Goal: Task Accomplishment & Management: Complete application form

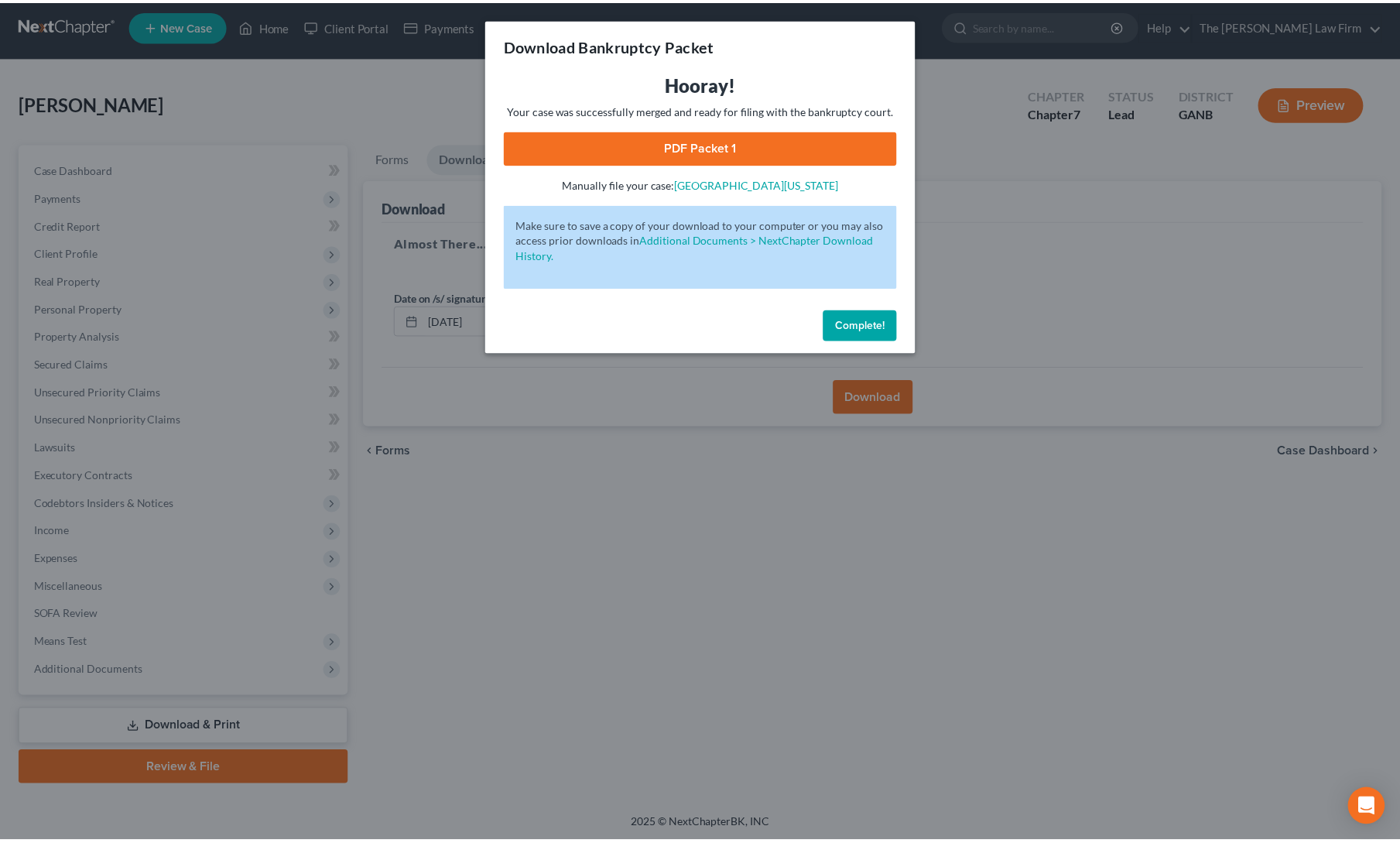
scroll to position [6, 0]
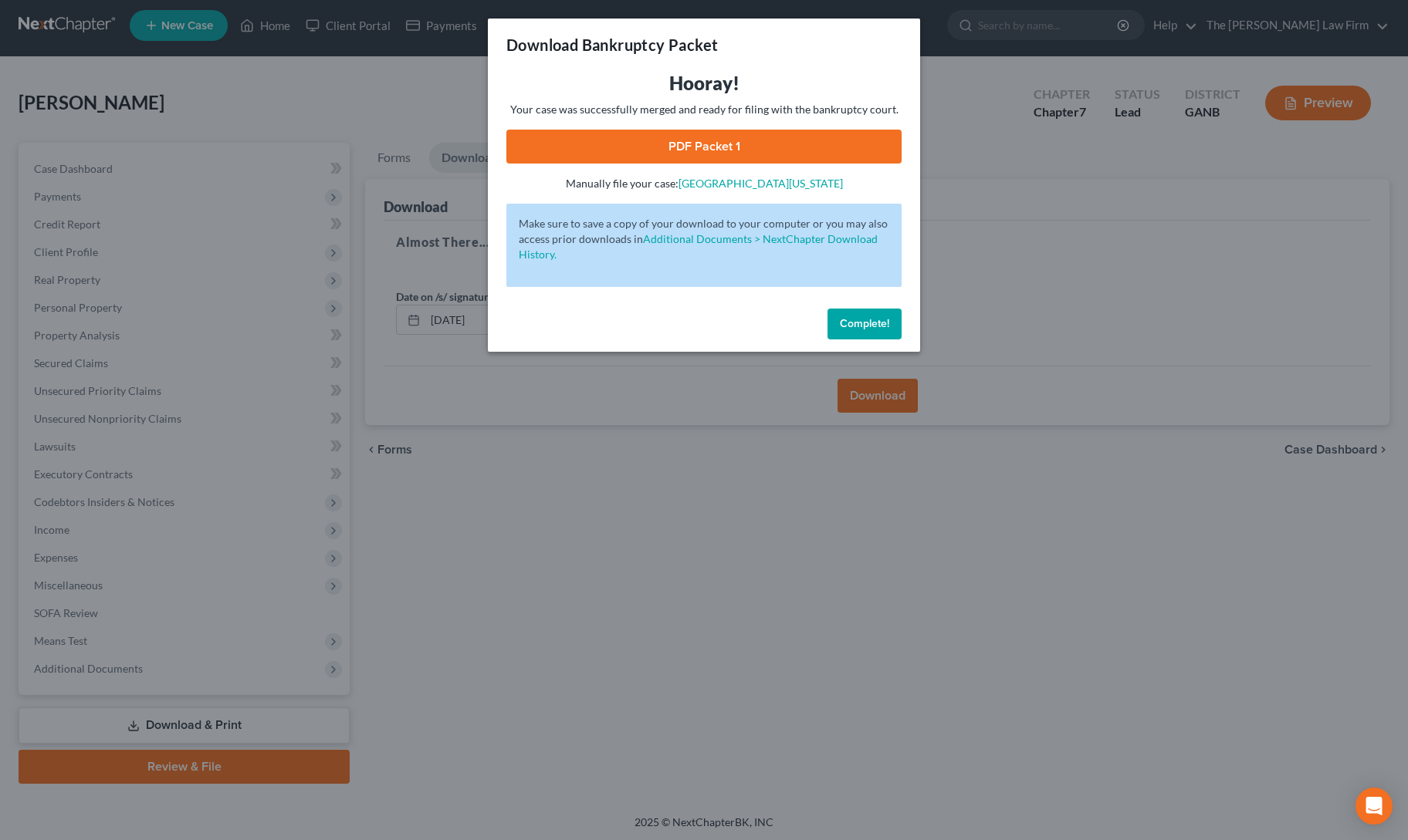
click at [852, 322] on span "Complete!" at bounding box center [864, 324] width 49 height 13
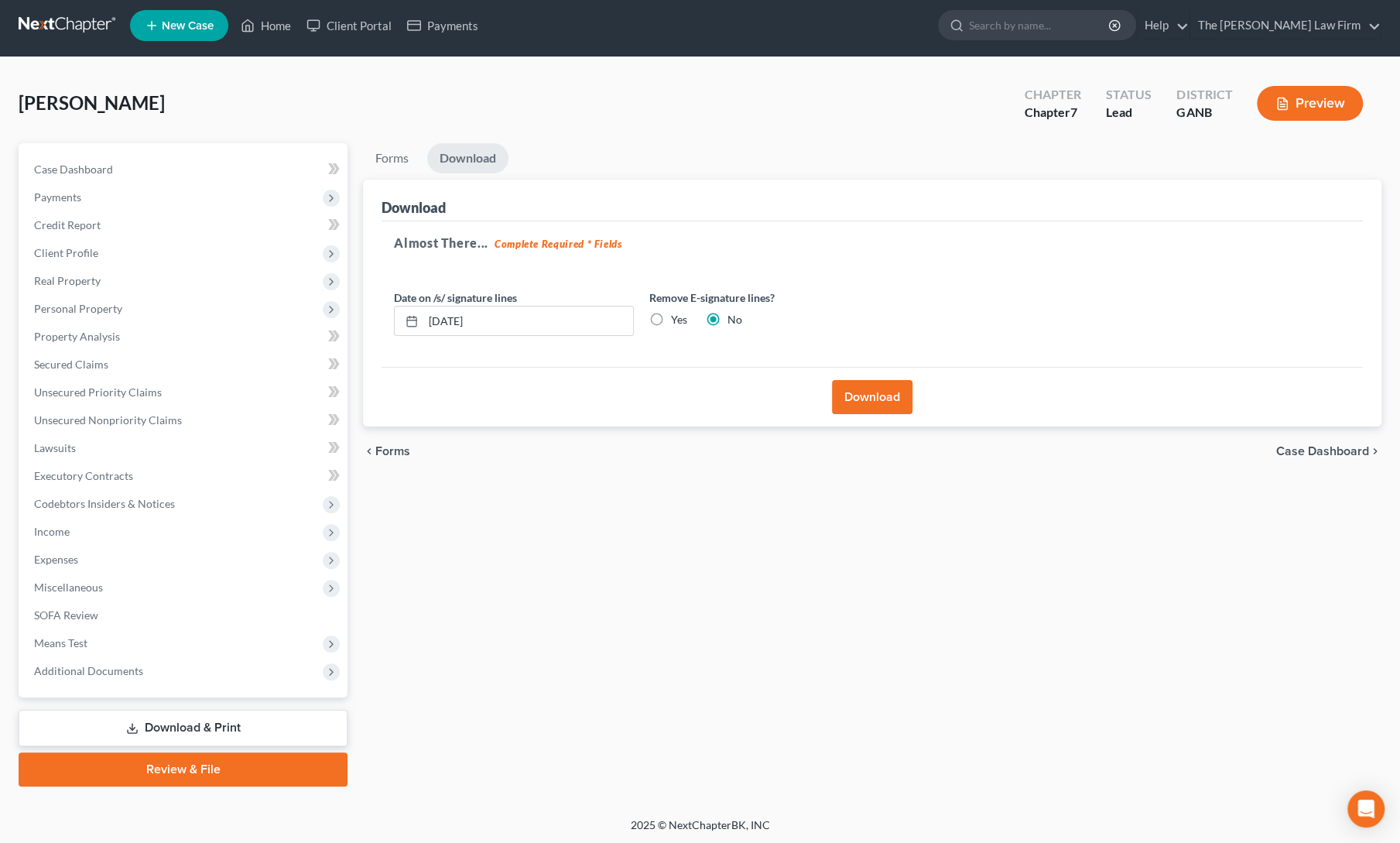
click at [223, 770] on link "Review & File" at bounding box center [183, 769] width 329 height 34
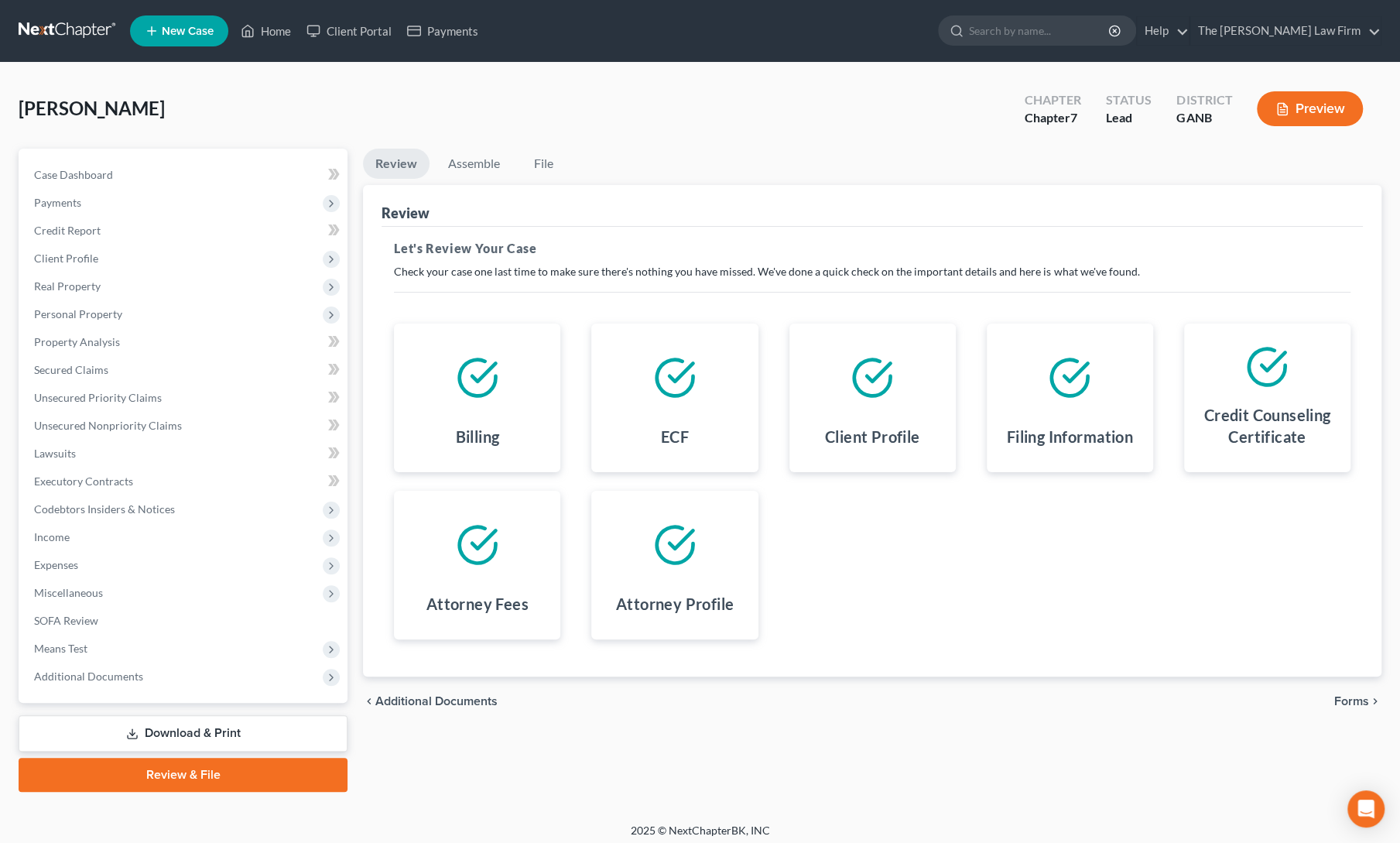
click at [1363, 695] on span "Forms" at bounding box center [1352, 701] width 35 height 12
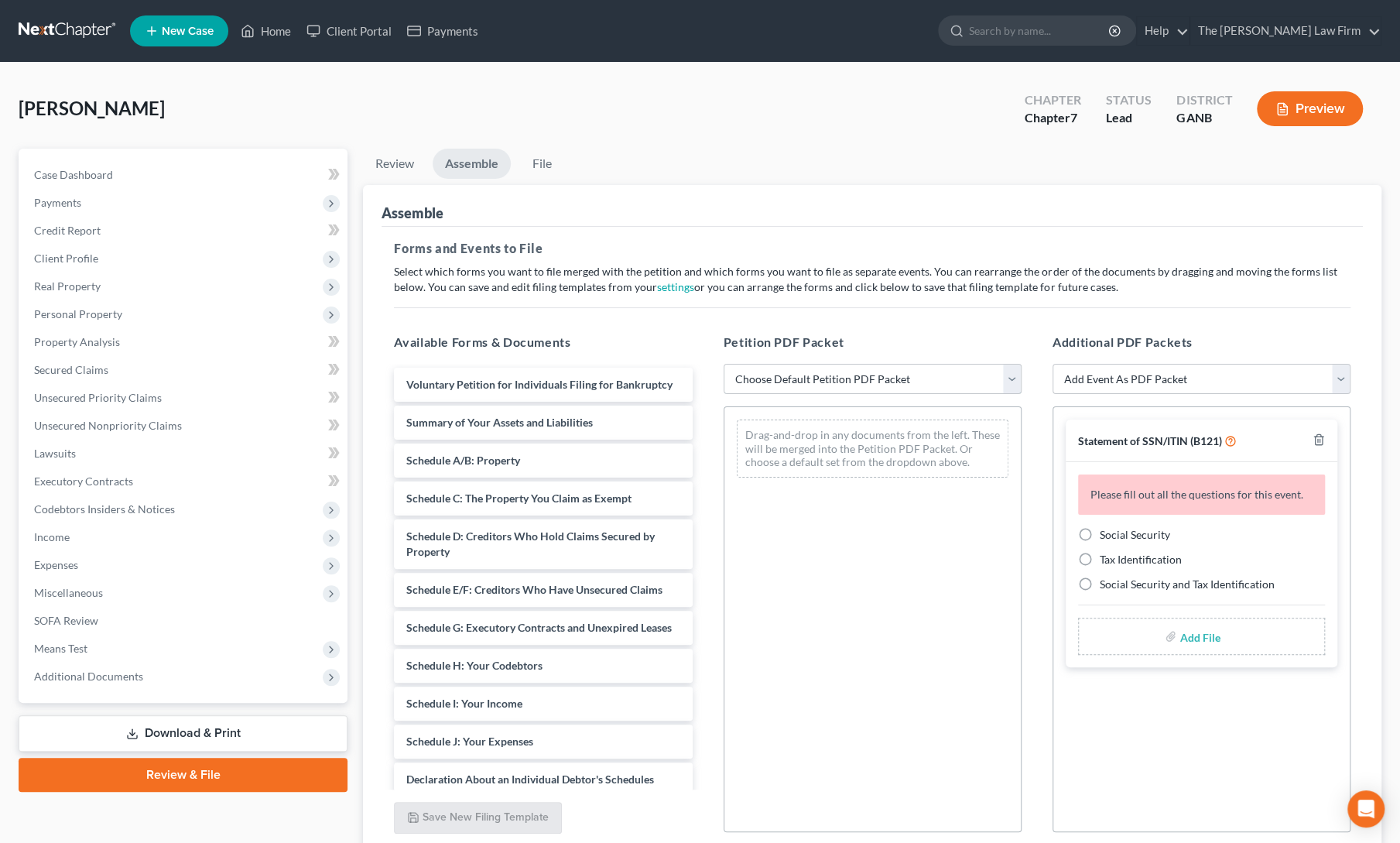
click at [880, 377] on select "Choose Default Petition PDF Packet Complete Bankruptcy Petition (all forms and …" at bounding box center [872, 379] width 298 height 31
select select "0"
click at [724, 364] on select "Choose Default Petition PDF Packet Complete Bankruptcy Petition (all forms and …" at bounding box center [872, 379] width 298 height 31
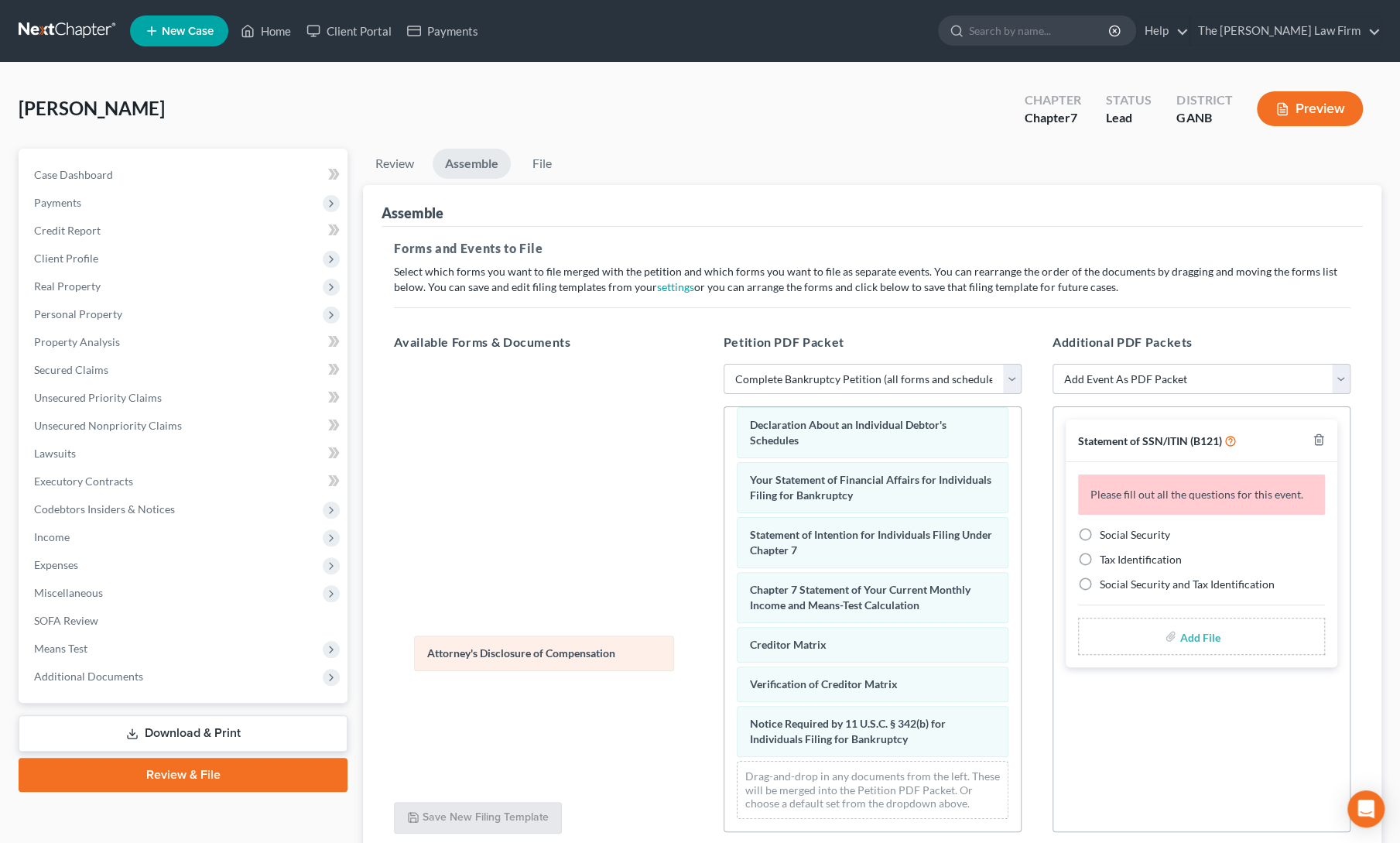
scroll to position [458, 0]
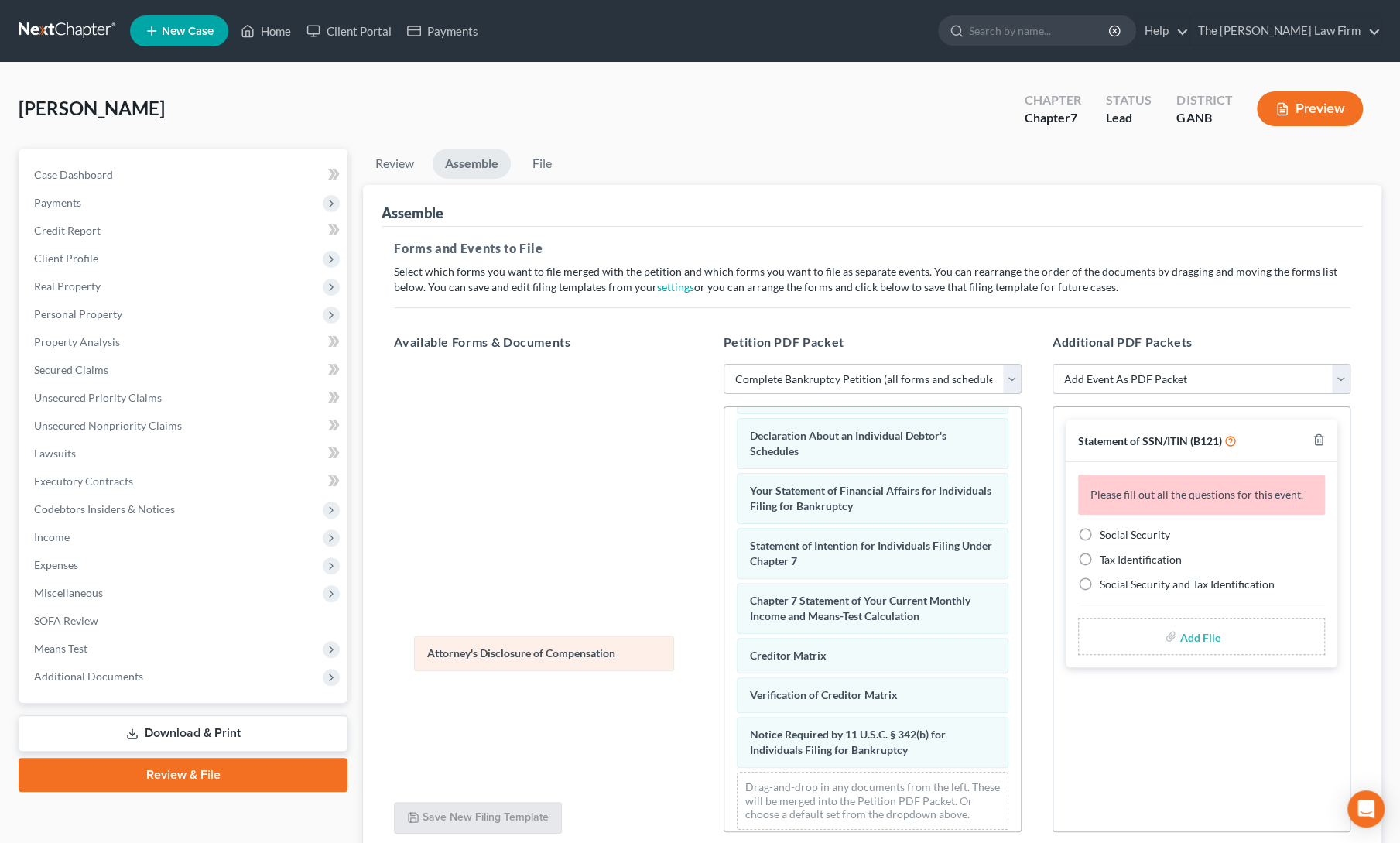
drag, startPoint x: 854, startPoint y: 732, endPoint x: 523, endPoint y: 641, distance: 343.3
click at [725, 641] on div "Attorney's Disclosure of Compensation Voluntary Petition for Individuals Filing…" at bounding box center [872, 395] width 296 height 893
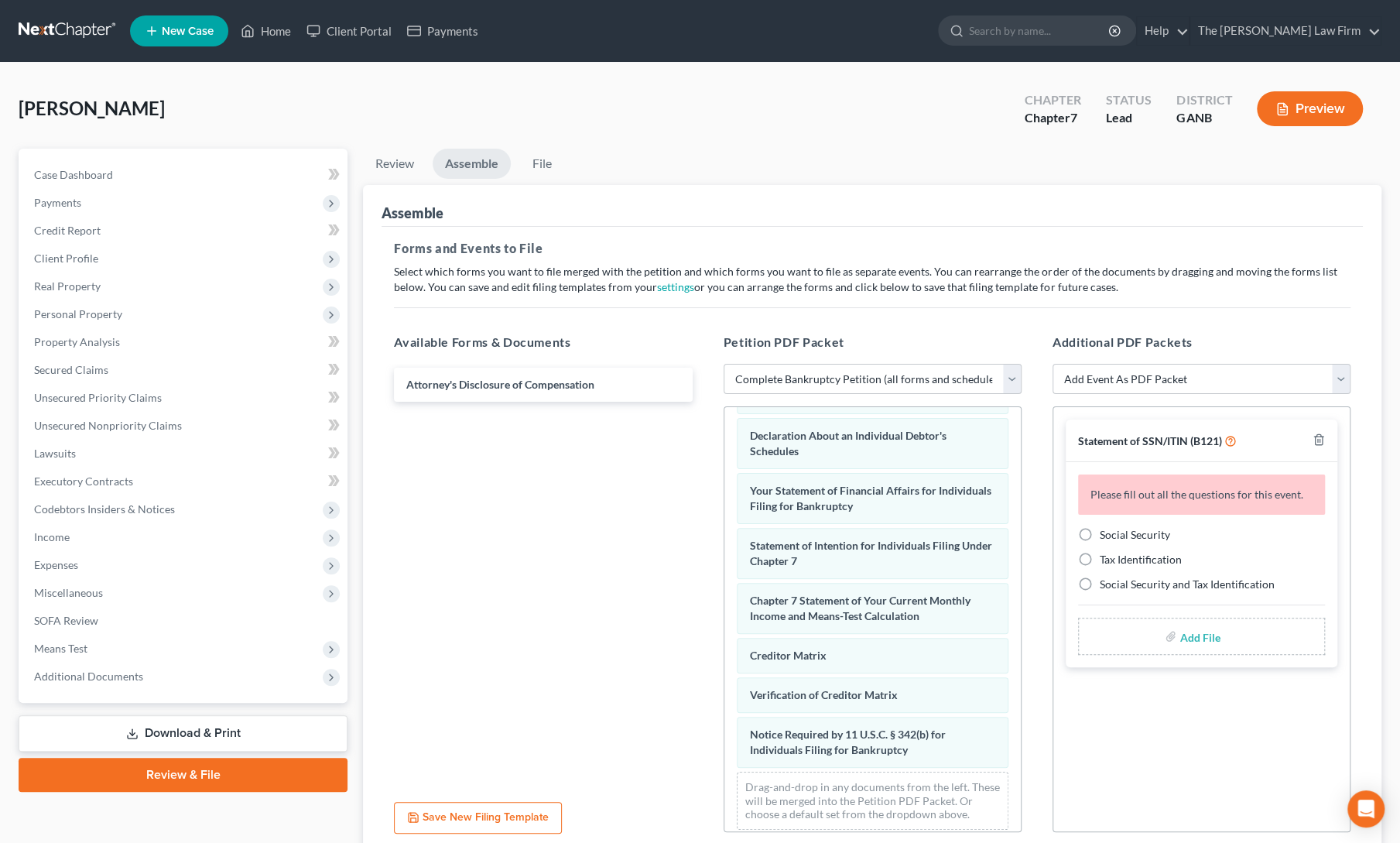
click at [1100, 528] on label "Social Security" at bounding box center [1135, 535] width 70 height 15
click at [1106, 528] on input "Social Security" at bounding box center [1111, 532] width 10 height 10
radio input "true"
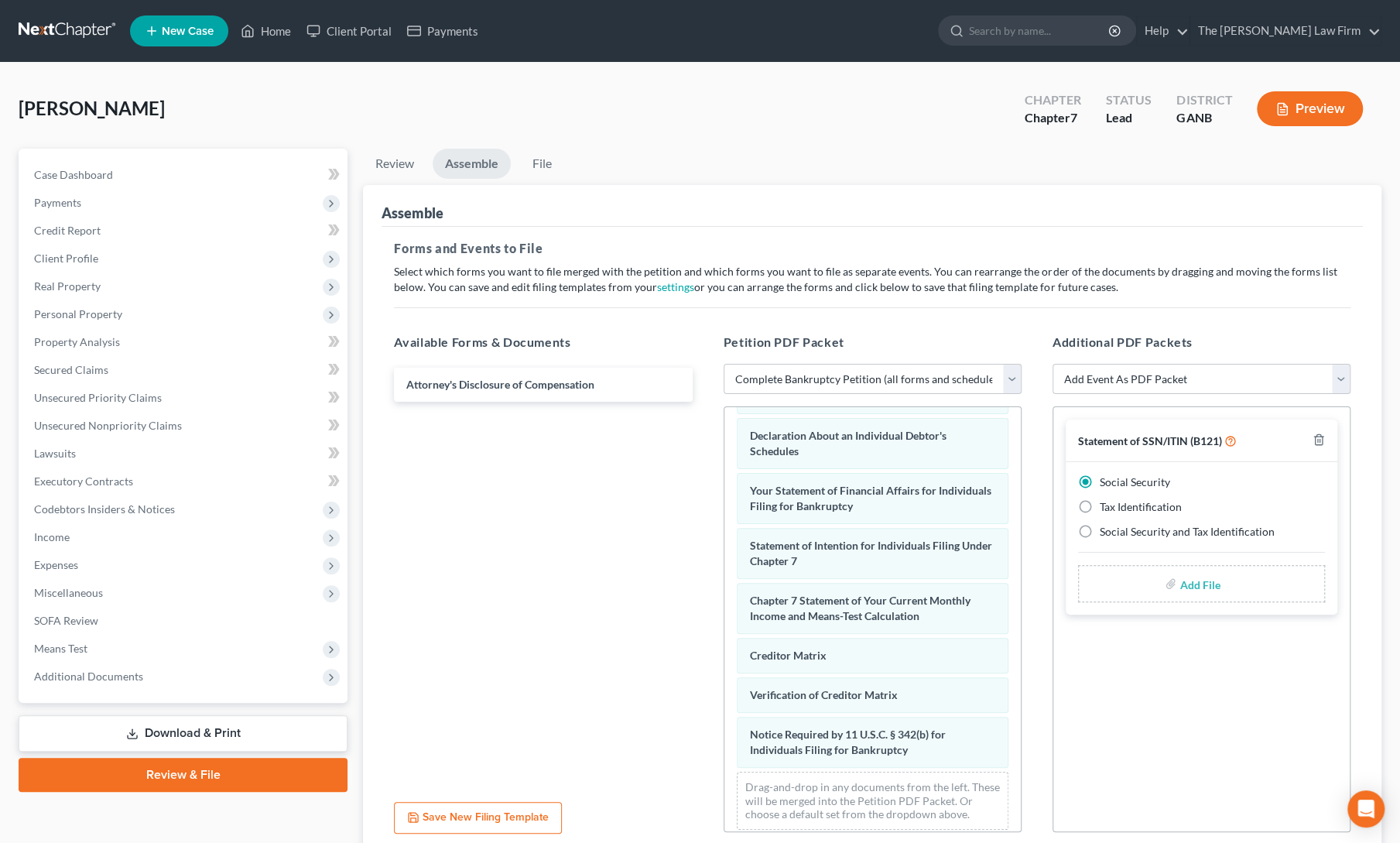
click at [1202, 580] on input "file" at bounding box center [1197, 583] width 37 height 27
type input "C:\fakepath\[PERSON_NAME] ssn form.pdf"
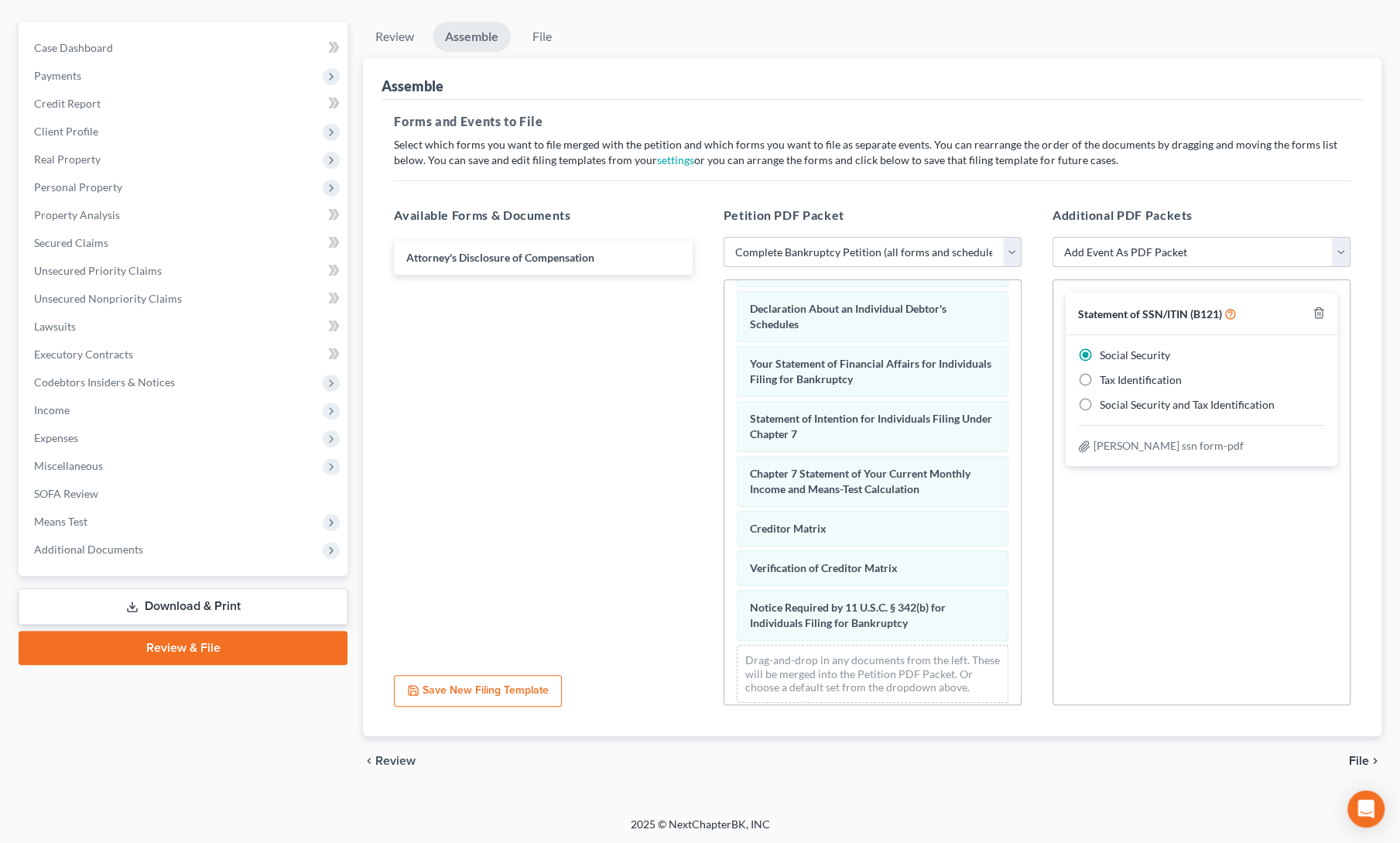
click at [1355, 761] on span "File" at bounding box center [1358, 761] width 20 height 12
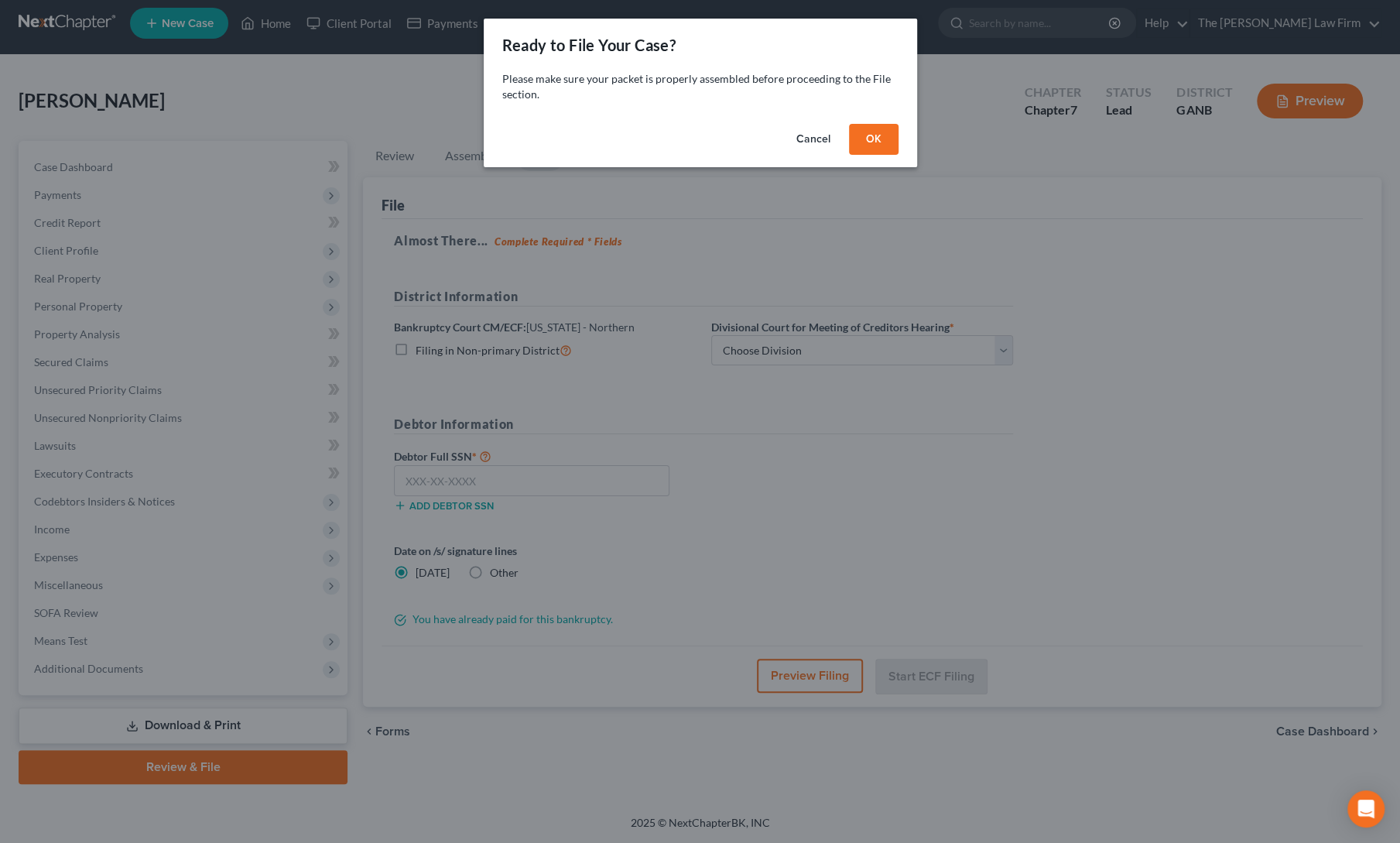
scroll to position [6, 0]
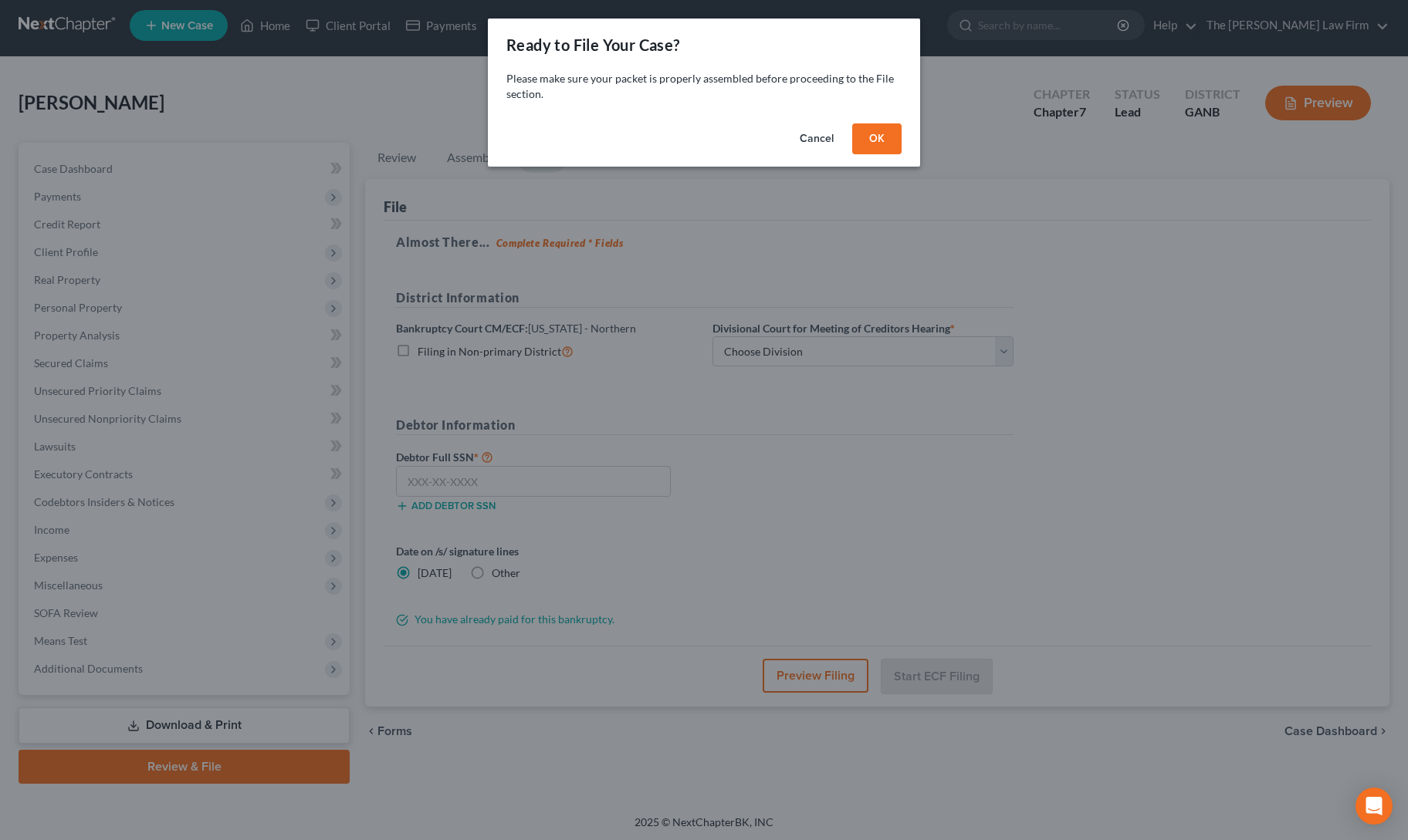
click at [874, 136] on button "OK" at bounding box center [876, 139] width 49 height 31
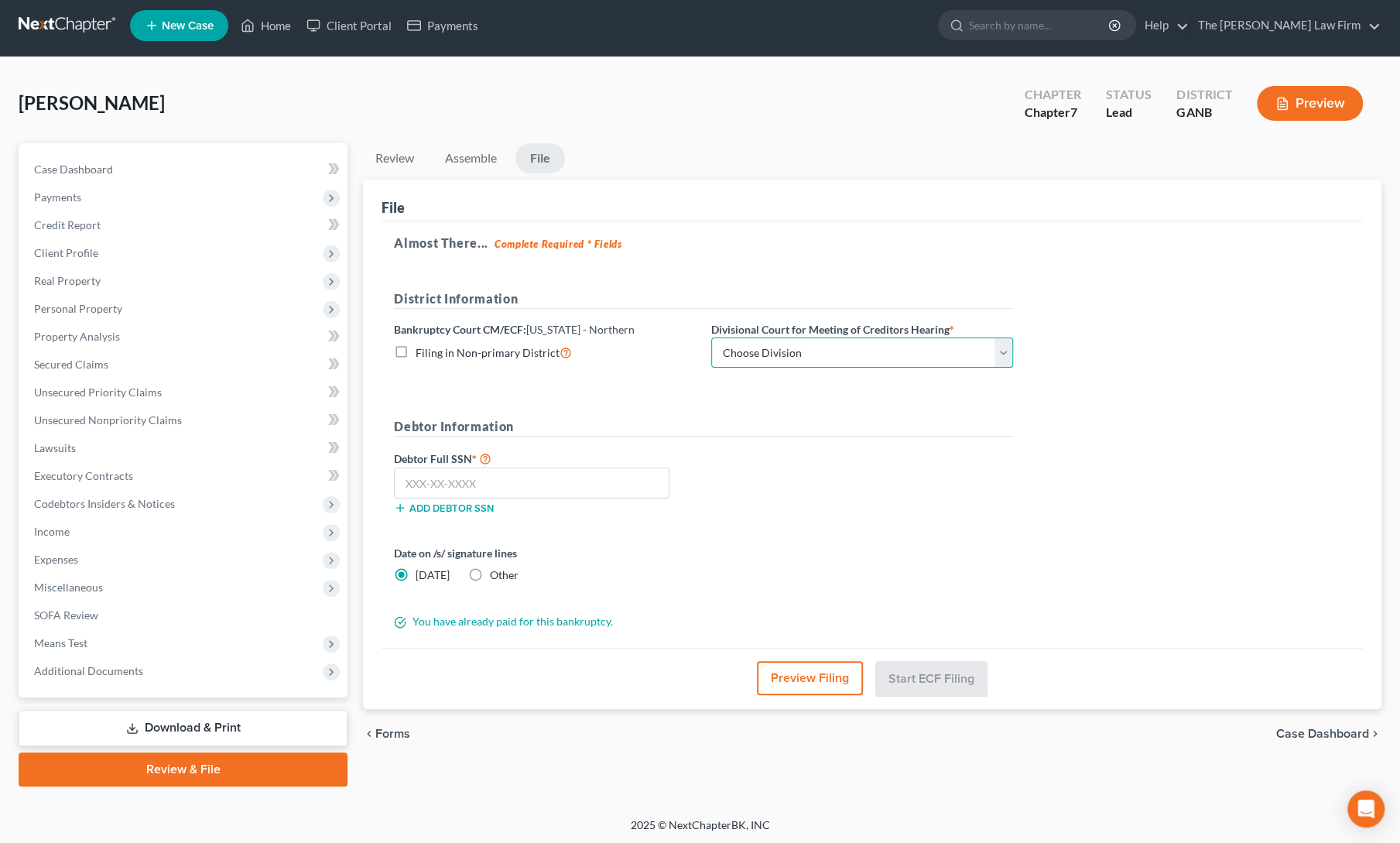
click at [864, 360] on select "Choose Division [GEOGRAPHIC_DATA] [GEOGRAPHIC_DATA] [GEOGRAPHIC_DATA] [GEOGRAPH…" at bounding box center [862, 352] width 302 height 31
select select "1"
click at [711, 337] on select "Choose Division [GEOGRAPHIC_DATA] [GEOGRAPHIC_DATA] [GEOGRAPHIC_DATA] [GEOGRAPH…" at bounding box center [862, 352] width 302 height 31
click at [503, 490] on input "text" at bounding box center [531, 483] width 276 height 31
paste input "254-95-6748"
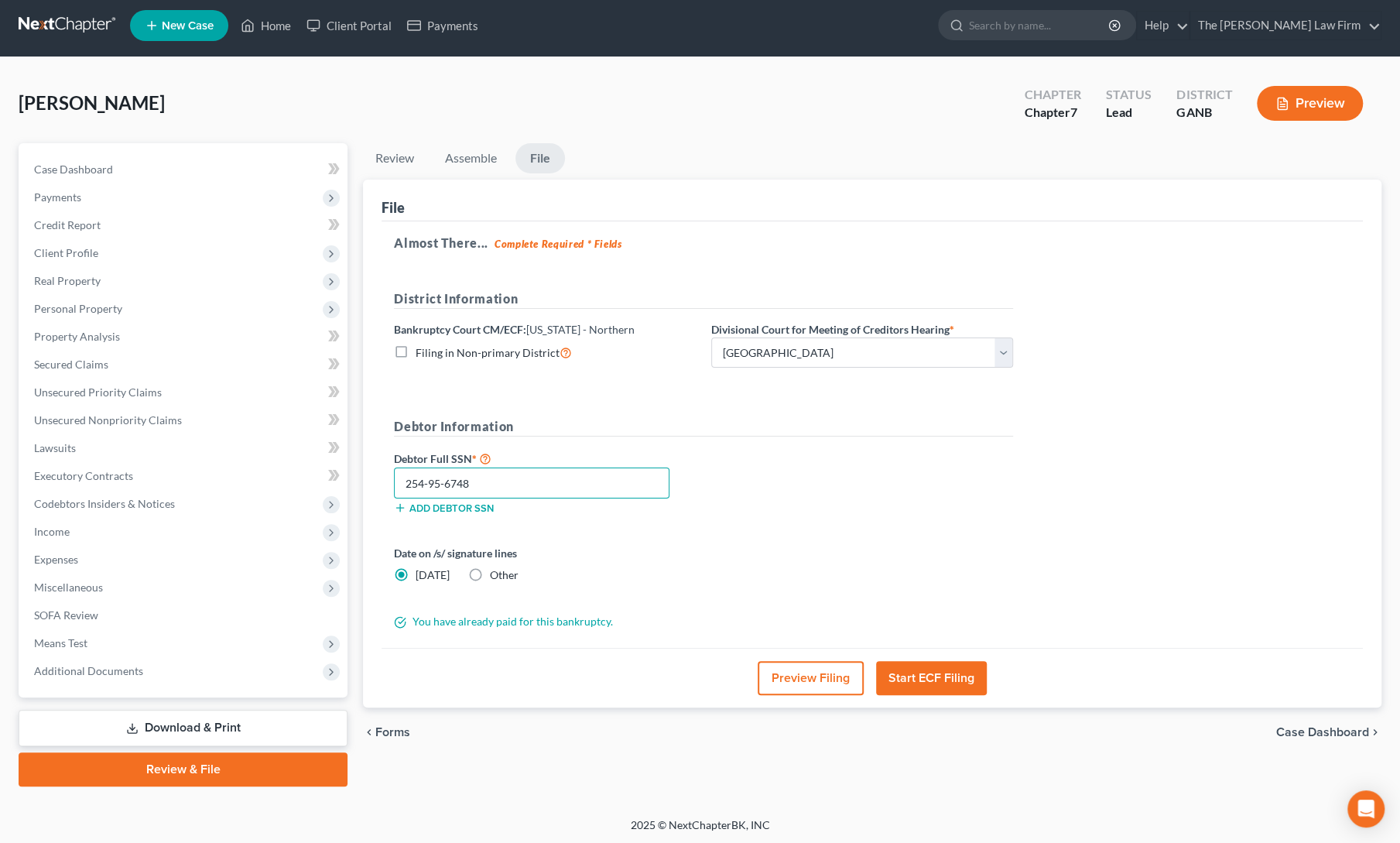
type input "254-95-6748"
click at [607, 545] on label "Date on /s/ signature lines" at bounding box center [545, 552] width 302 height 16
click at [751, 536] on form "District Information Bankruptcy Court CM/ECF: [US_STATE] - Northern Filing in N…" at bounding box center [704, 460] width 619 height 341
click at [922, 664] on button "Start ECF Filing" at bounding box center [931, 678] width 111 height 34
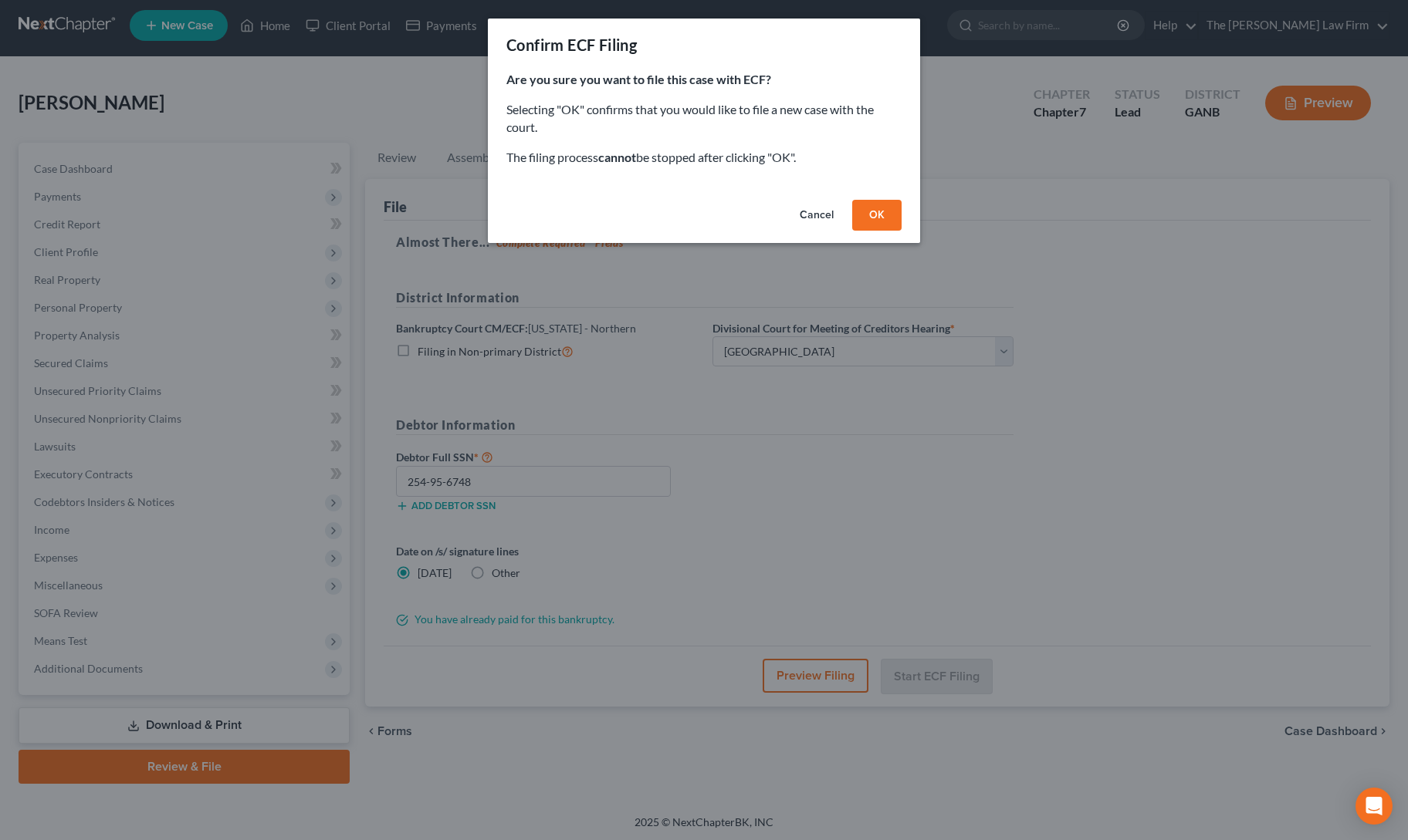
click at [872, 209] on button "OK" at bounding box center [876, 215] width 49 height 31
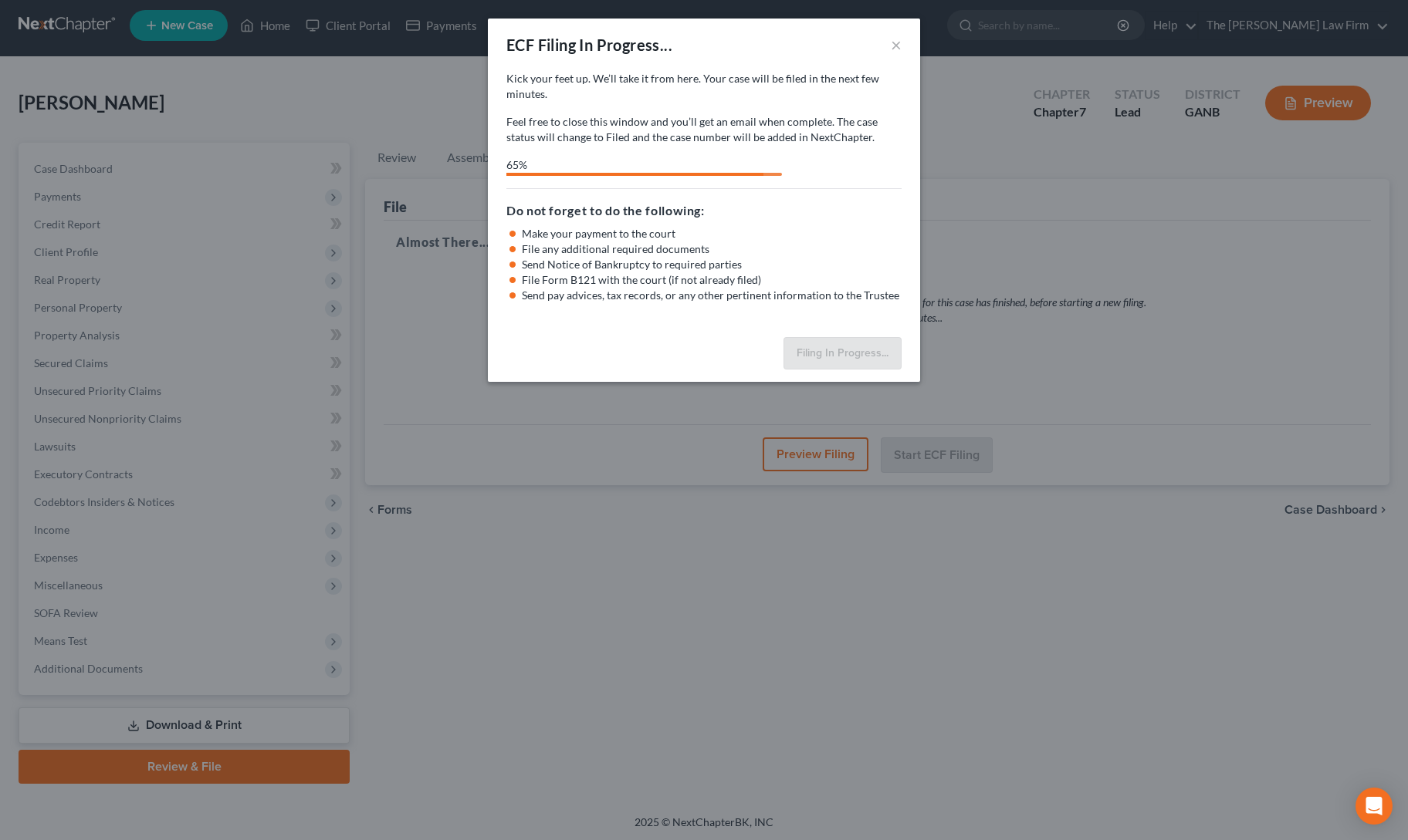
select select "1"
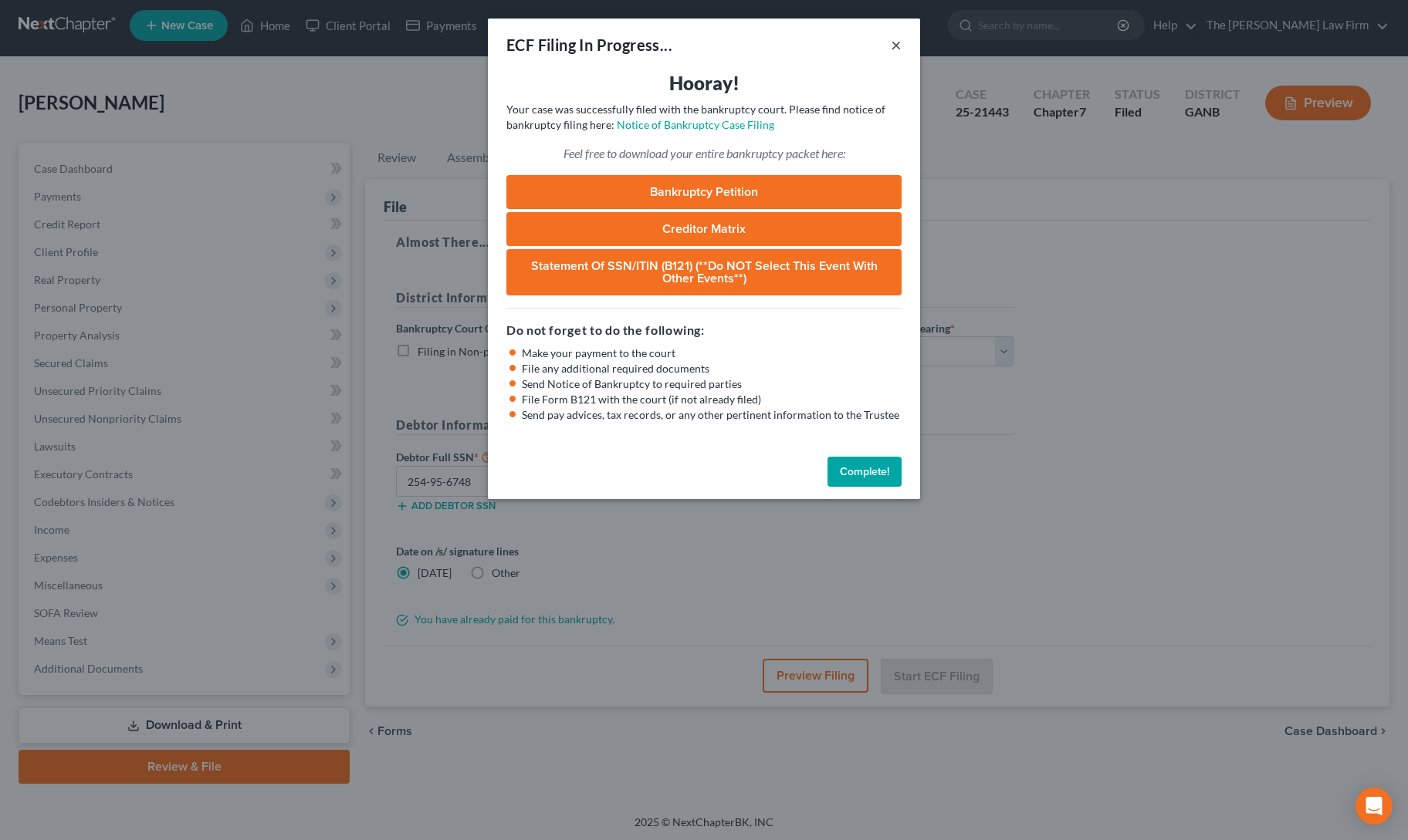
click at [897, 48] on button "×" at bounding box center [895, 45] width 10 height 19
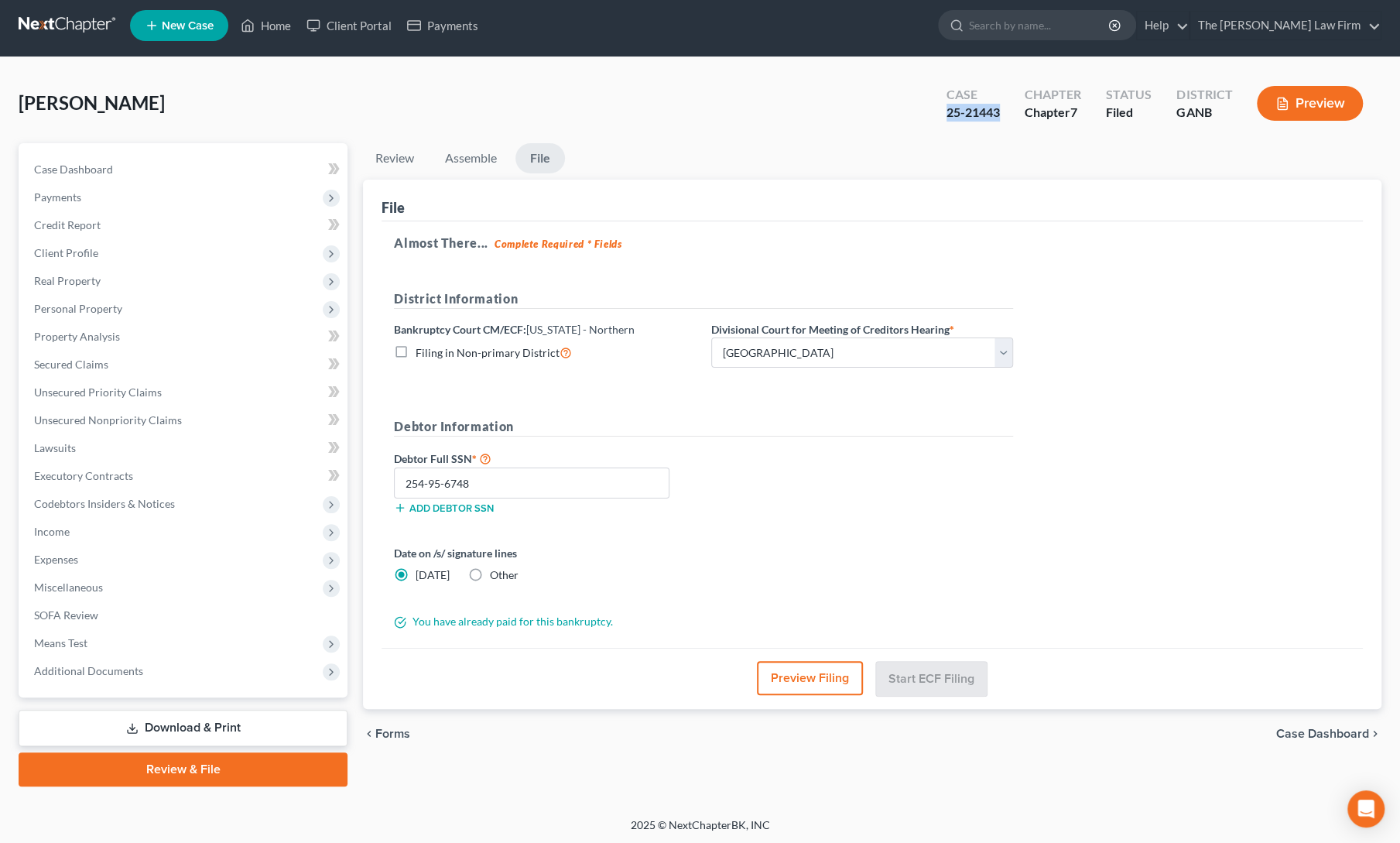
drag, startPoint x: 949, startPoint y: 111, endPoint x: 1002, endPoint y: 117, distance: 53.3
click at [1000, 117] on div "25-21443" at bounding box center [973, 113] width 53 height 18
copy div "25-21443"
click at [264, 42] on ul "New Case Home Client Portal Payments - No Result - See all results Or Press Ent…" at bounding box center [755, 26] width 1251 height 40
click at [264, 23] on link "Home" at bounding box center [265, 25] width 65 height 27
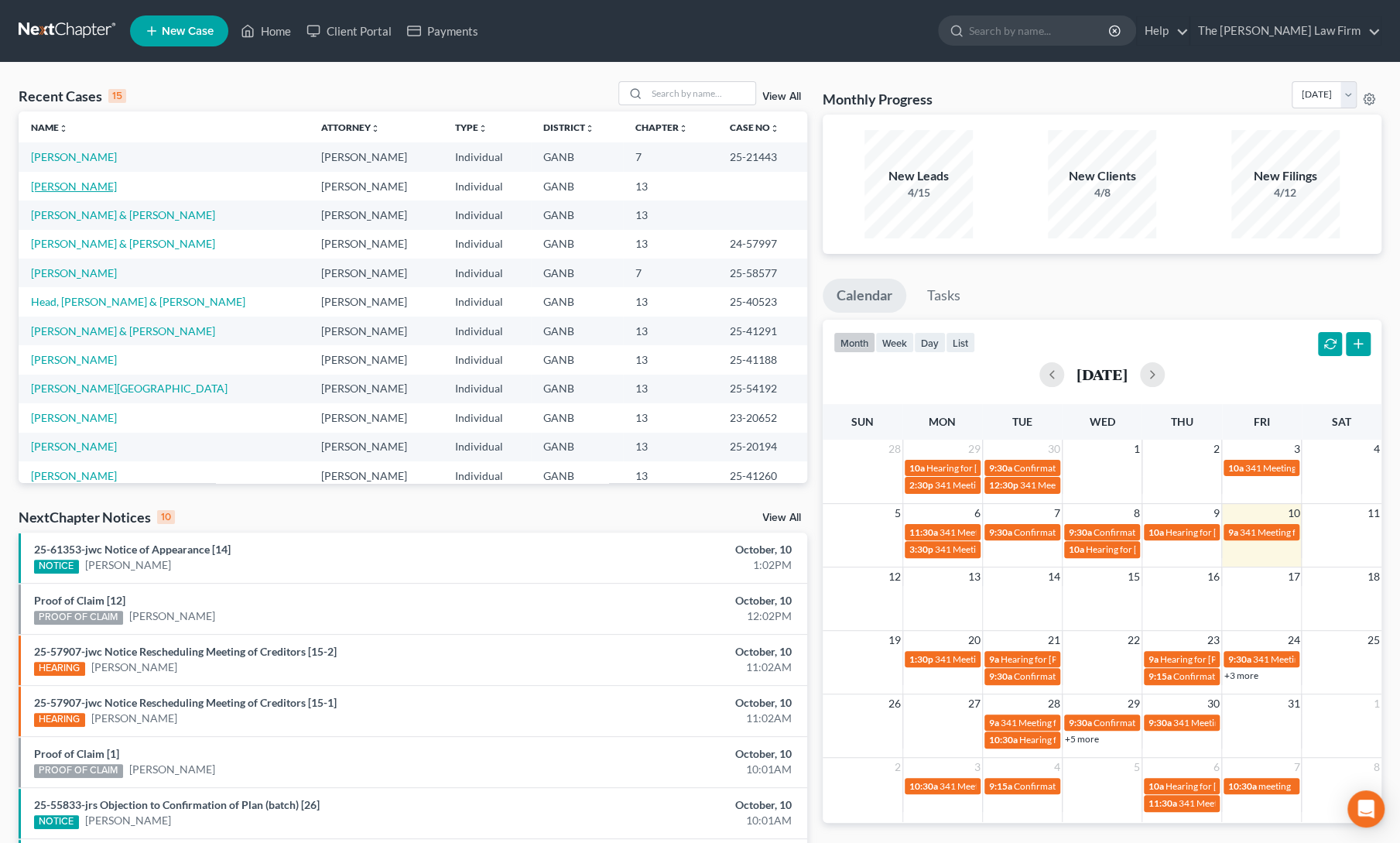
click at [78, 182] on link "[PERSON_NAME]" at bounding box center [74, 187] width 86 height 13
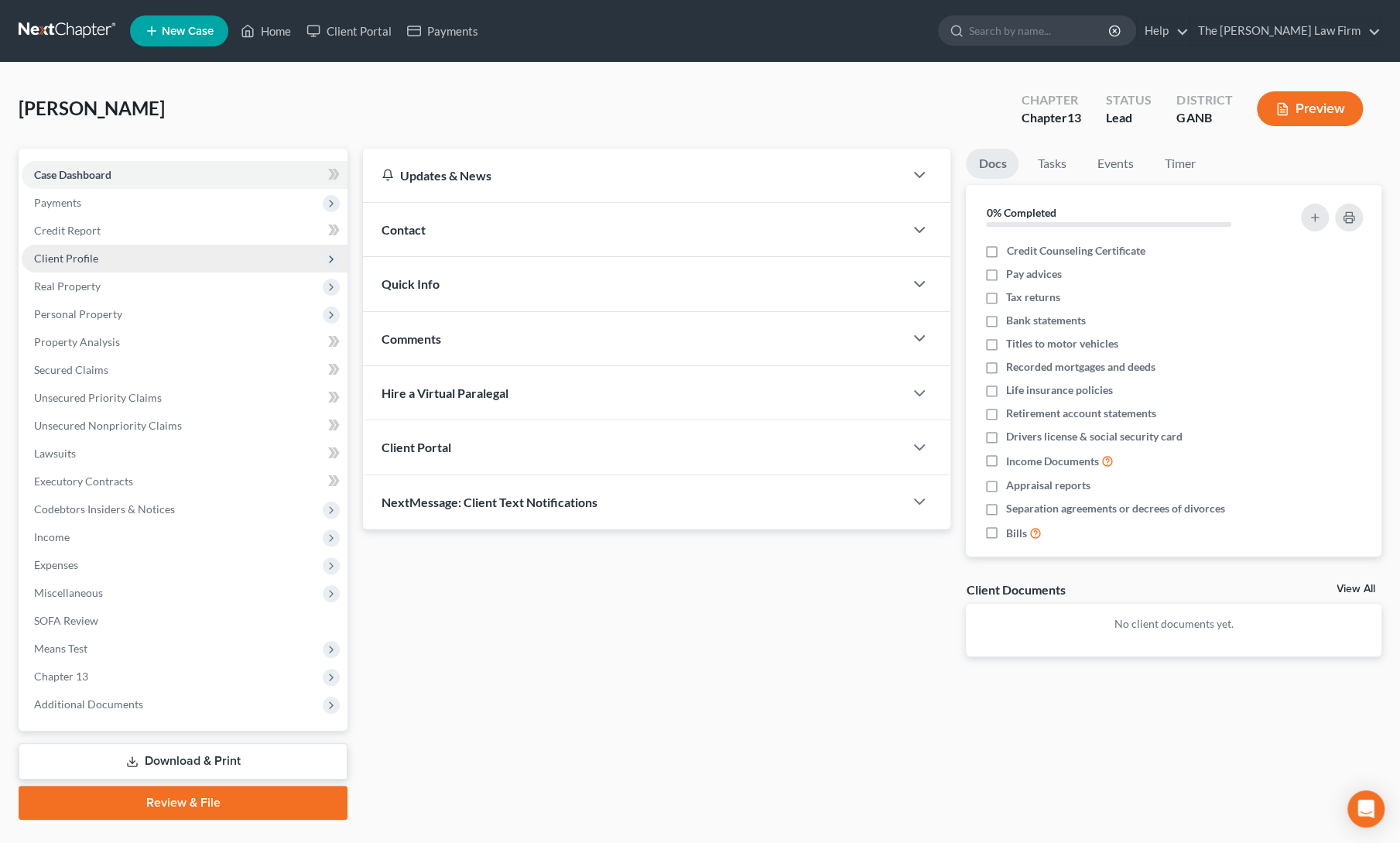
click at [73, 260] on span "Client Profile" at bounding box center [66, 259] width 64 height 13
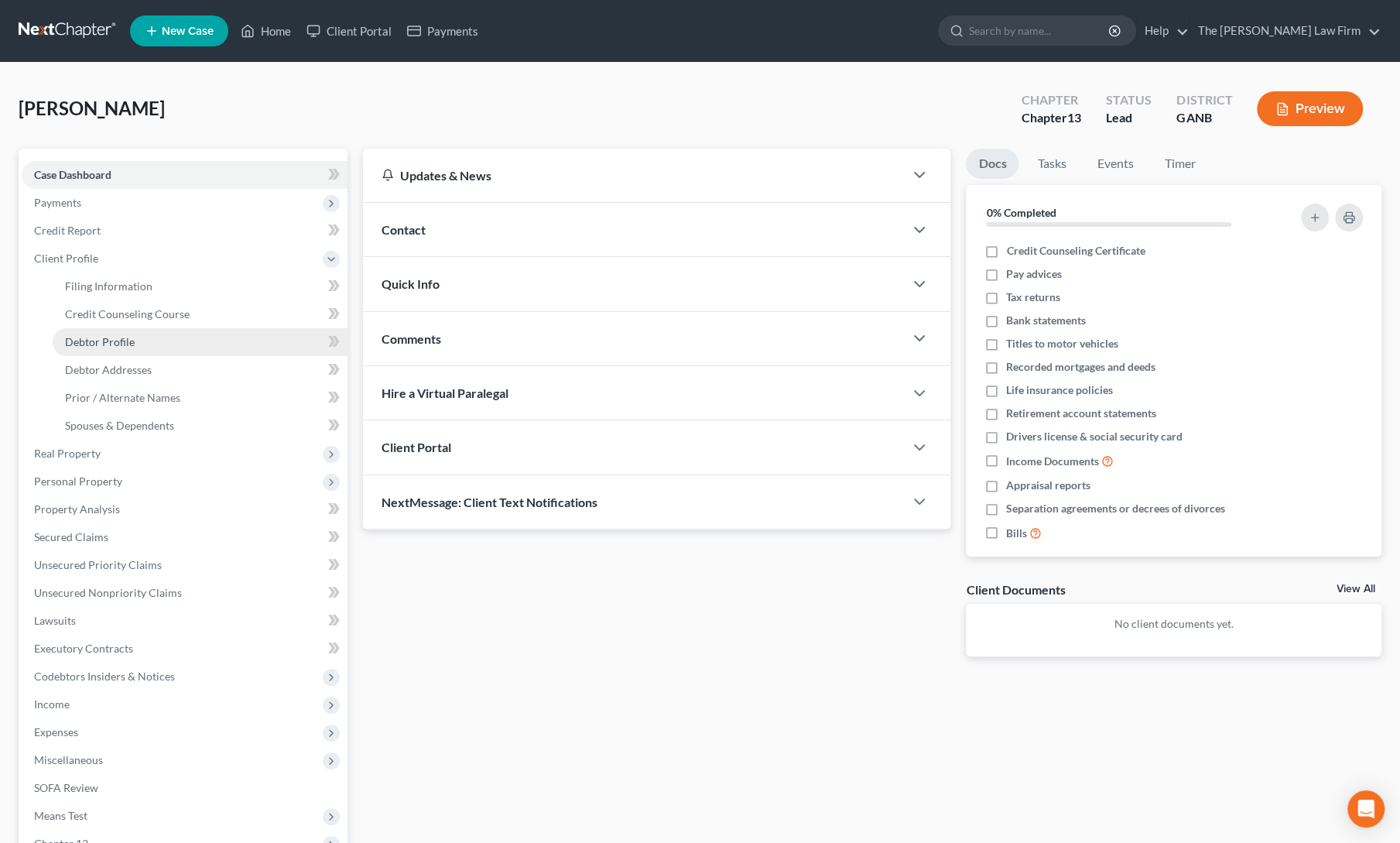
click at [98, 338] on span "Debtor Profile" at bounding box center [100, 342] width 70 height 13
select select "0"
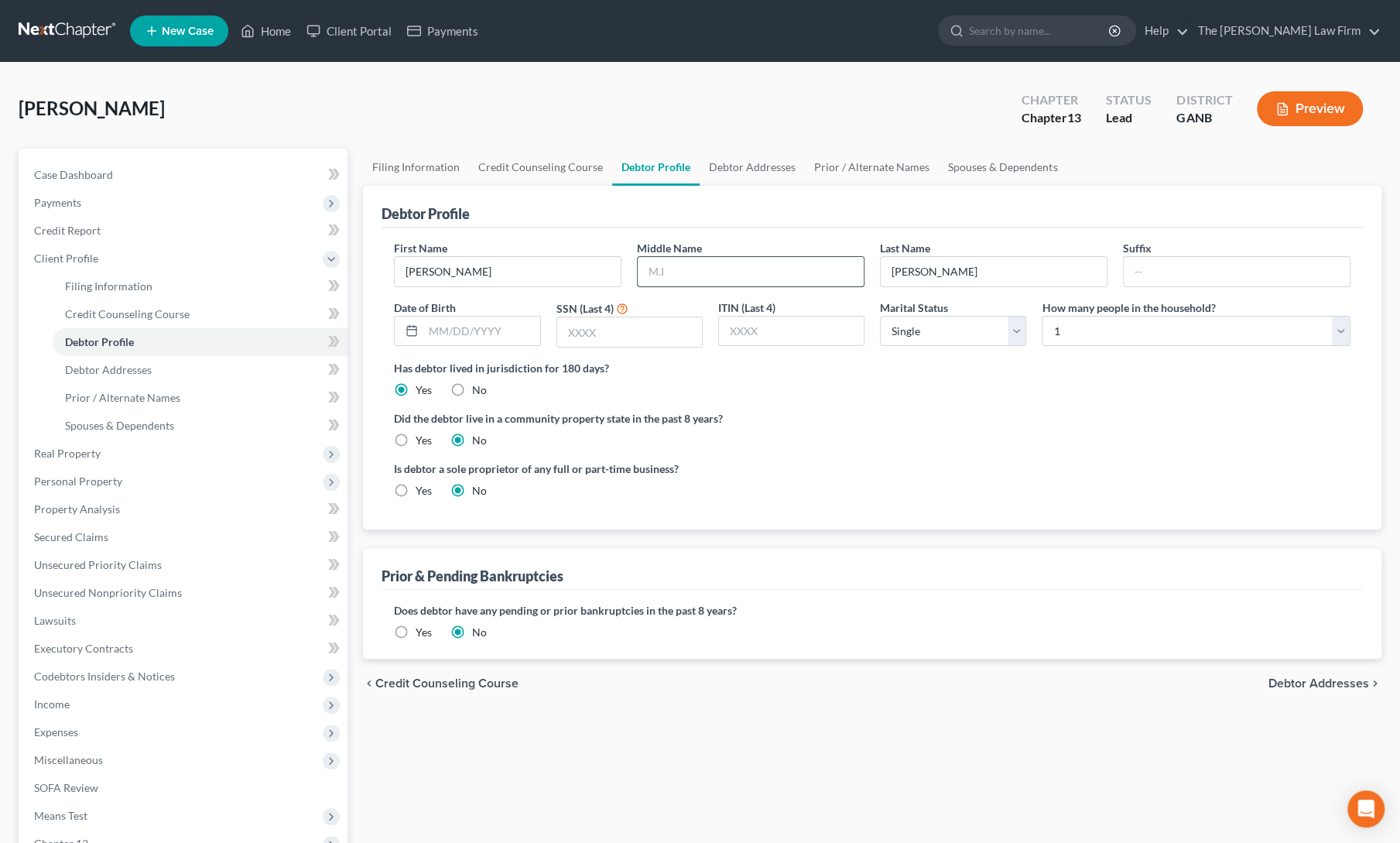
click at [665, 272] on input "text" at bounding box center [750, 271] width 226 height 29
type input "Jondelle"
click at [473, 329] on input "text" at bounding box center [481, 331] width 117 height 29
type input "[DATE]"
click at [618, 330] on input "text" at bounding box center [629, 332] width 145 height 29
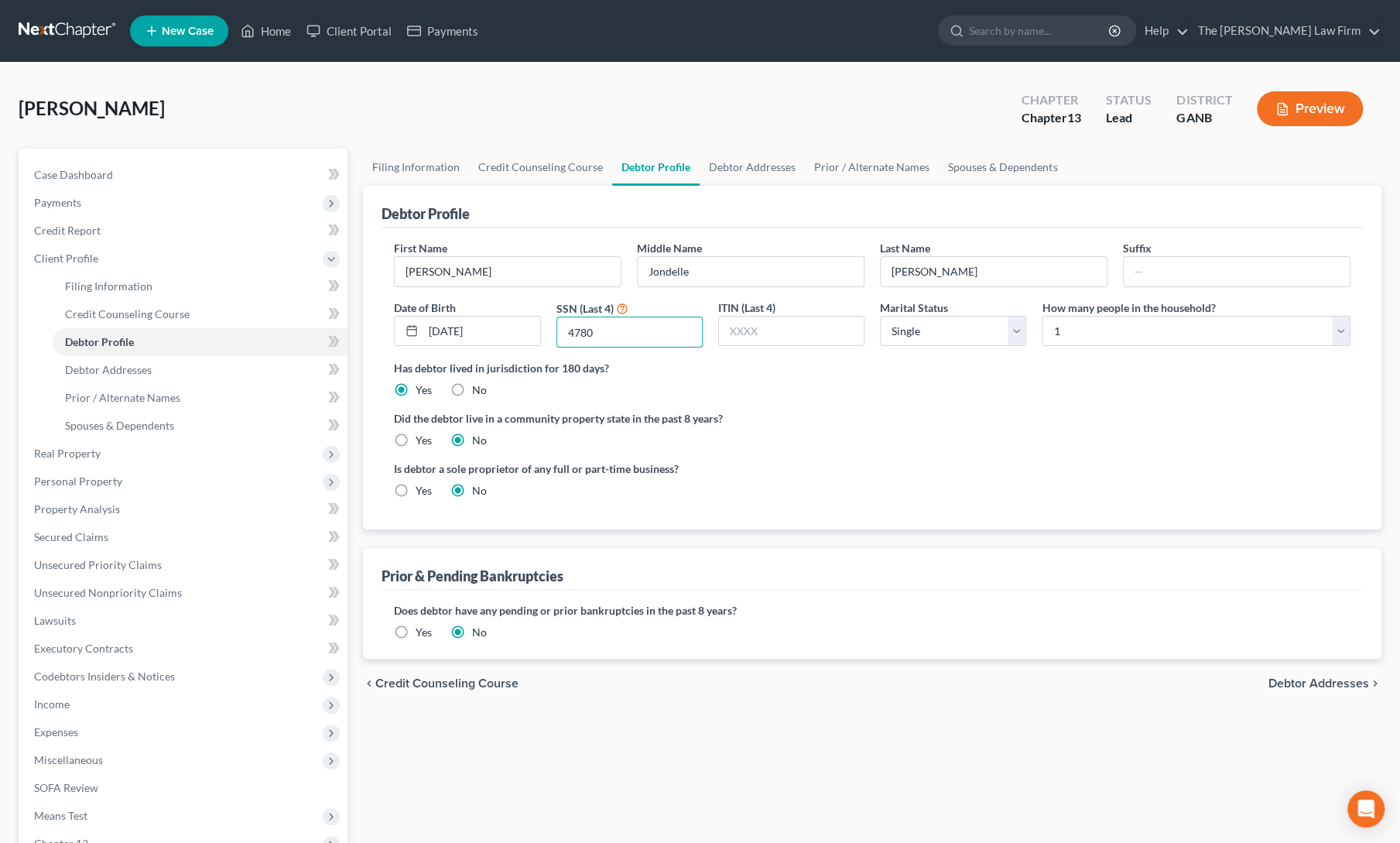
type input "4780"
click at [855, 414] on label "Did the debtor live in a community property state in the past 8 years?" at bounding box center [872, 418] width 957 height 16
click at [745, 171] on link "Debtor Addresses" at bounding box center [752, 167] width 105 height 37
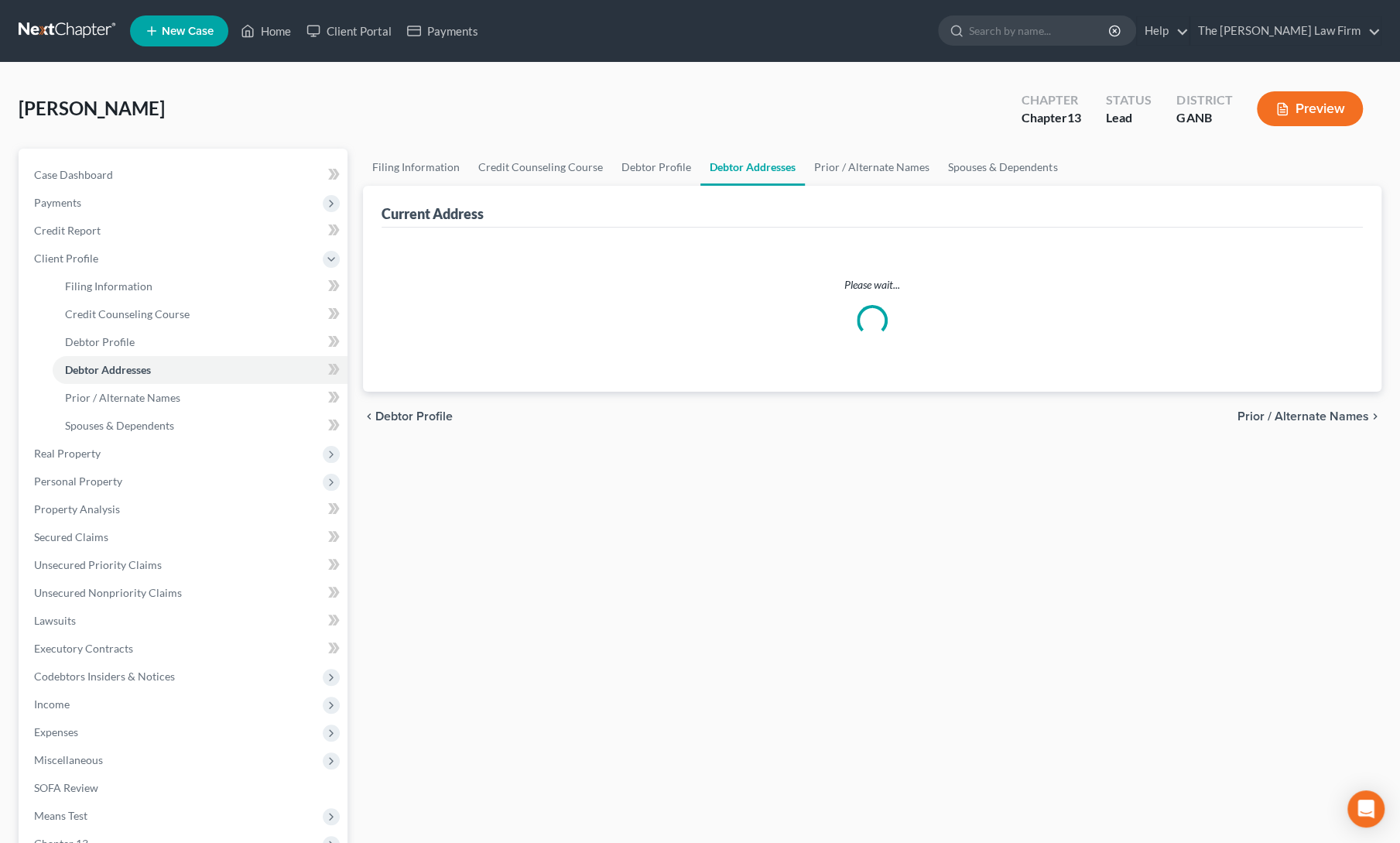
select select "0"
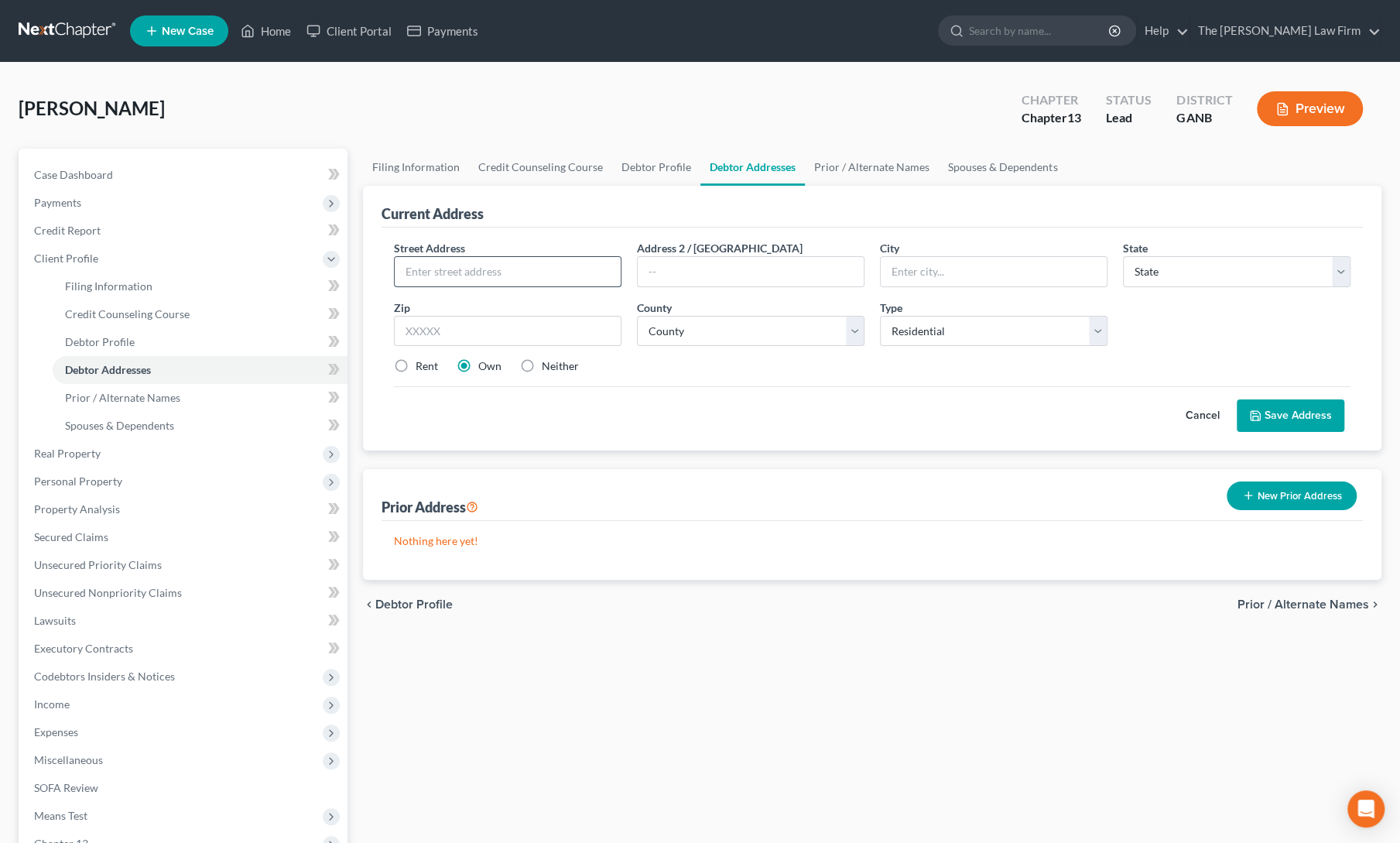
click at [462, 273] on input "text" at bounding box center [508, 271] width 226 height 29
type input "[STREET_ADDRESS]"
type input "30135"
type input "Douglasville"
select select "10"
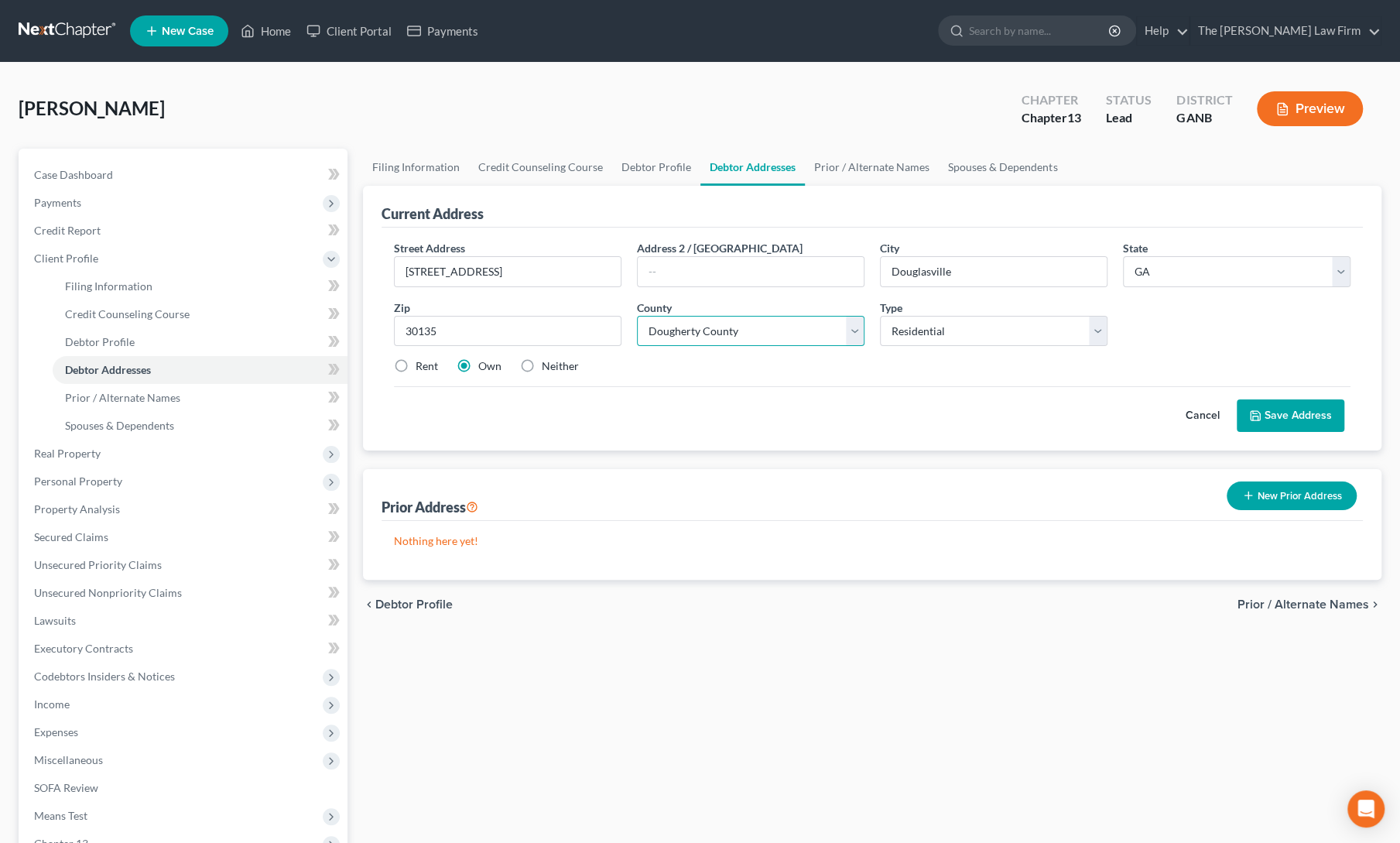
select select "47"
click at [1291, 414] on button "Save Address" at bounding box center [1291, 416] width 108 height 32
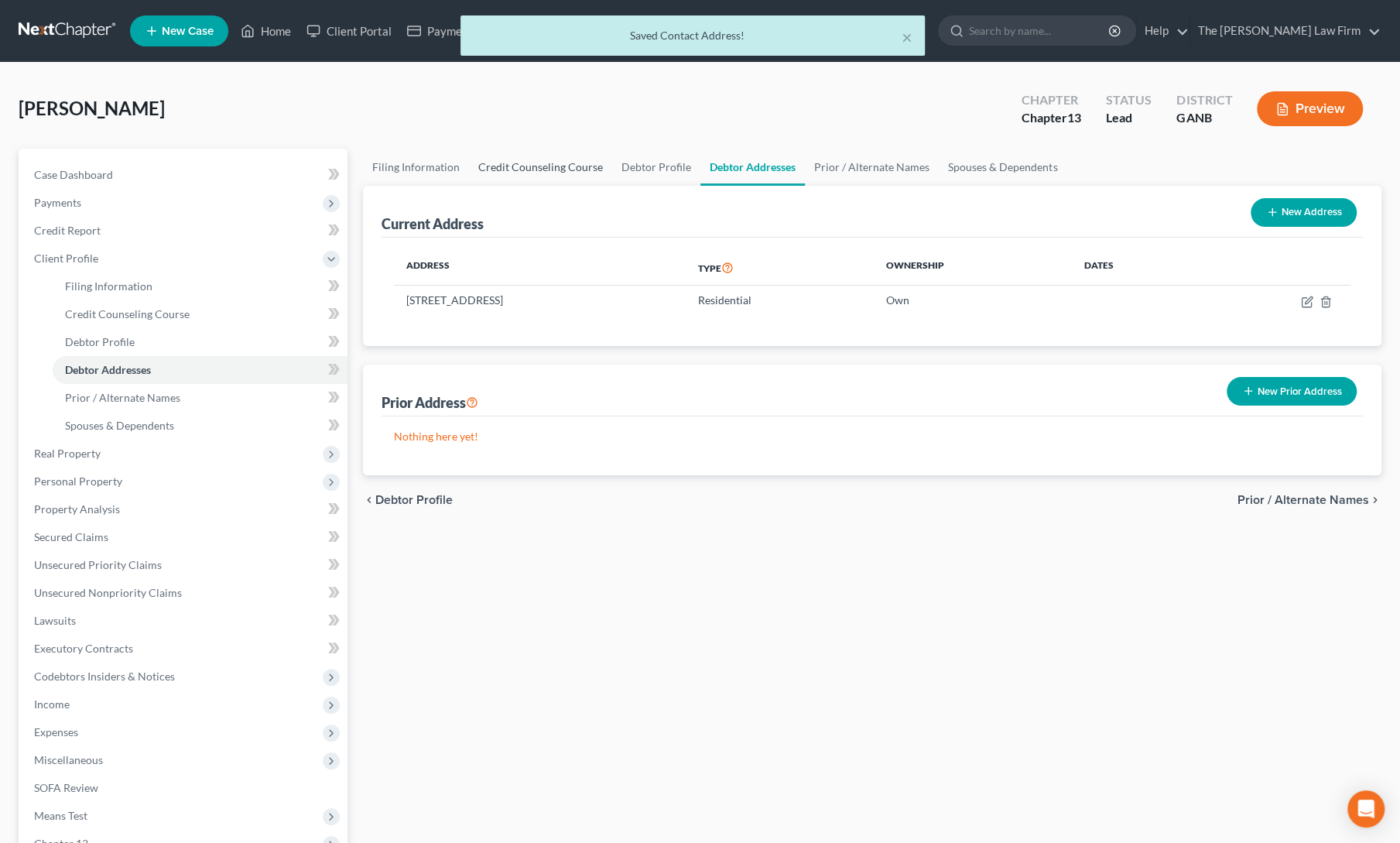
click at [494, 168] on link "Credit Counseling Course" at bounding box center [540, 167] width 143 height 37
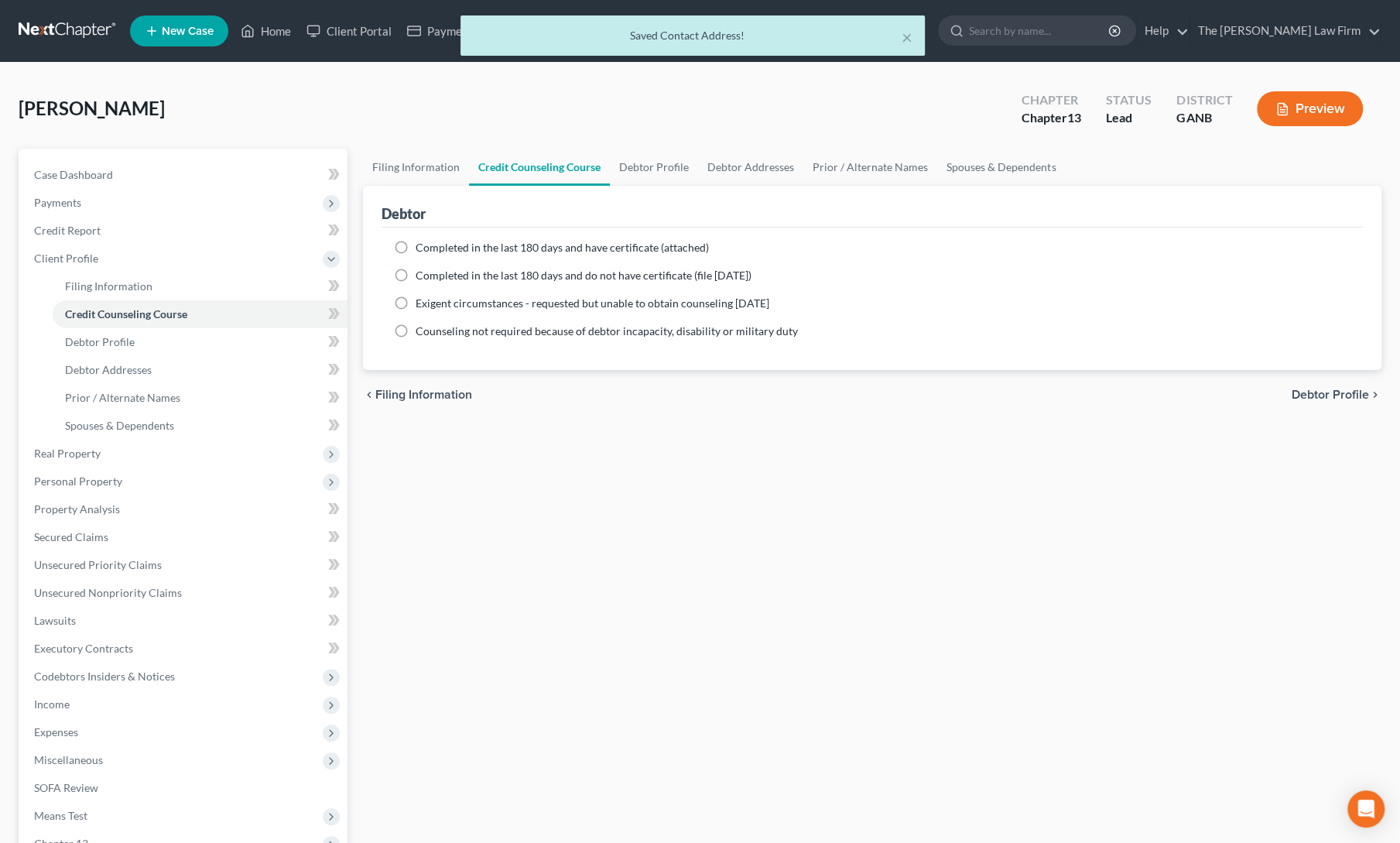
click at [416, 248] on label "Completed in the last 180 days and have certificate (attached)" at bounding box center [563, 247] width 294 height 15
click at [422, 248] on input "Completed in the last 180 days and have certificate (attached)" at bounding box center [426, 244] width 10 height 10
radio input "true"
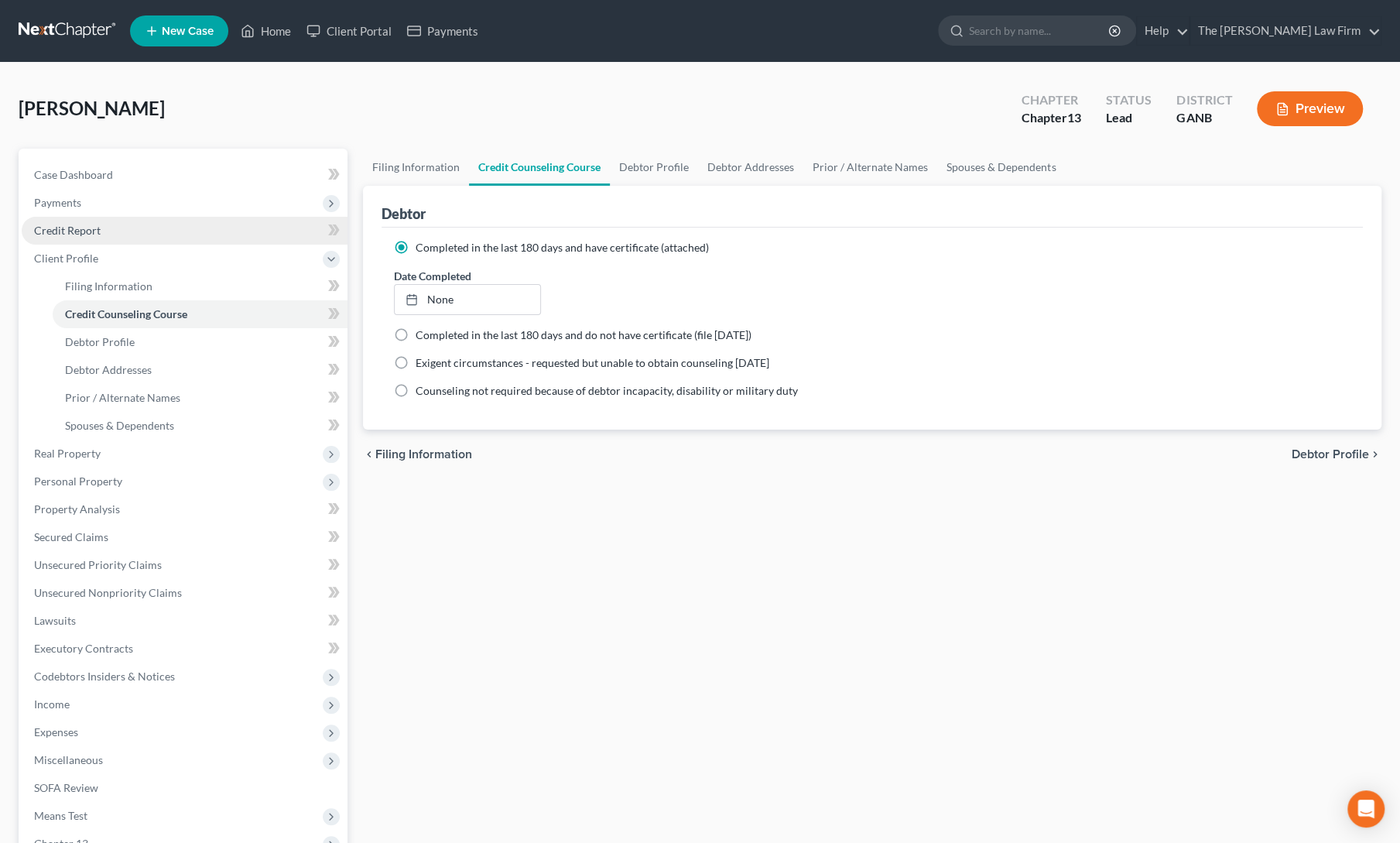
click at [81, 236] on link "Credit Report" at bounding box center [185, 230] width 326 height 27
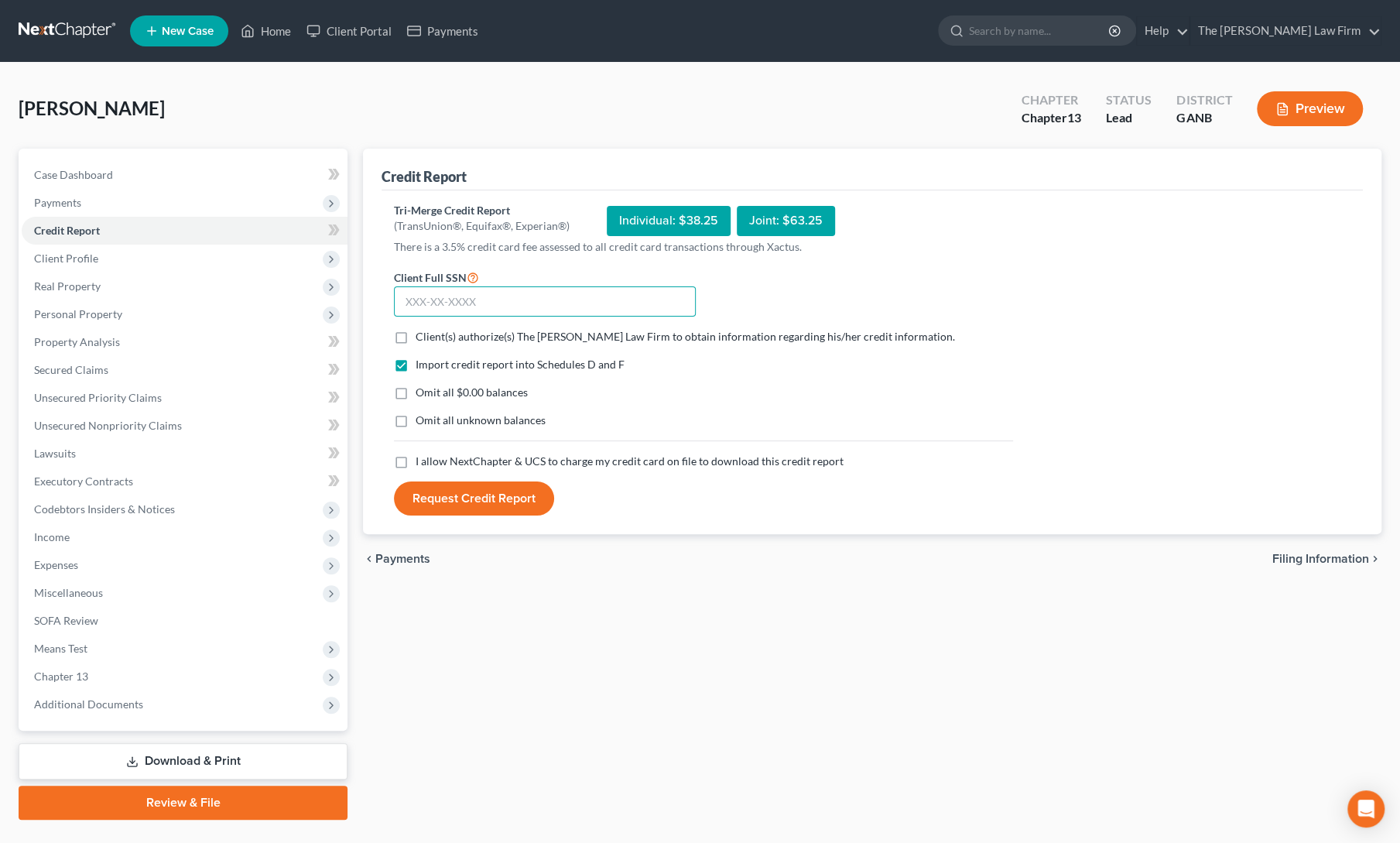
click at [514, 299] on input "text" at bounding box center [545, 301] width 302 height 31
type input "253-27-4780"
click at [416, 337] on label "Client(s) authorize(s) The [PERSON_NAME] Law Firm to obtain information regardi…" at bounding box center [686, 336] width 540 height 15
click at [422, 337] on input "Client(s) authorize(s) The [PERSON_NAME] Law Firm to obtain information regardi…" at bounding box center [426, 333] width 10 height 10
checkbox input "true"
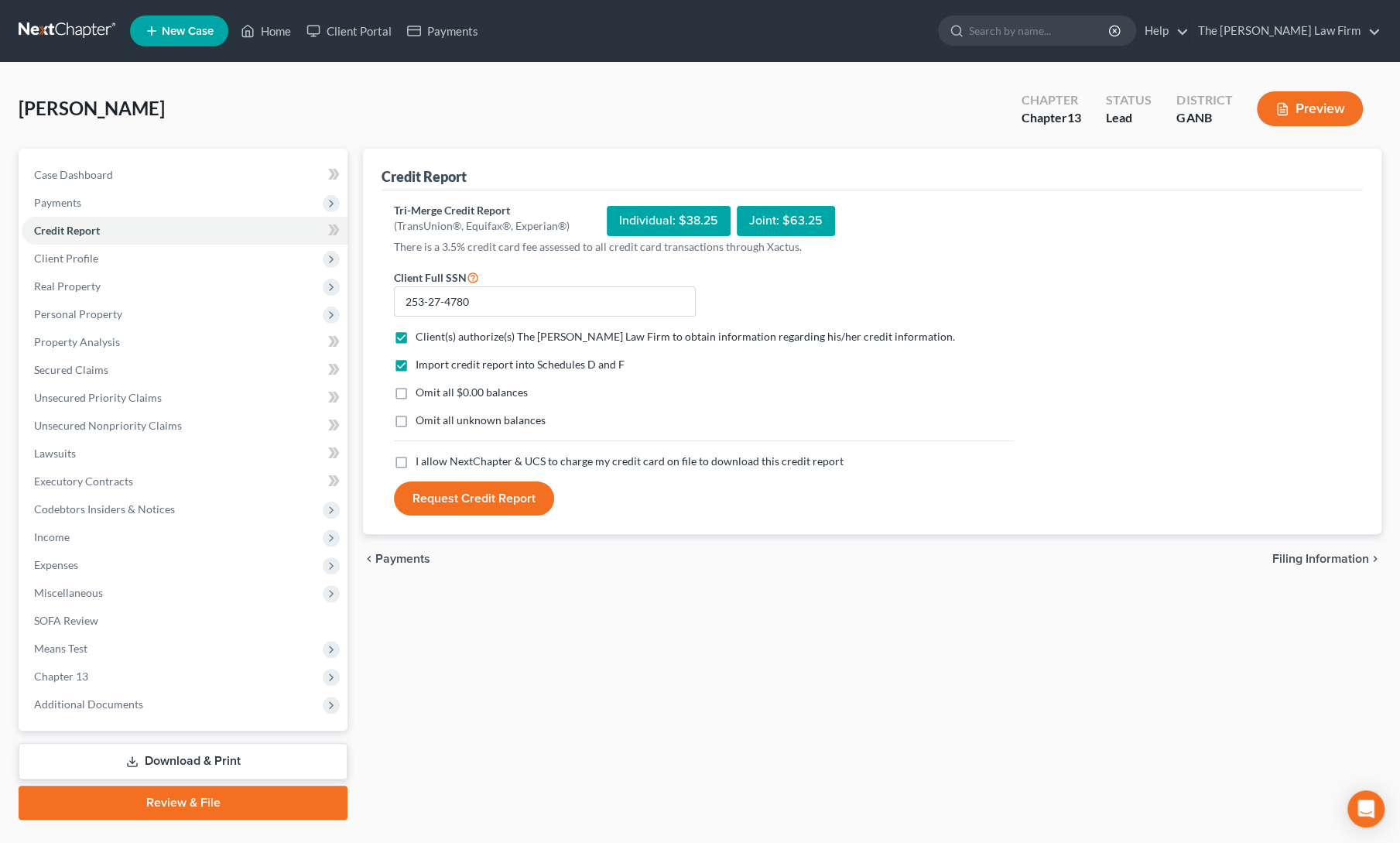
click at [416, 462] on label "I allow NextChapter & UCS to charge my credit card on file to download this cre…" at bounding box center [630, 461] width 428 height 15
click at [422, 462] on input "I allow NextChapter & UCS to charge my credit card on file to download this cre…" at bounding box center [426, 458] width 10 height 10
checkbox input "true"
click at [435, 496] on button "Request Credit Report" at bounding box center [474, 498] width 160 height 34
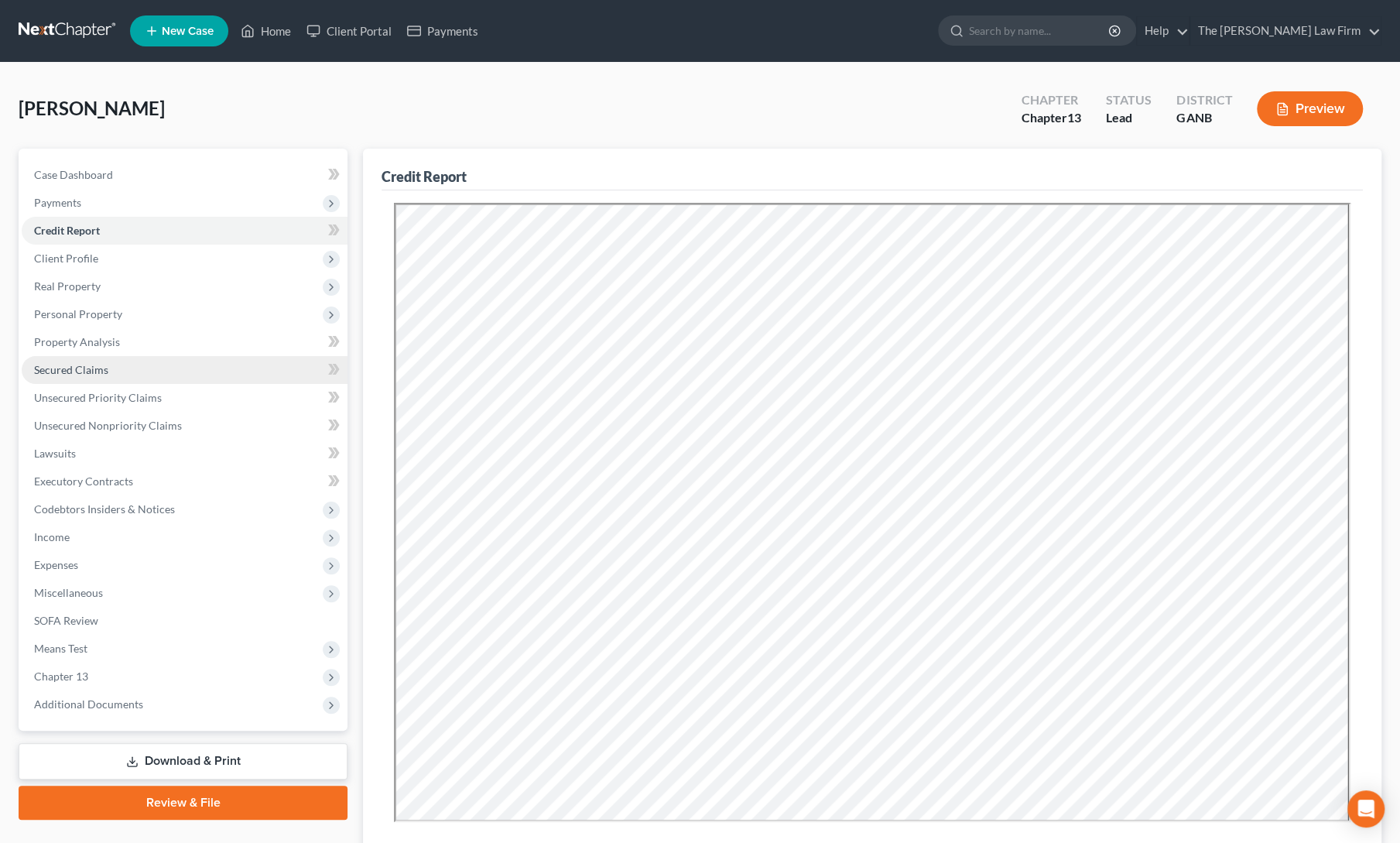
click at [74, 365] on span "Secured Claims" at bounding box center [71, 369] width 74 height 13
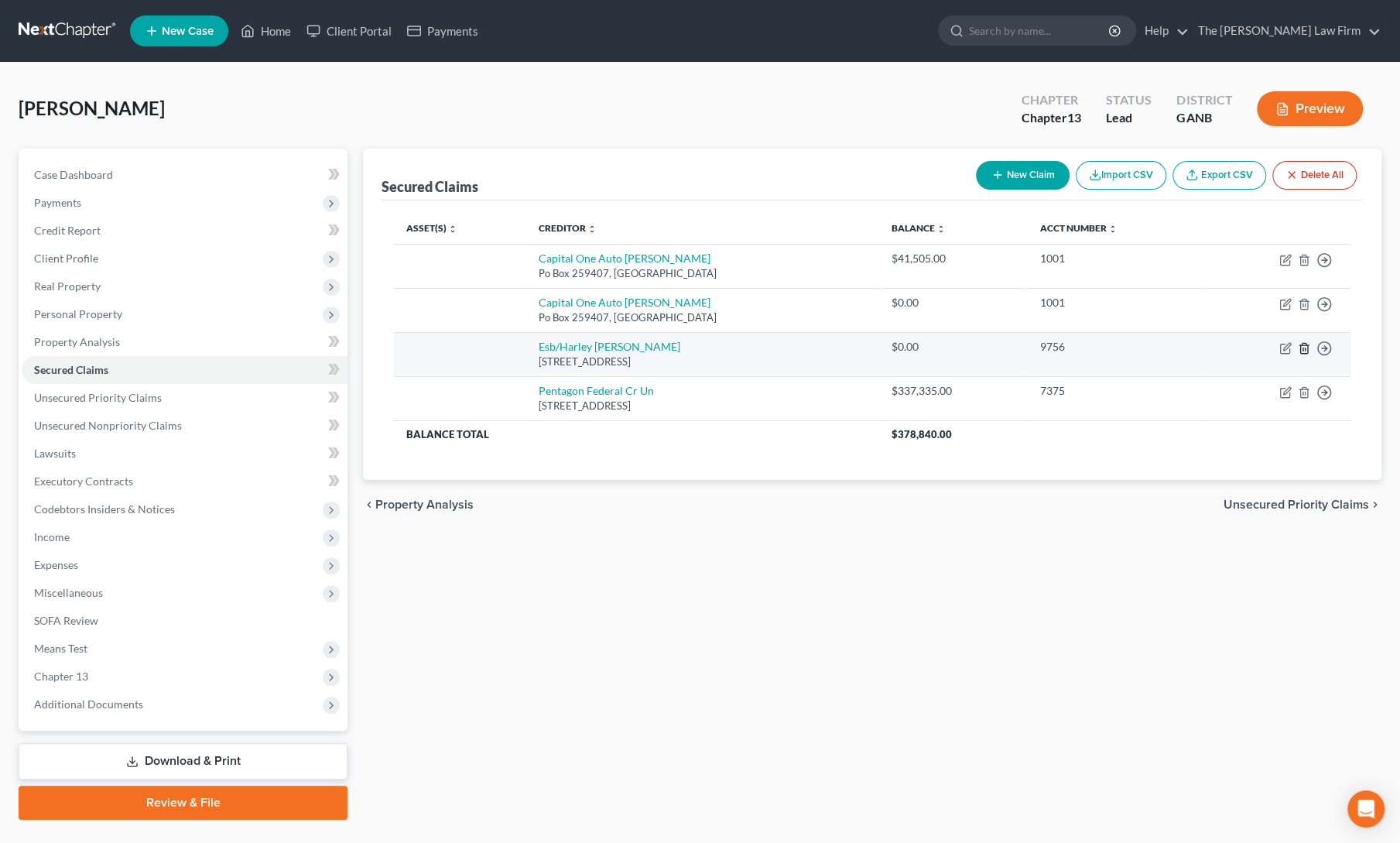
click at [1306, 348] on icon "button" at bounding box center [1304, 348] width 12 height 12
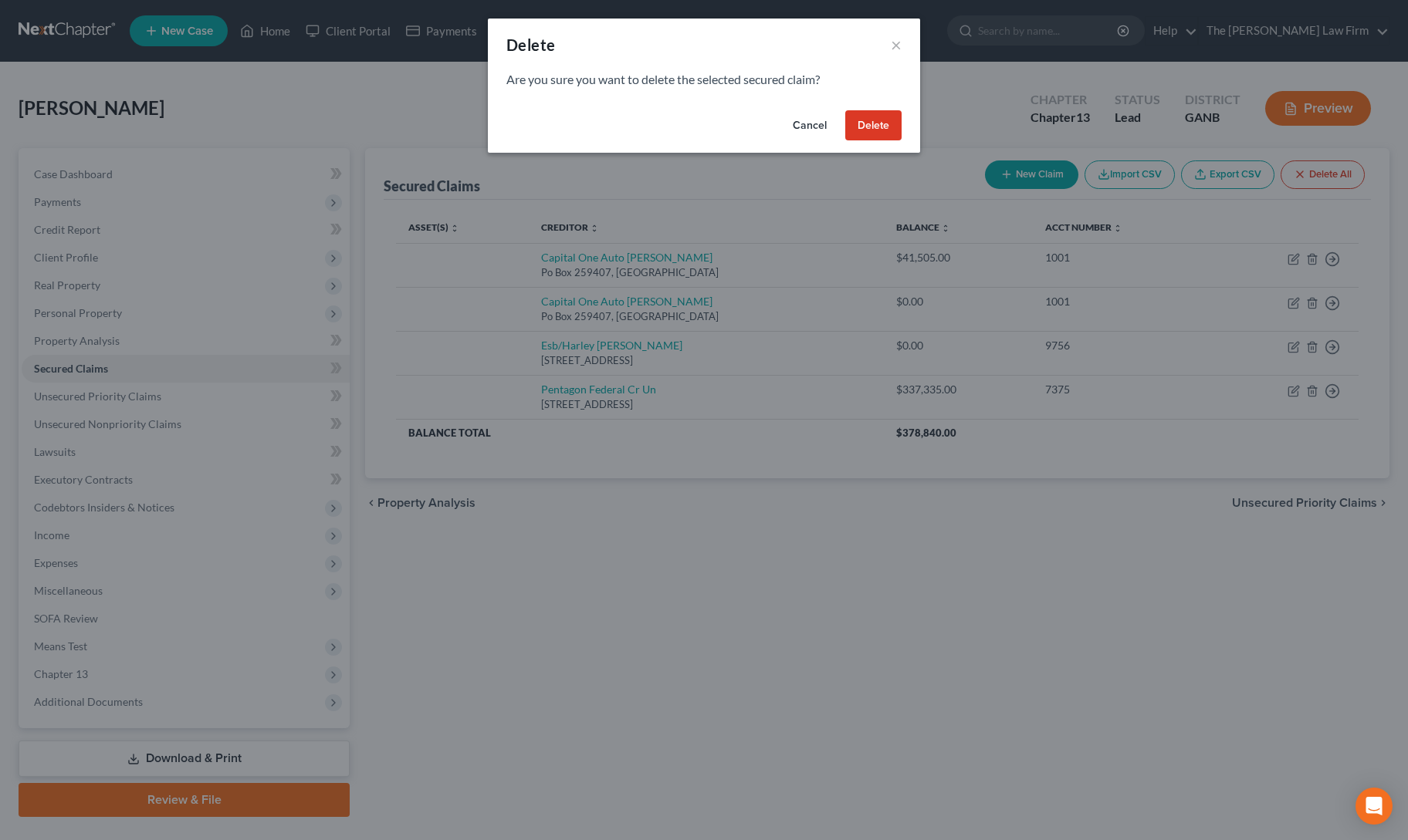
click at [866, 135] on button "Delete" at bounding box center [874, 126] width 57 height 31
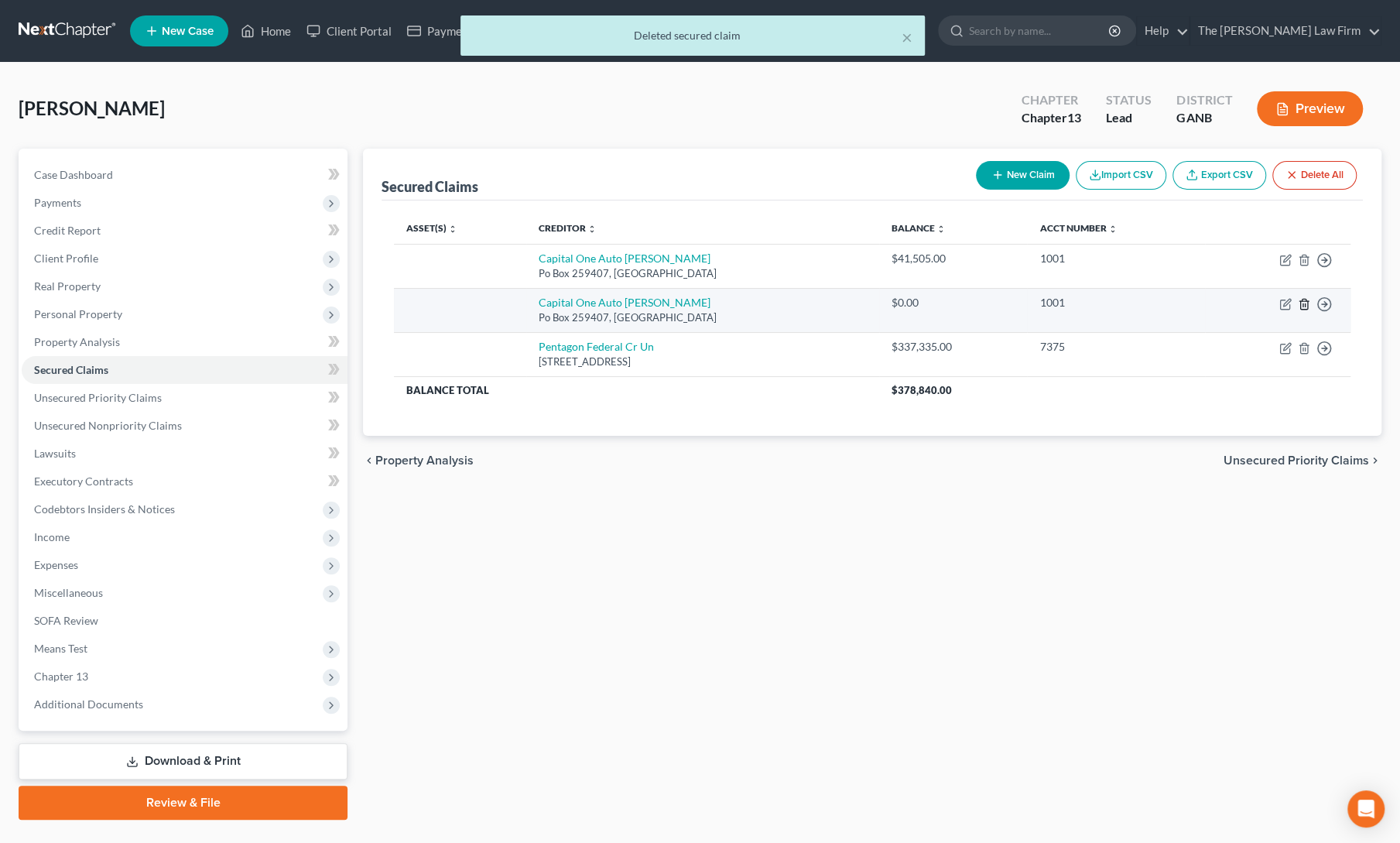
click at [1305, 305] on line "button" at bounding box center [1305, 304] width 0 height 3
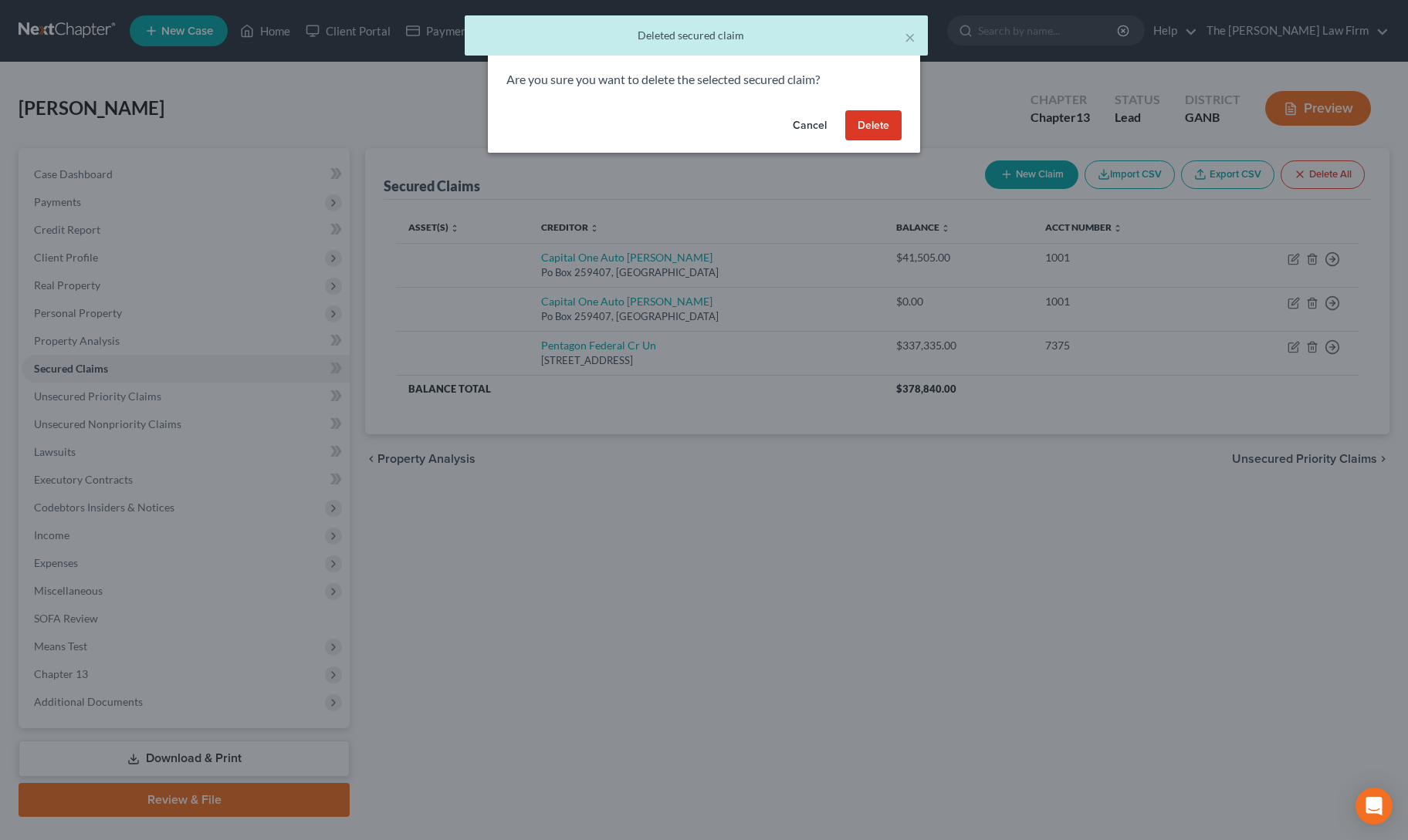
click at [878, 125] on button "Delete" at bounding box center [874, 126] width 57 height 31
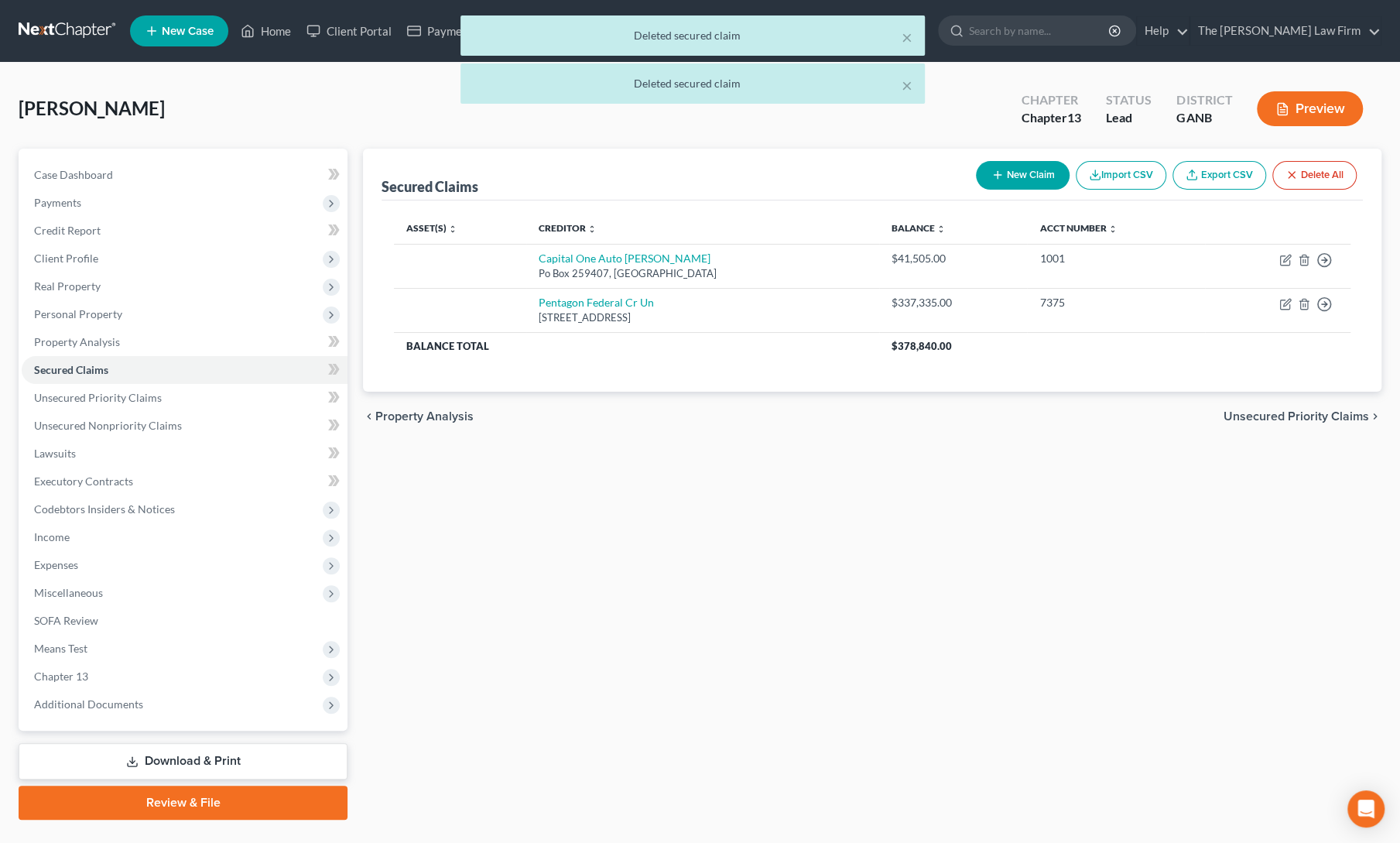
click at [1025, 170] on button "New Claim" at bounding box center [1023, 175] width 94 height 28
select select "0"
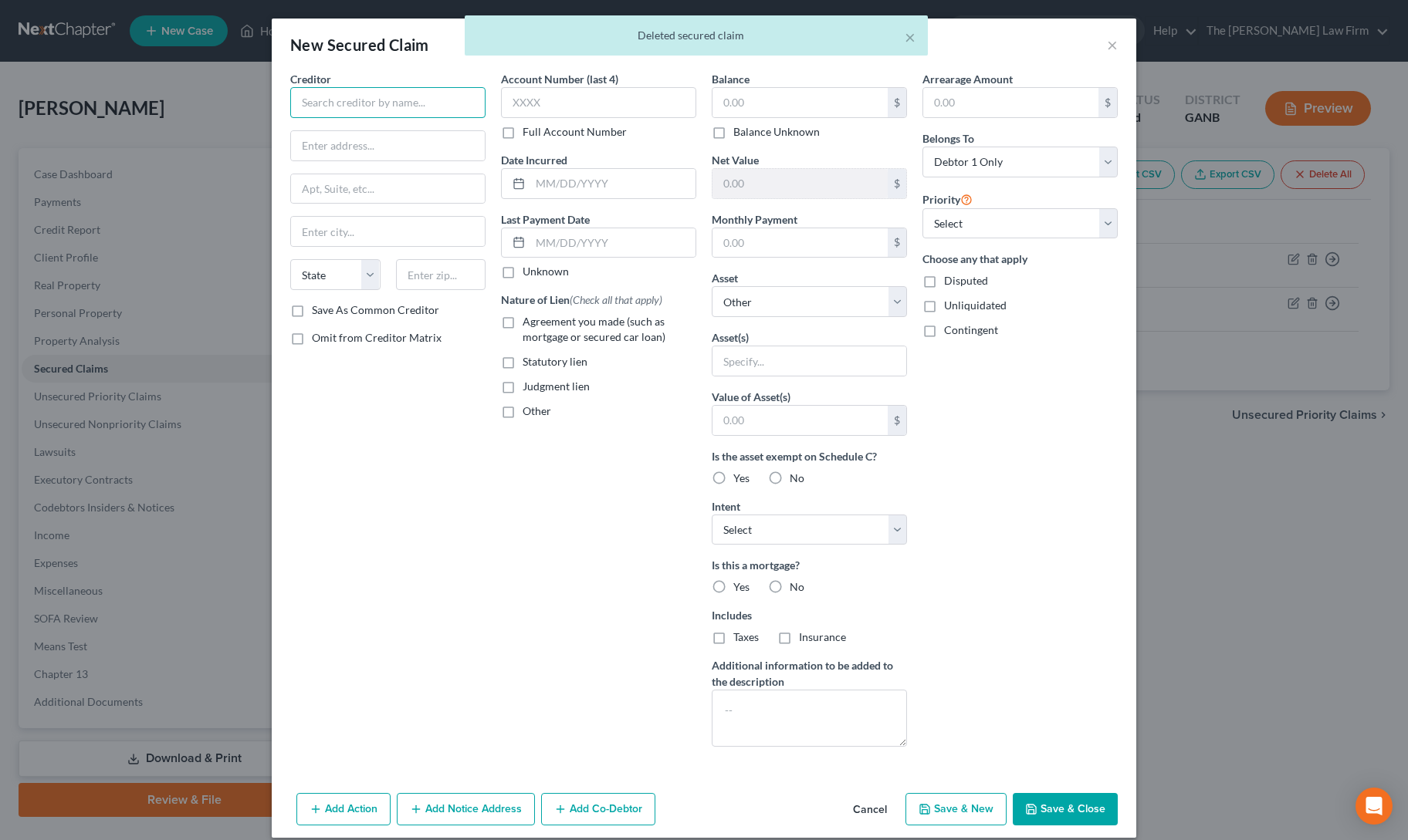
click at [359, 106] on input "text" at bounding box center [387, 102] width 195 height 31
paste input "25-21443"
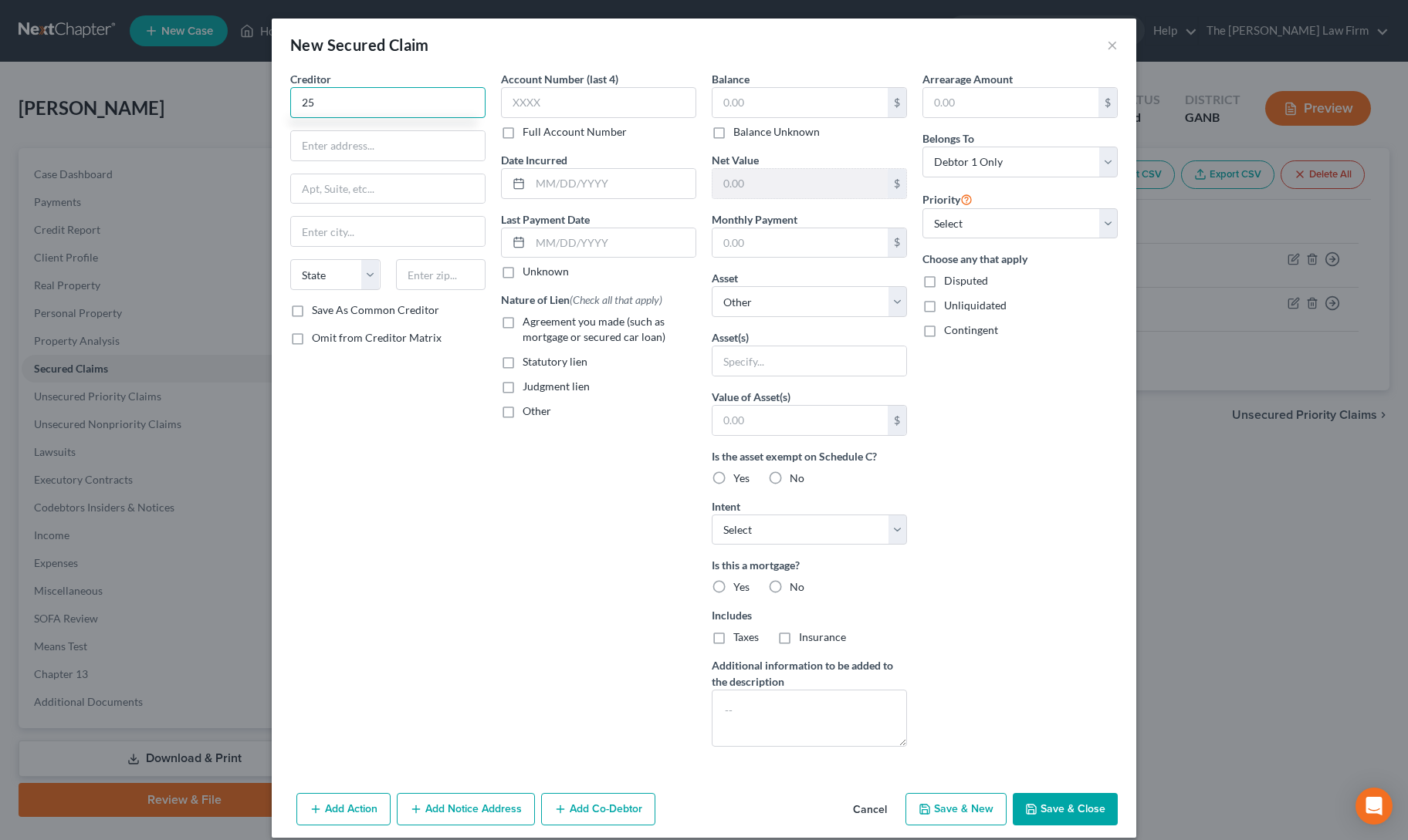
type input "2"
paste input "AZALEA RIDGE HO"
type input "AZALEA RIDGE HOA"
click at [376, 142] on input "text" at bounding box center [387, 145] width 194 height 29
paste input "[STREET_ADDRESS]"
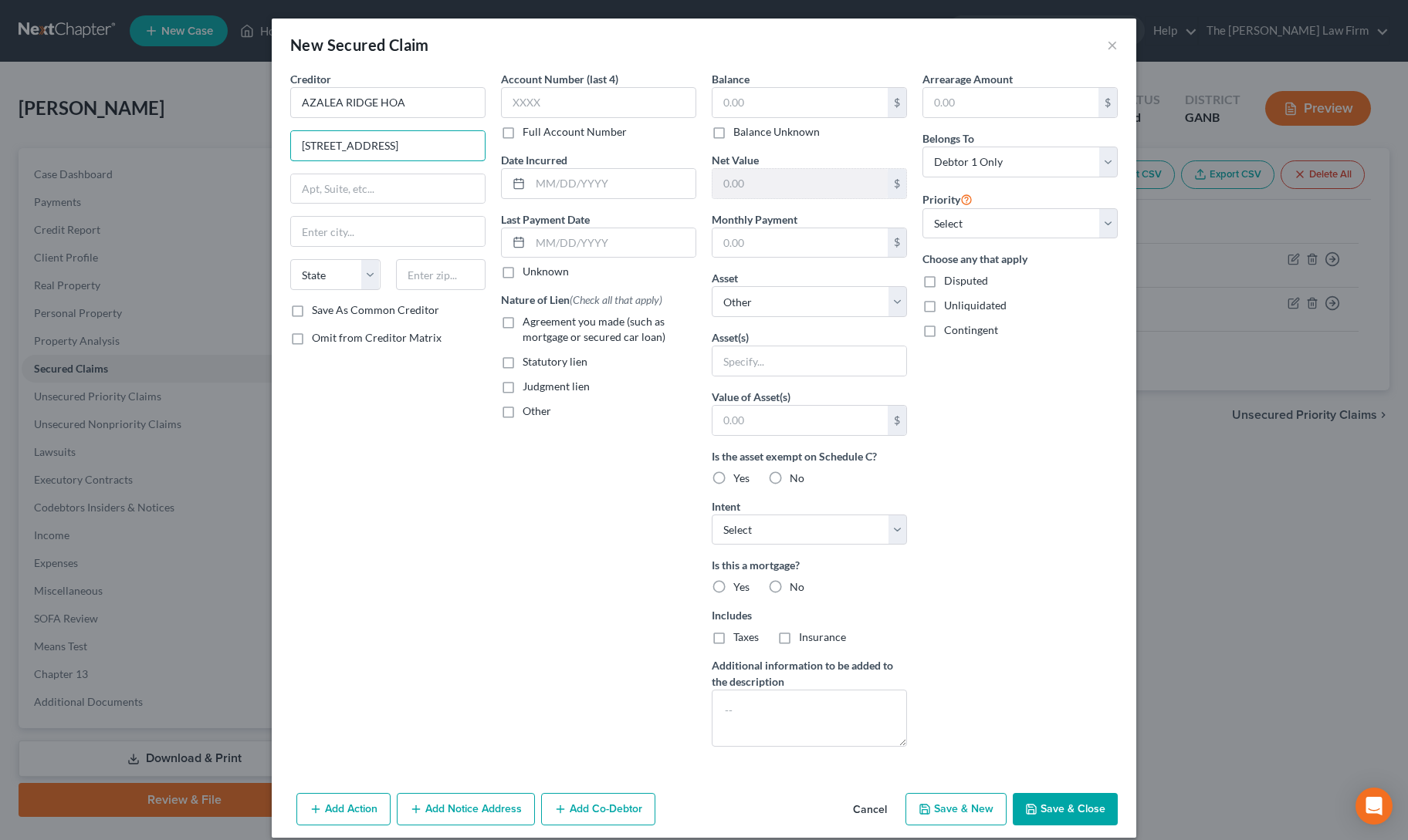
type input "[STREET_ADDRESS]"
click at [416, 273] on input "text" at bounding box center [441, 275] width 91 height 31
paste input "30135"
type input "30135"
click at [522, 320] on label "Agreement you made (such as mortgage or secured car loan)" at bounding box center [609, 329] width 174 height 31
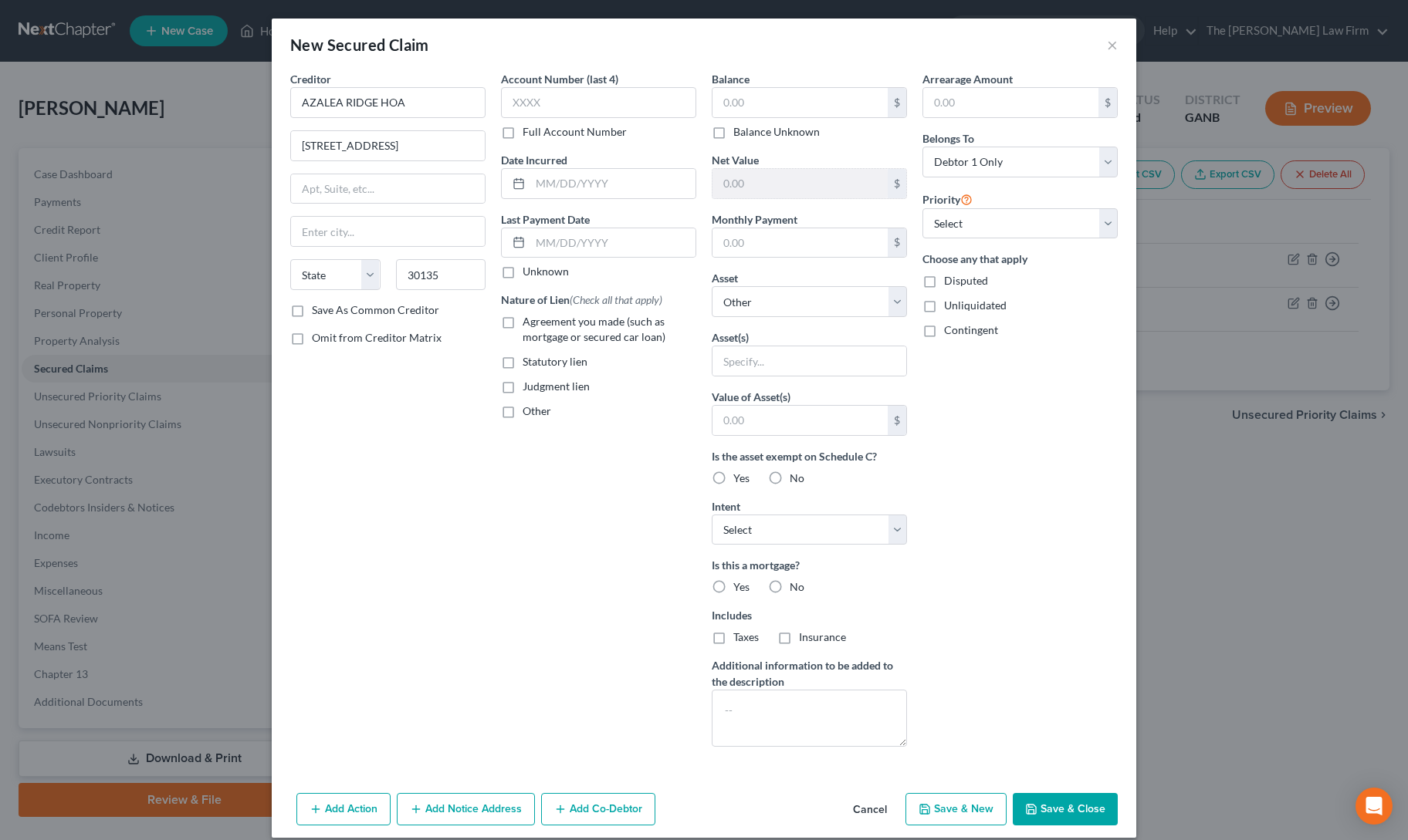
click at [529, 320] on input "Agreement you made (such as mortgage or secured car loan)" at bounding box center [534, 319] width 10 height 10
checkbox input "true"
type input "Douglasville"
select select "10"
click at [794, 98] on input "text" at bounding box center [800, 102] width 176 height 29
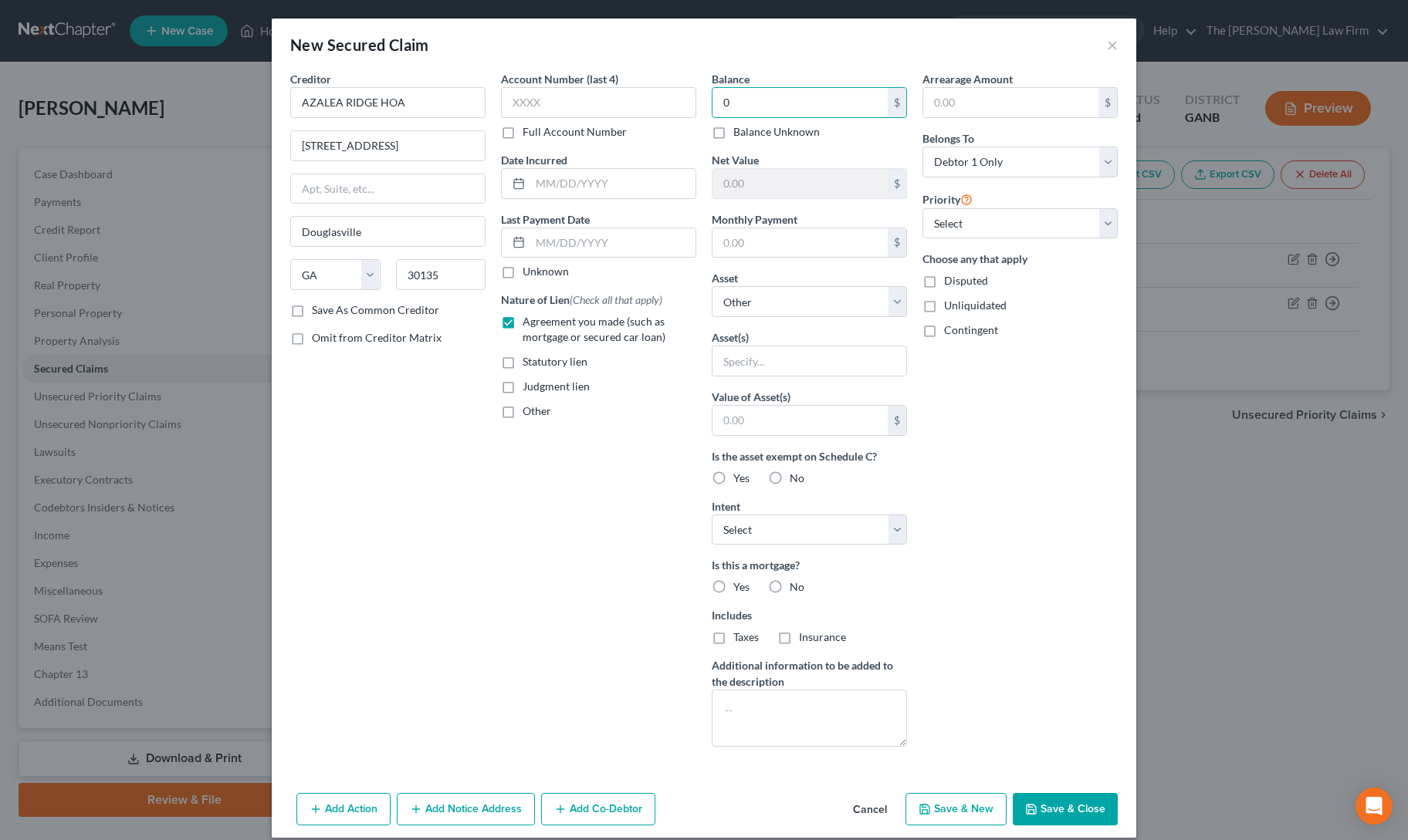
type input "0"
click at [985, 596] on div "Arrearage Amount $ Belongs To * Select Debtor 1 Only Debtor 2 Only Debtor 1 And…" at bounding box center [1019, 414] width 211 height 688
click at [1044, 810] on button "Save & Close" at bounding box center [1064, 809] width 105 height 32
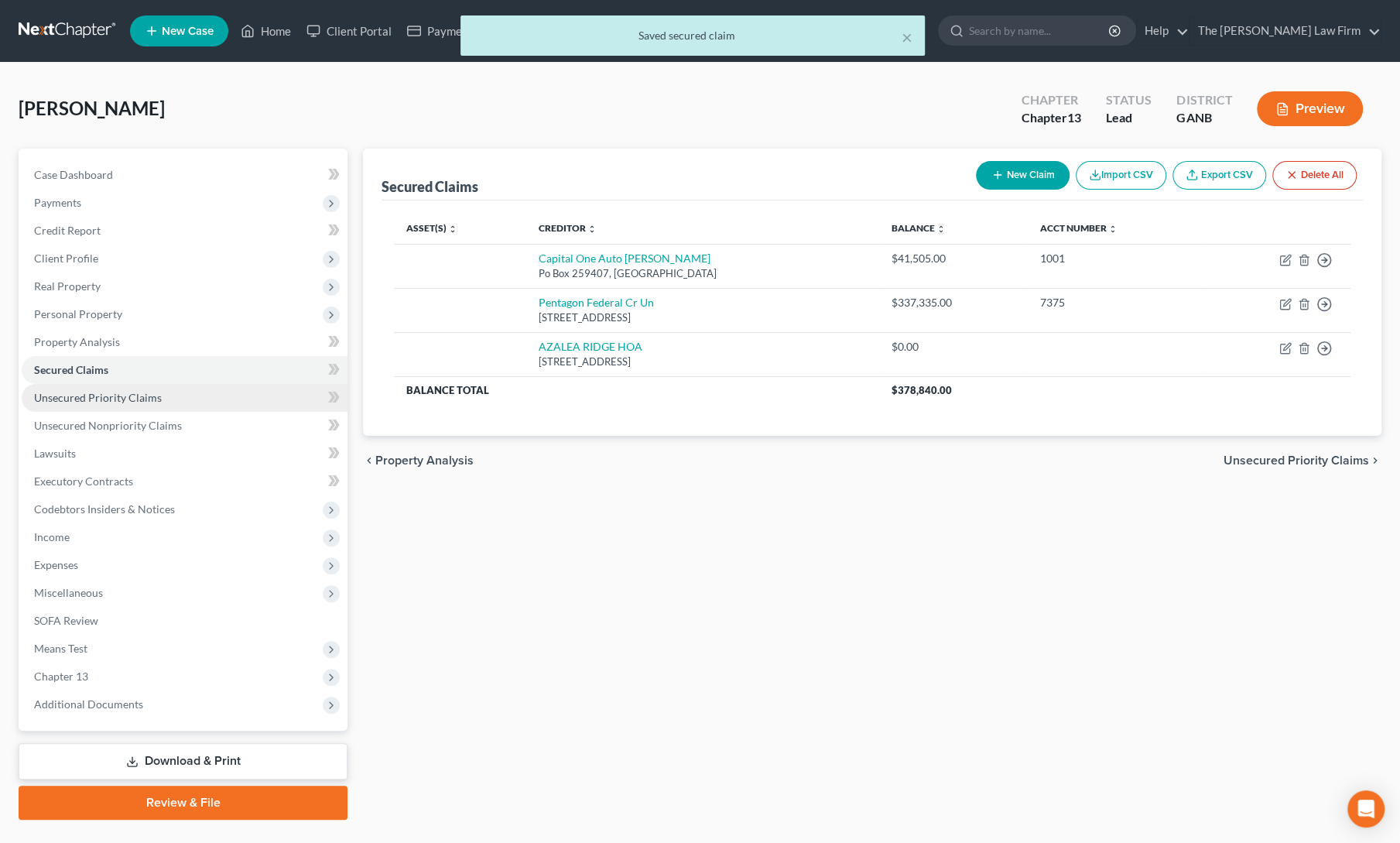
click at [99, 404] on span "Unsecured Priority Claims" at bounding box center [98, 398] width 128 height 13
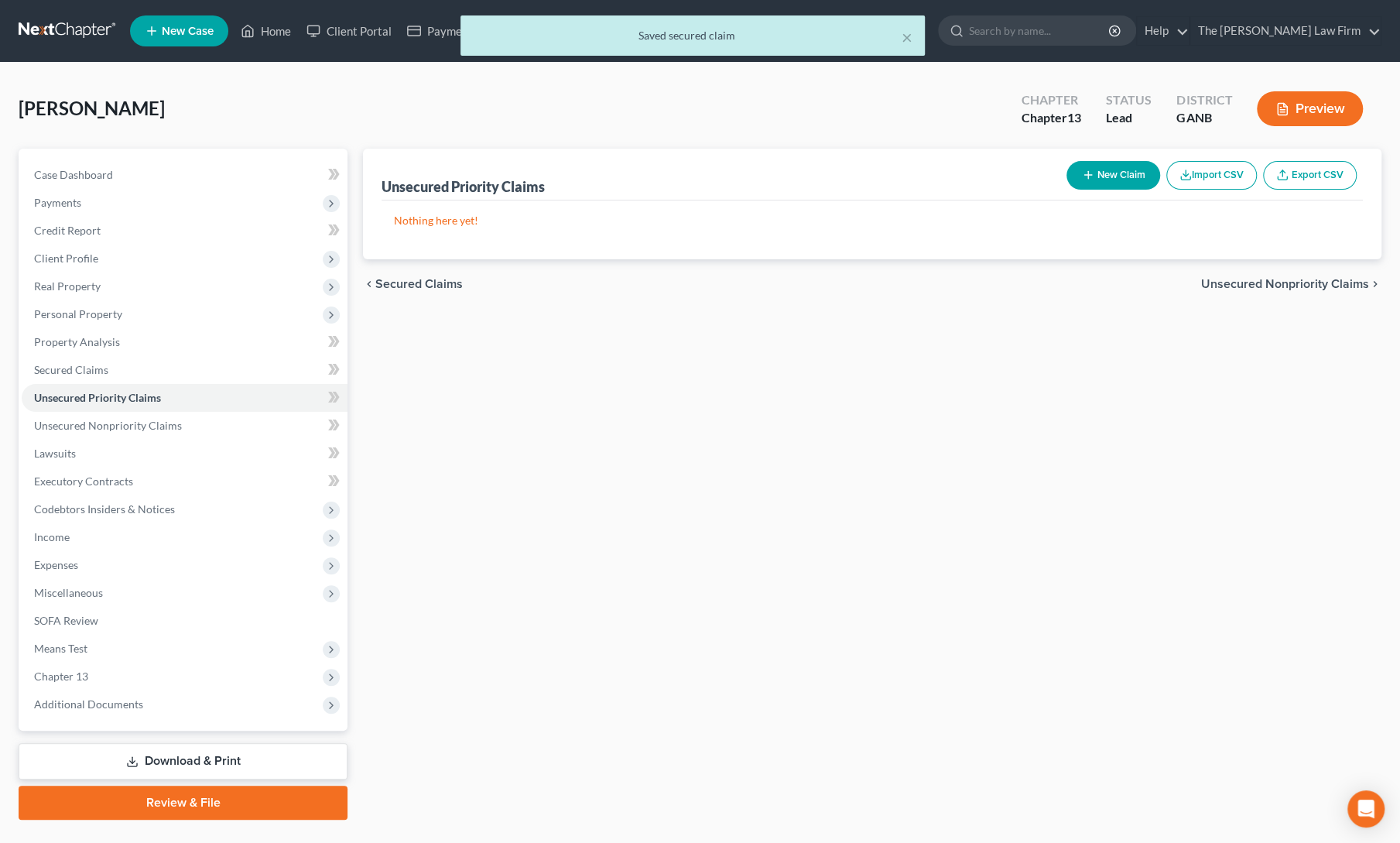
click at [1083, 180] on button "New Claim" at bounding box center [1113, 175] width 94 height 28
select select "0"
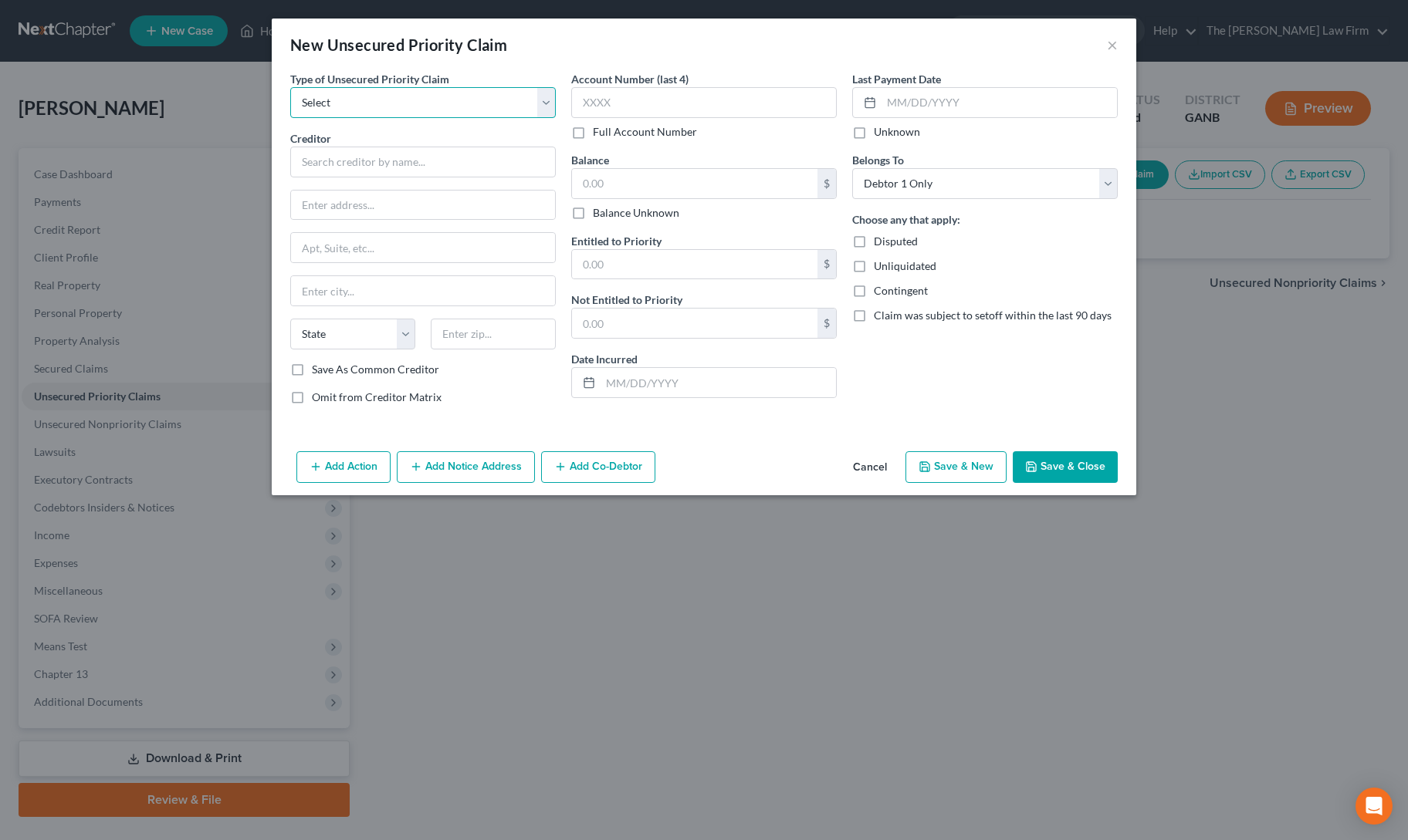
click at [400, 100] on select "Select Taxes & Other Government Units Domestic Support Obligations Extensions o…" at bounding box center [422, 102] width 265 height 31
select select "0"
click at [290, 87] on select "Select Taxes & Other Government Units Domestic Support Obligations Extensions o…" at bounding box center [422, 102] width 265 height 31
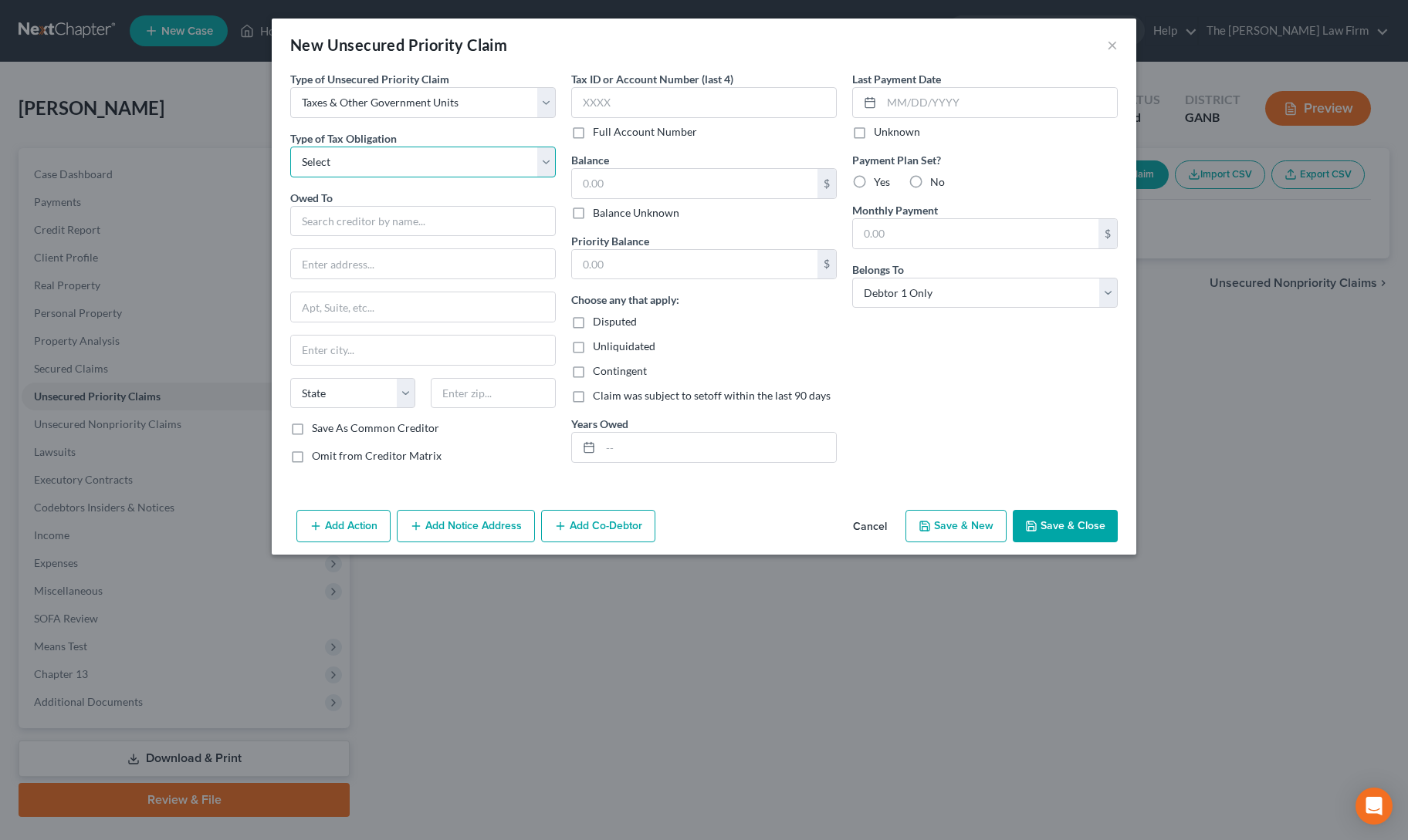
click at [403, 166] on select "Select Federal City State Franchise Tax Board Other" at bounding box center [422, 161] width 265 height 31
select select "0"
click at [290, 146] on select "Select Federal City State Franchise Tax Board Other" at bounding box center [422, 161] width 265 height 31
click at [395, 209] on input "text" at bounding box center [422, 221] width 265 height 31
click at [355, 256] on div "P. O. [GEOGRAPHIC_DATA]-7346" at bounding box center [382, 262] width 161 height 13
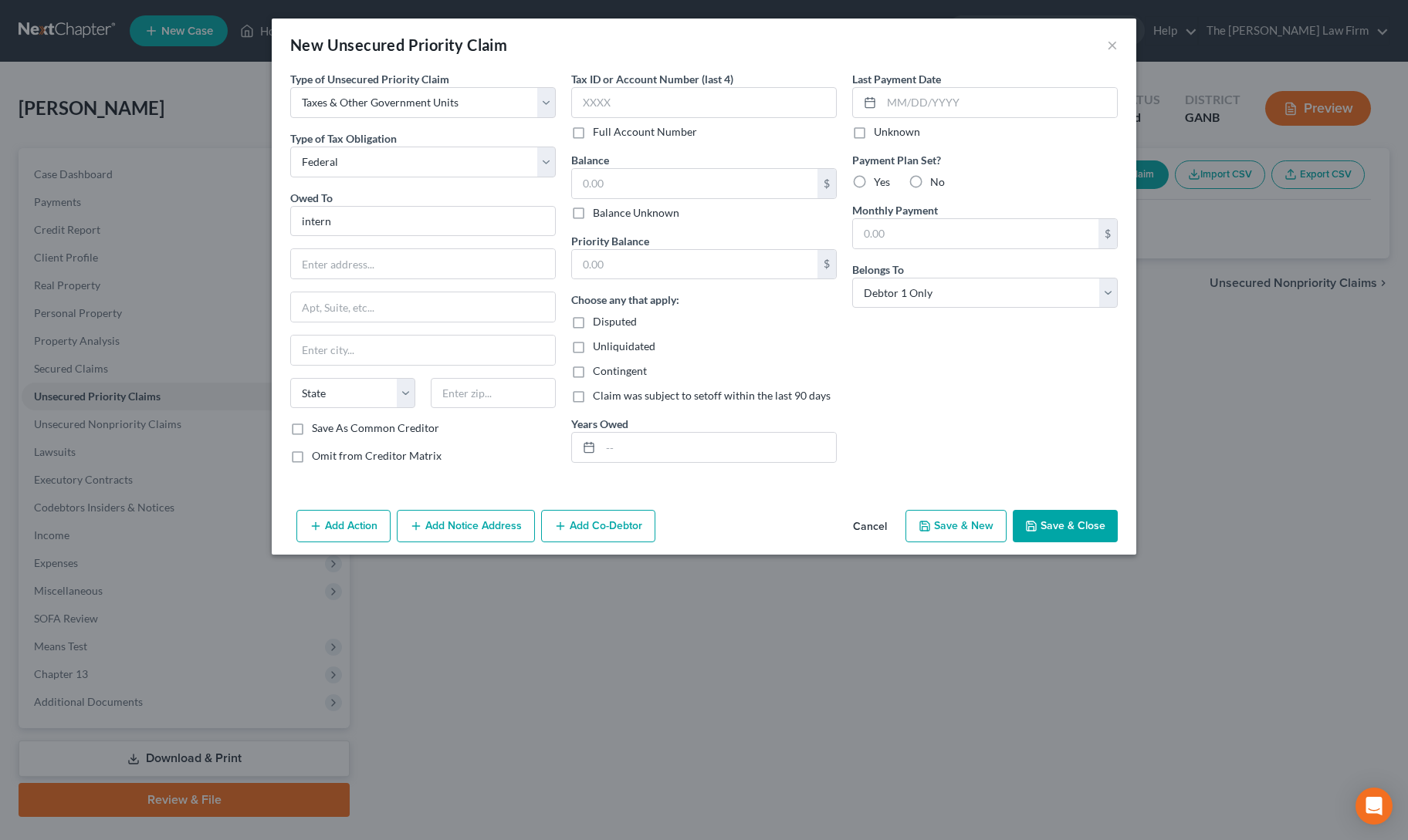
type input "Internal Revenue Service"
type input "P. O. Box 7346"
type input "[GEOGRAPHIC_DATA]"
select select "39"
type input "19101-7346"
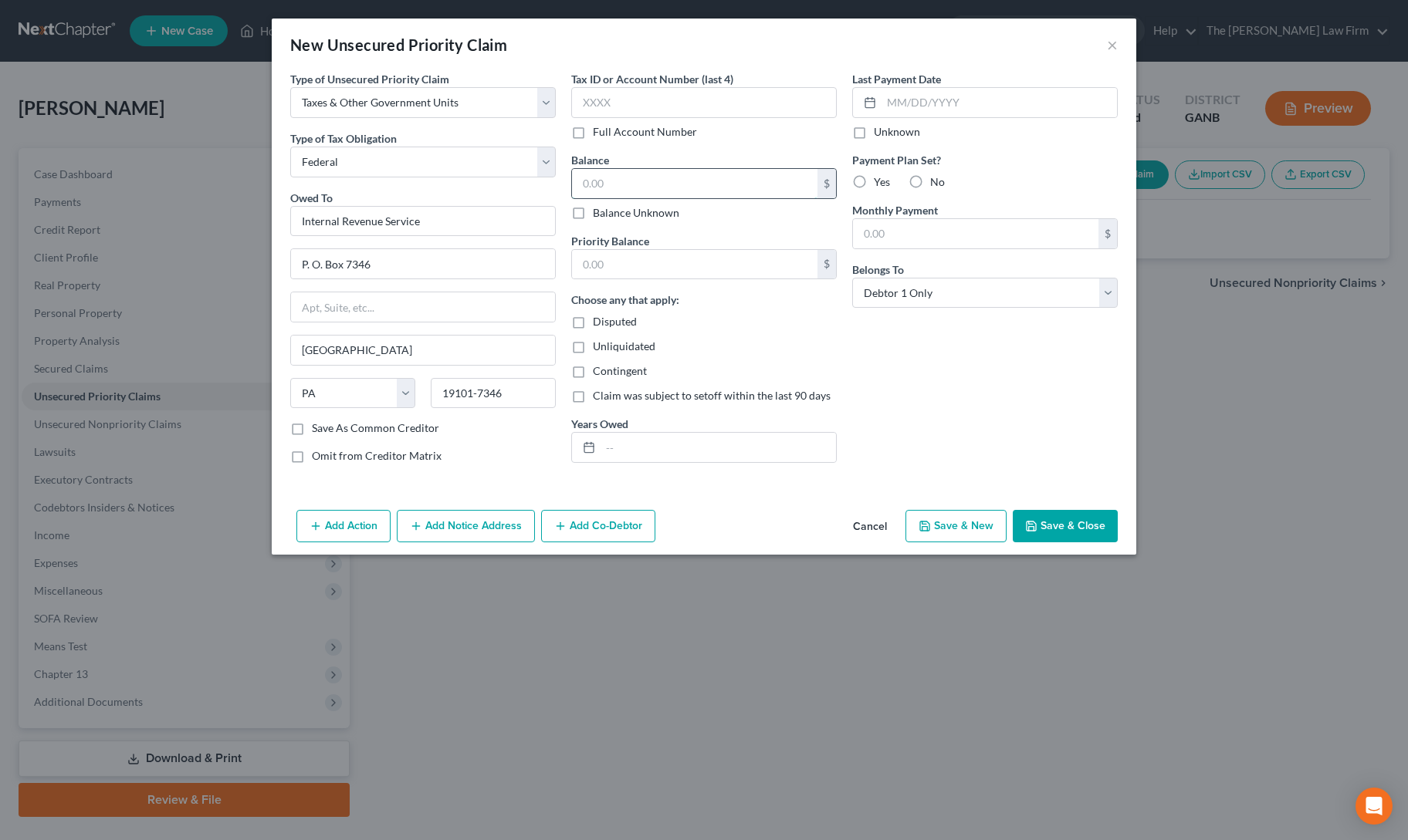
click at [662, 188] on input "text" at bounding box center [695, 183] width 246 height 29
type input "0"
click at [932, 426] on div "Last Payment Date Unknown Payment Plan Set? Yes No Monthly Payment $ Belongs To…" at bounding box center [984, 273] width 280 height 405
click at [1079, 531] on button "Save & Close" at bounding box center [1064, 526] width 105 height 32
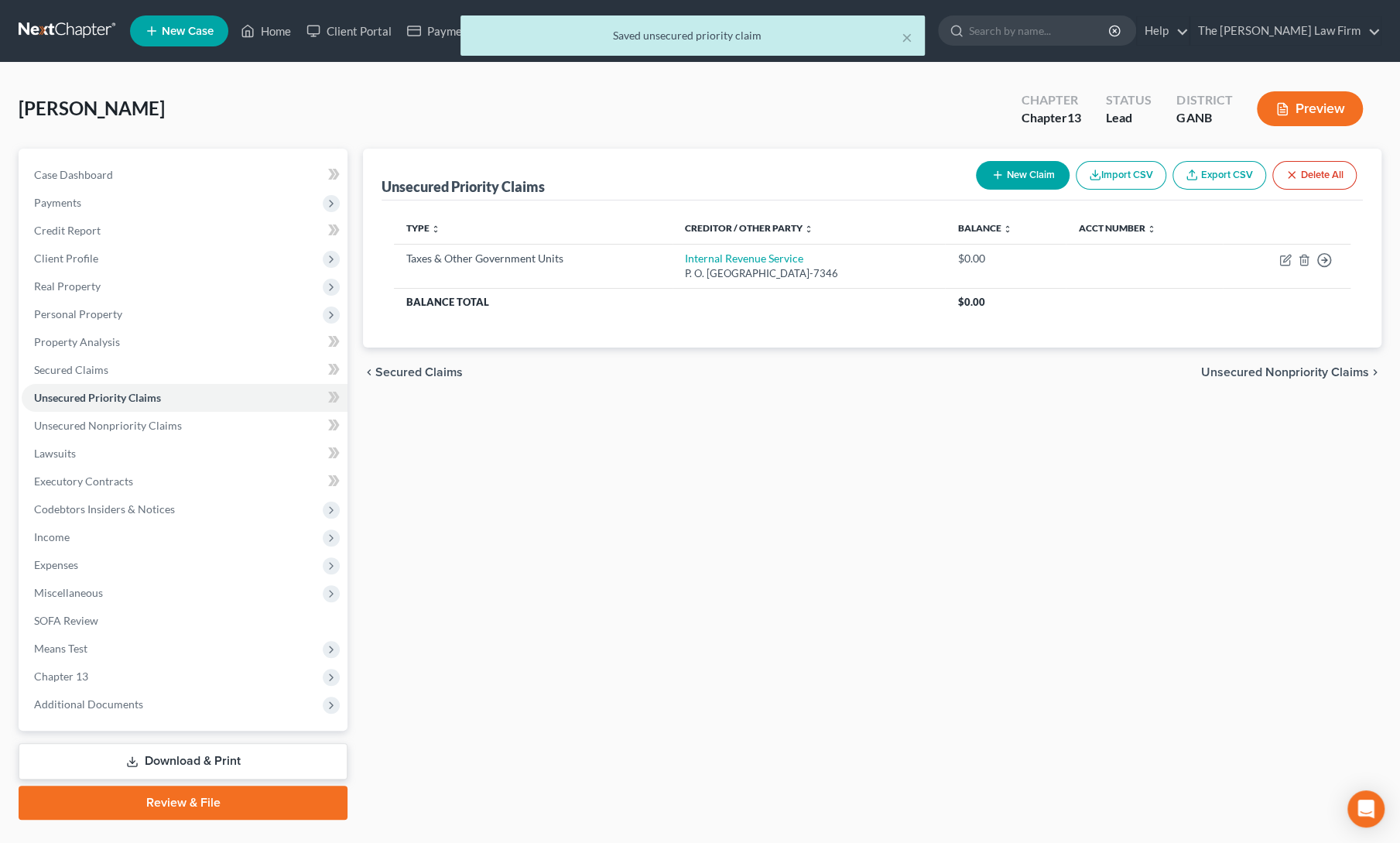
click at [1018, 165] on button "New Claim" at bounding box center [1023, 175] width 94 height 28
select select "0"
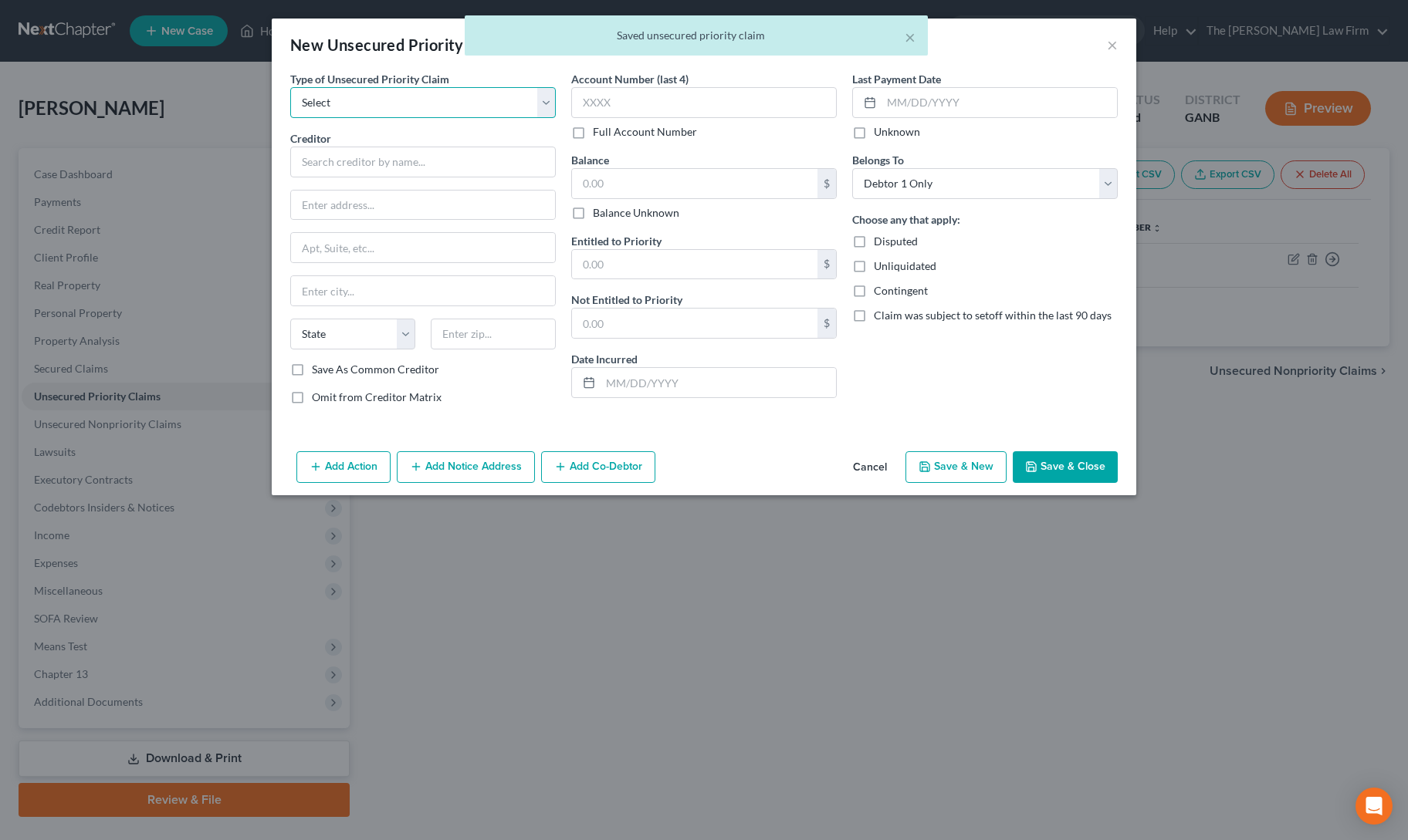
click at [477, 110] on select "Select Taxes & Other Government Units Domestic Support Obligations Extensions o…" at bounding box center [422, 102] width 265 height 31
select select "0"
click at [290, 87] on select "Select Taxes & Other Government Units Domestic Support Obligations Extensions o…" at bounding box center [422, 102] width 265 height 31
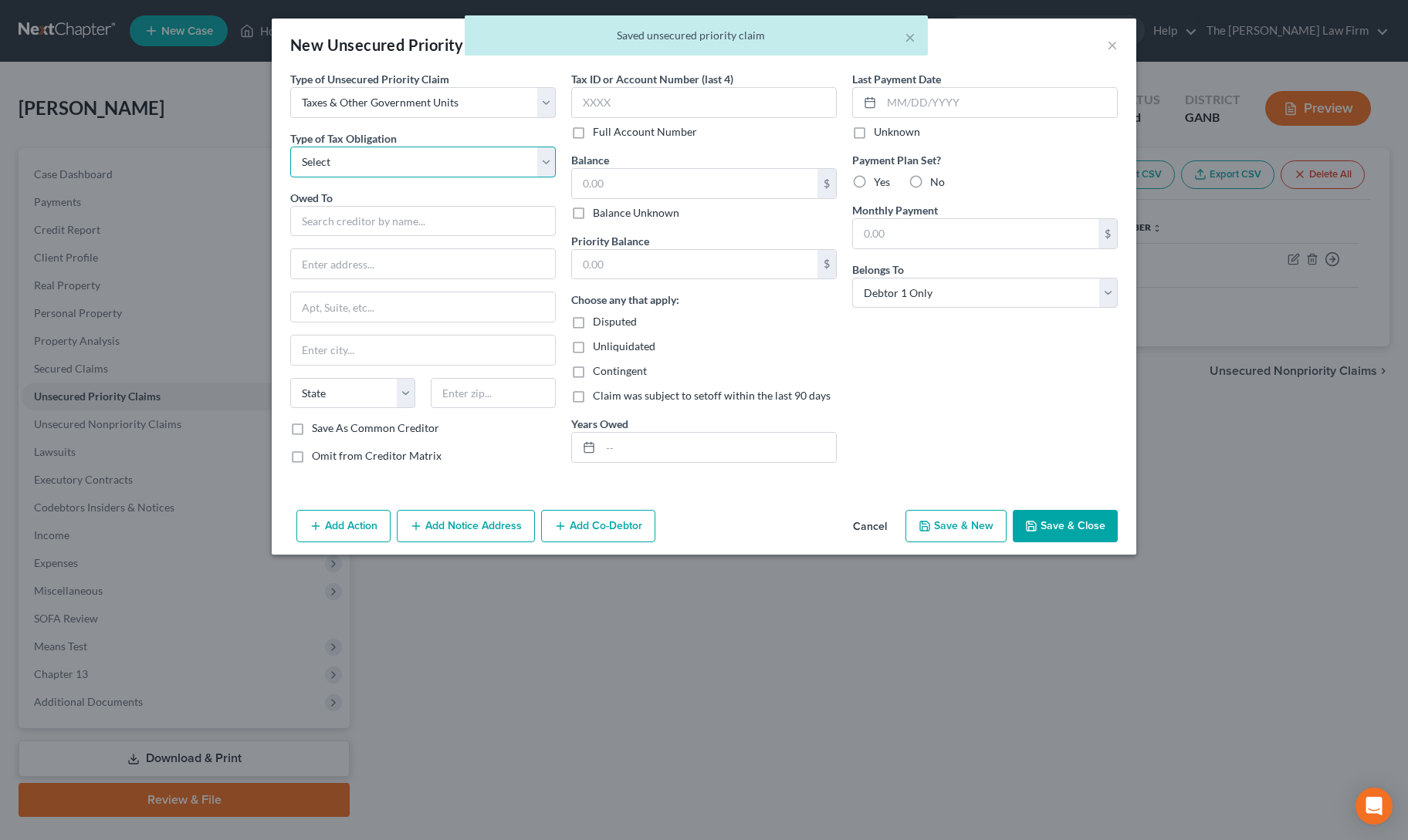
click at [400, 154] on select "Select Federal City State Franchise Tax Board Other" at bounding box center [422, 161] width 265 height 31
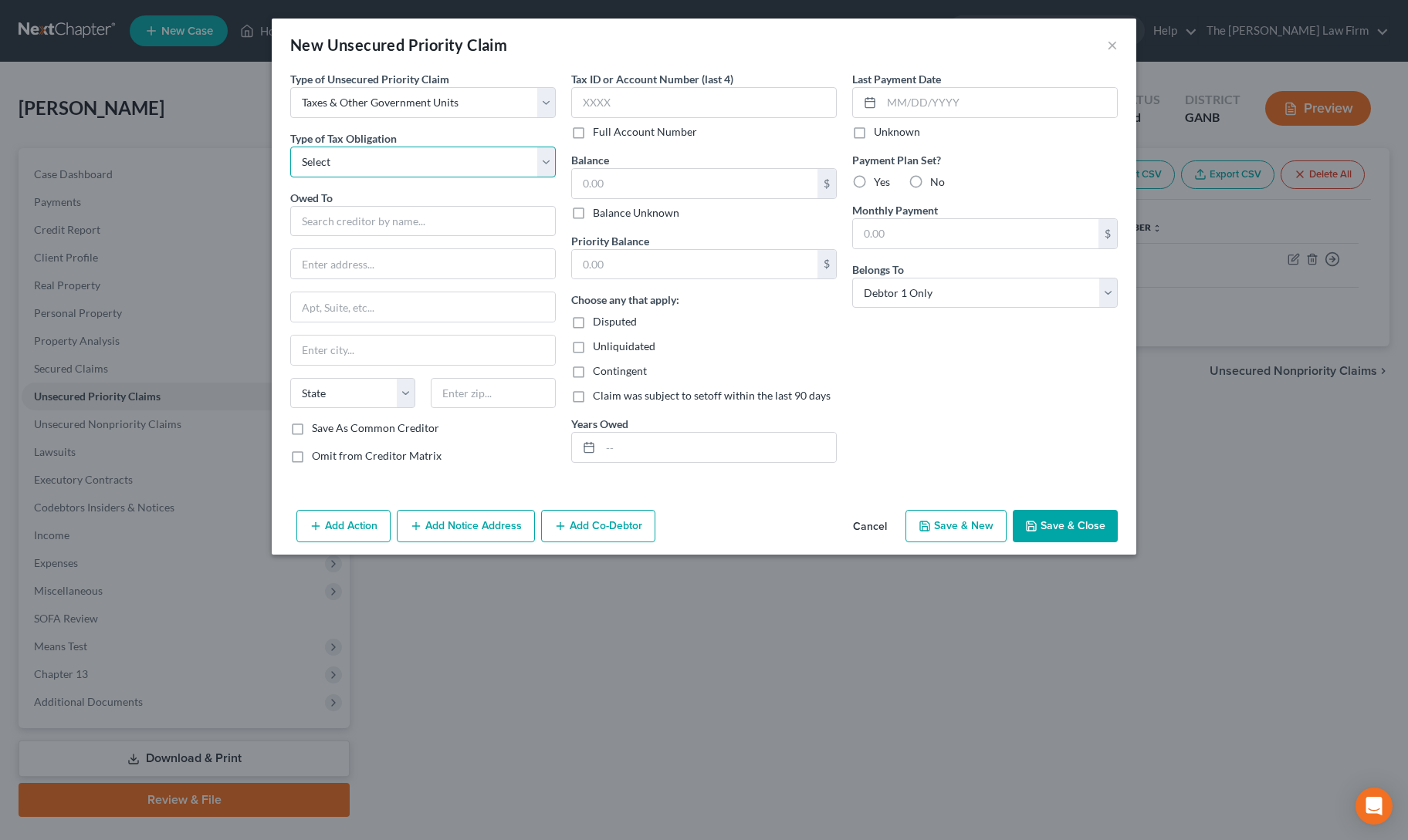
select select "2"
click at [290, 146] on select "Select Federal City State Franchise Tax Board Other" at bounding box center [422, 161] width 265 height 31
click at [386, 216] on input "text" at bounding box center [422, 221] width 265 height 31
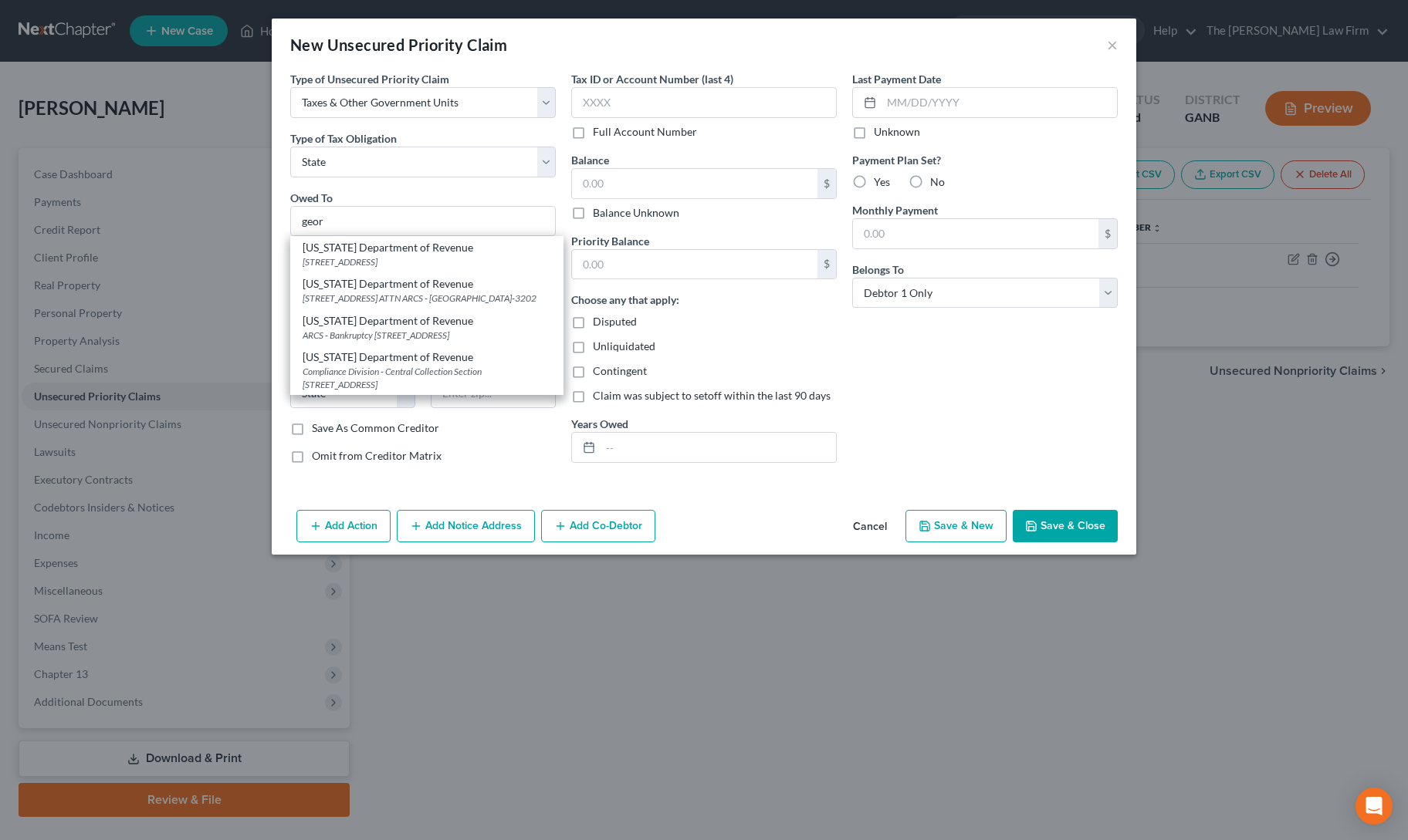
click at [382, 245] on div "[US_STATE] Department of Revenue" at bounding box center [426, 247] width 248 height 15
type input "[US_STATE] Department of Revenue"
type input "[STREET_ADDRESS]"
type input "ATTN Bankruptcy"
type input "[GEOGRAPHIC_DATA]"
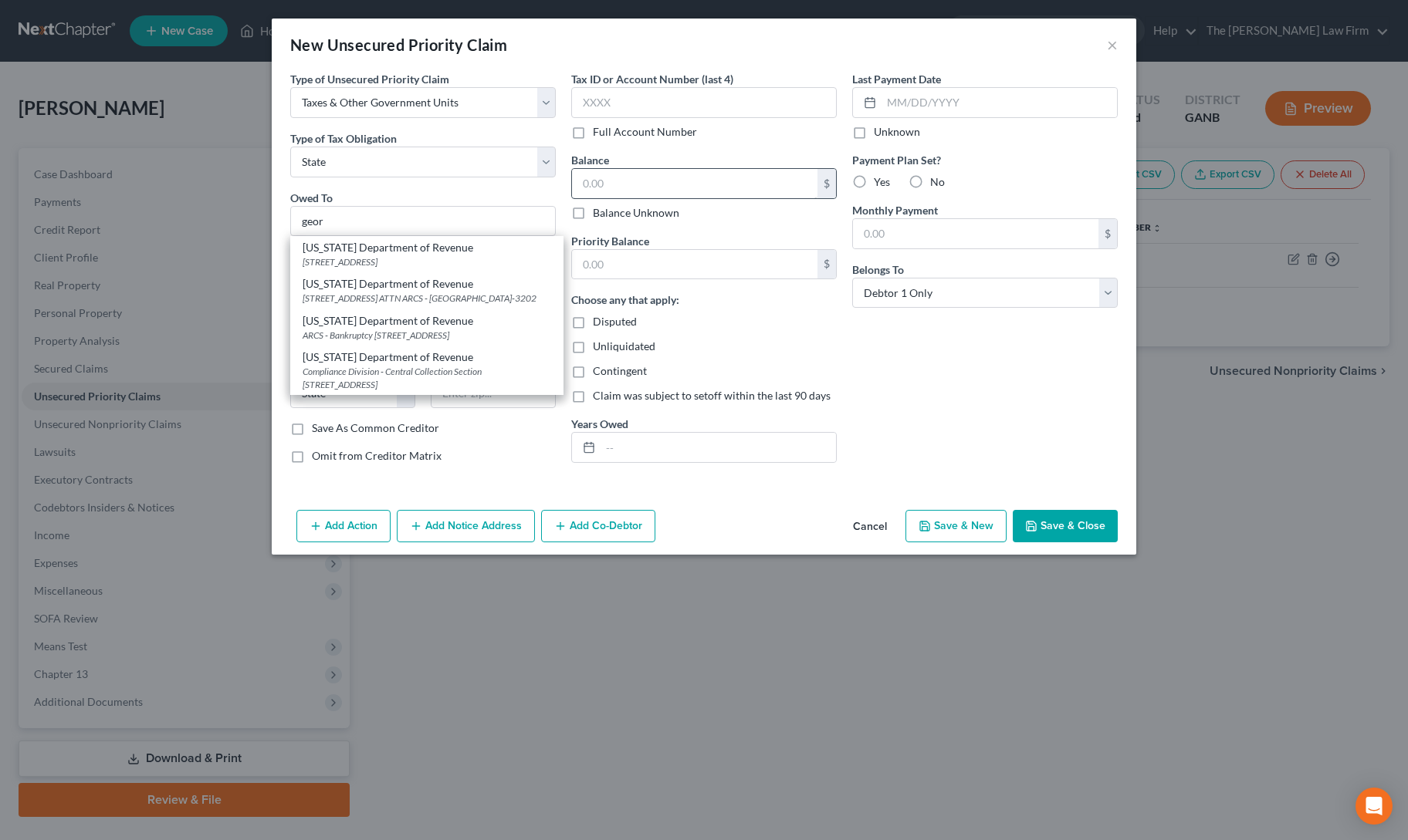
select select "10"
type input "30345"
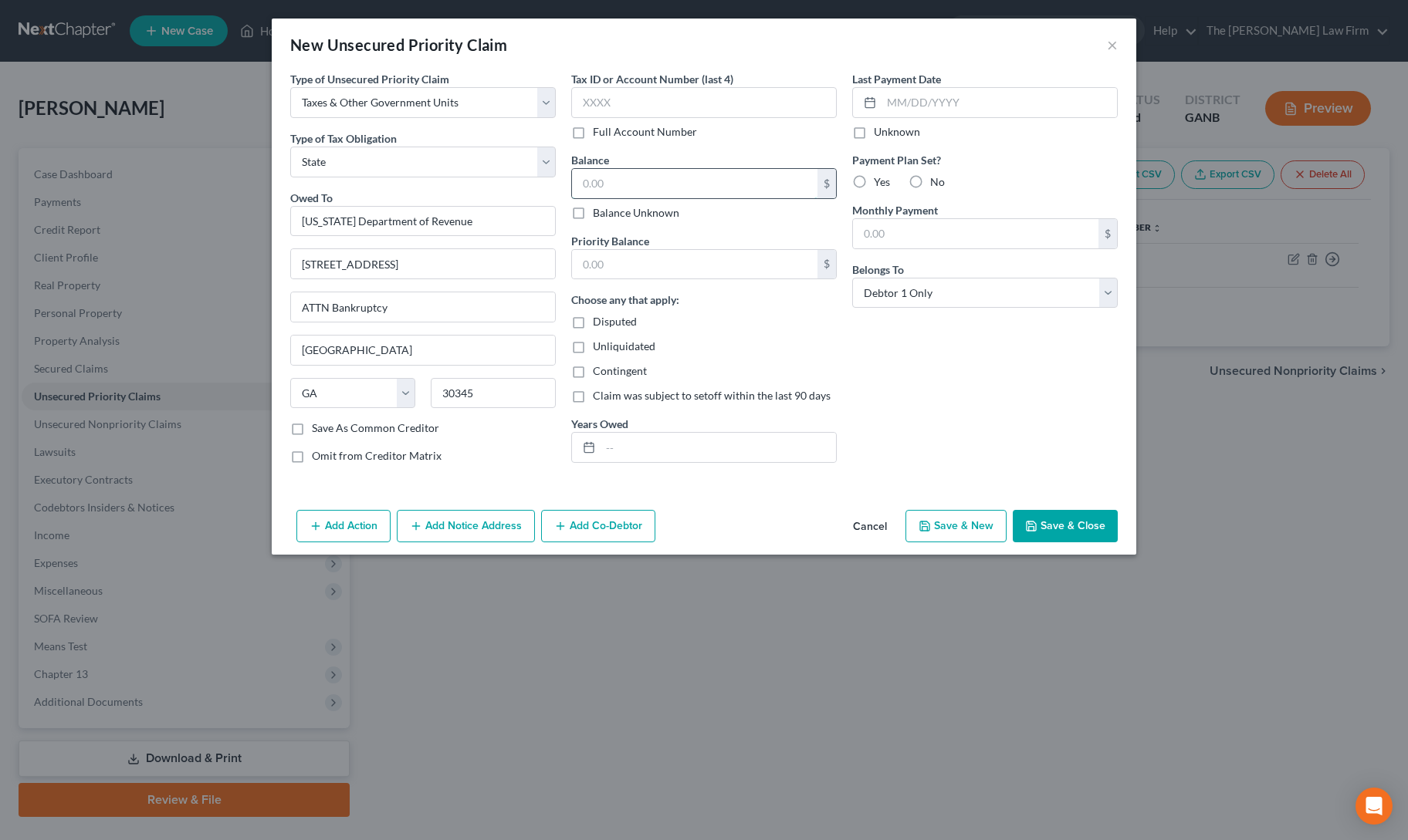
click at [653, 184] on input "text" at bounding box center [695, 183] width 246 height 29
type input "0"
click at [954, 391] on div "Last Payment Date Unknown Payment Plan Set? Yes No Monthly Payment $ Belongs To…" at bounding box center [984, 273] width 280 height 405
click at [1066, 521] on button "Save & Close" at bounding box center [1064, 526] width 105 height 32
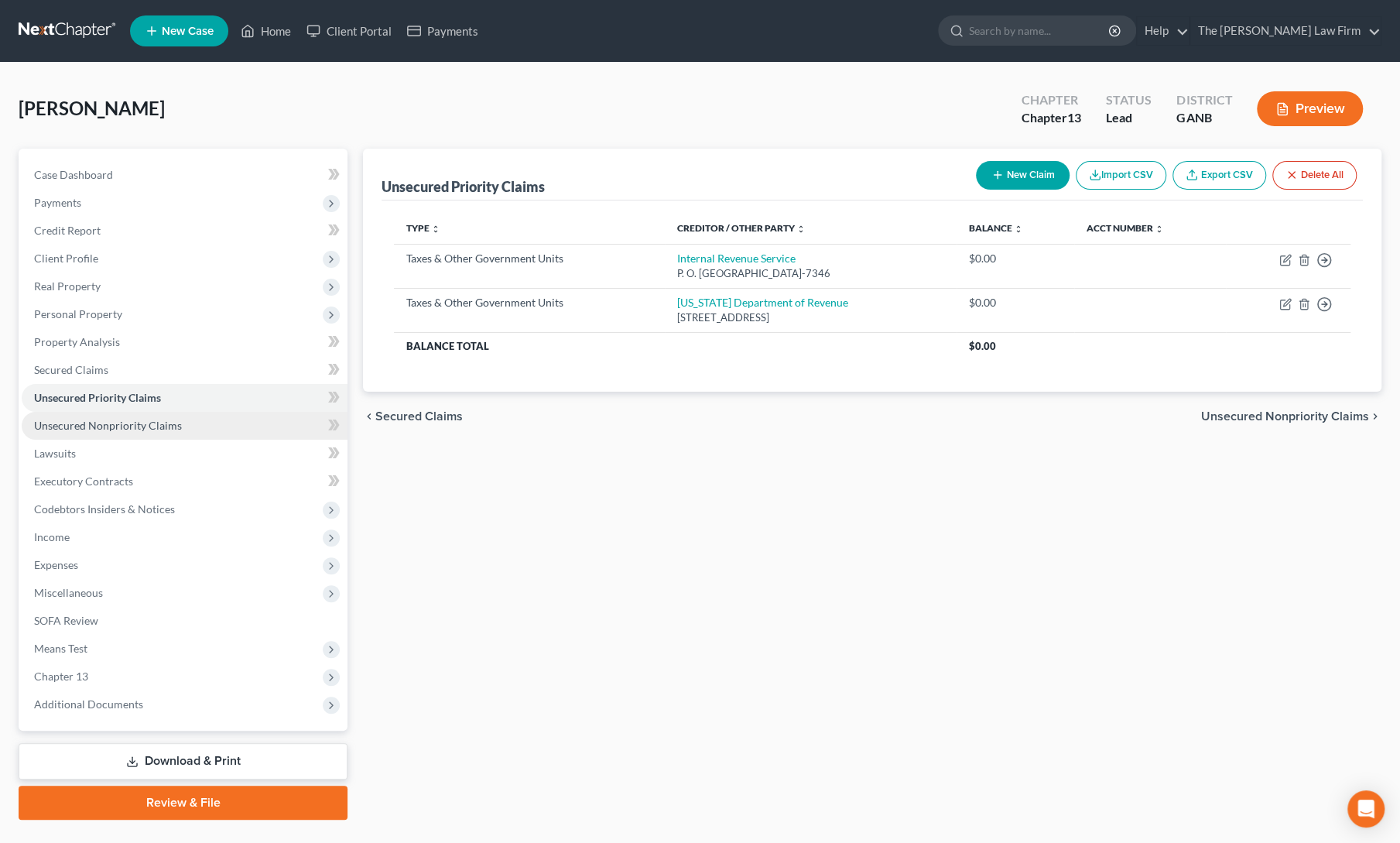
click at [137, 415] on link "Unsecured Nonpriority Claims" at bounding box center [185, 425] width 326 height 27
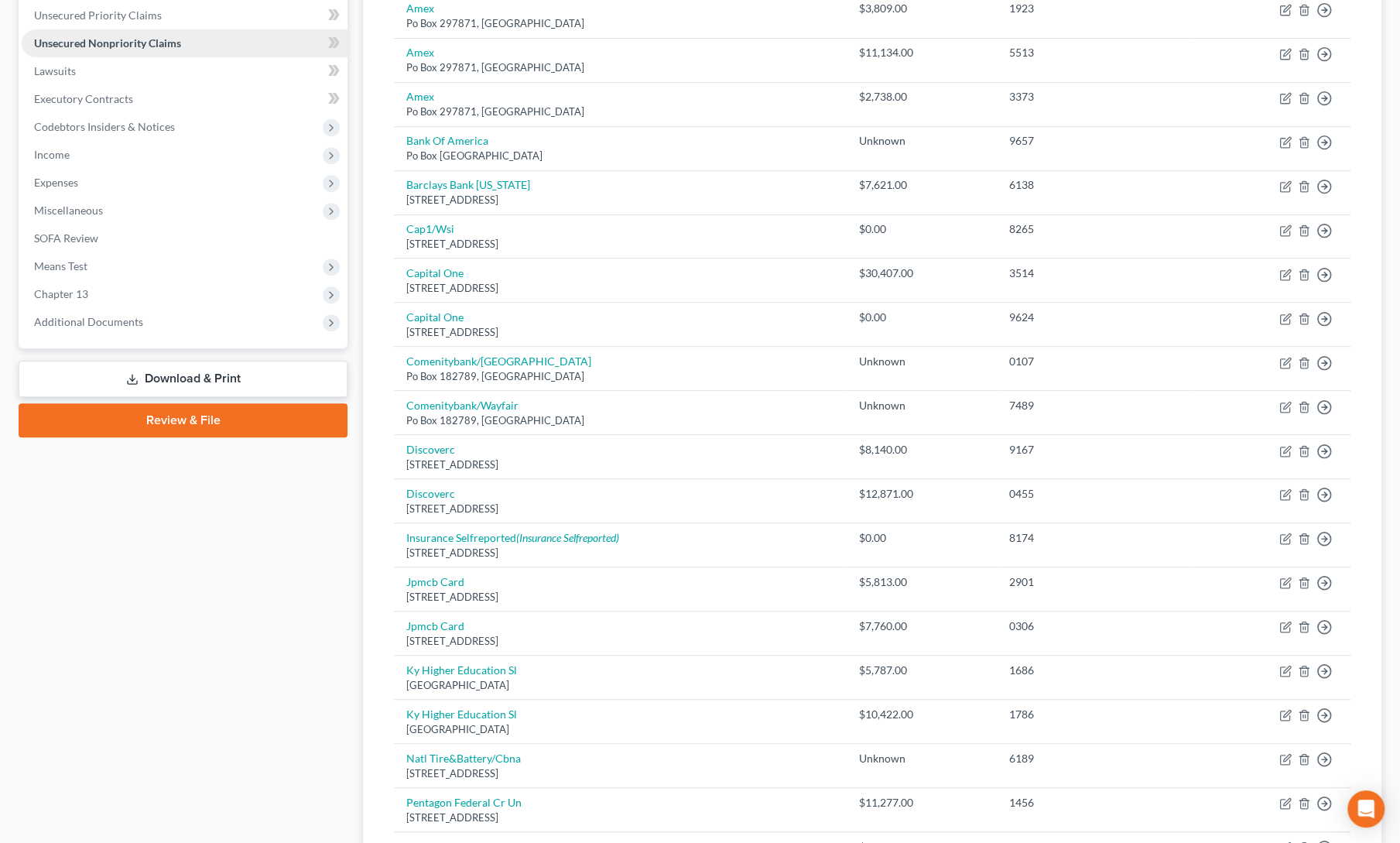
scroll to position [389, 0]
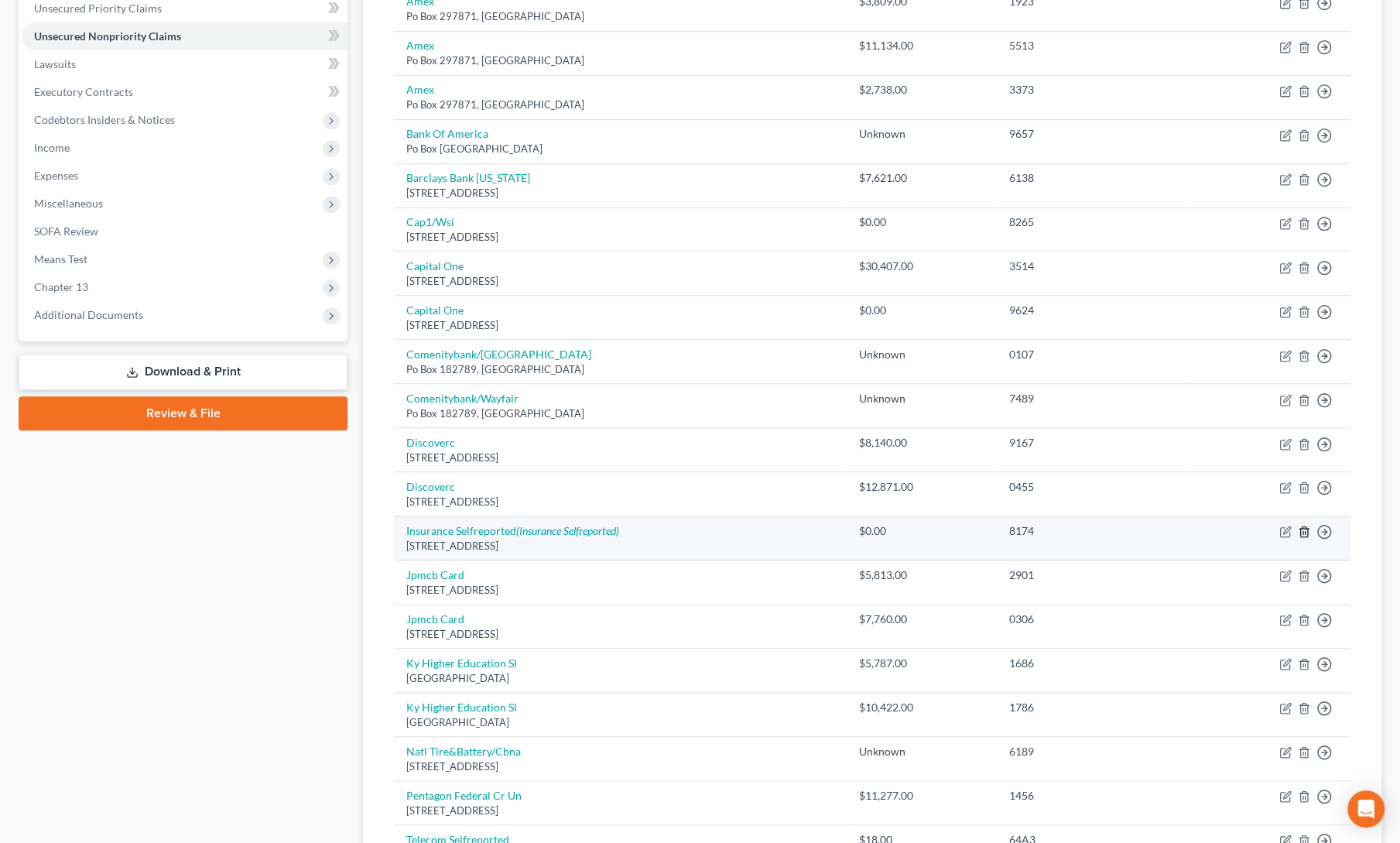
click at [1307, 529] on icon "button" at bounding box center [1303, 532] width 7 height 10
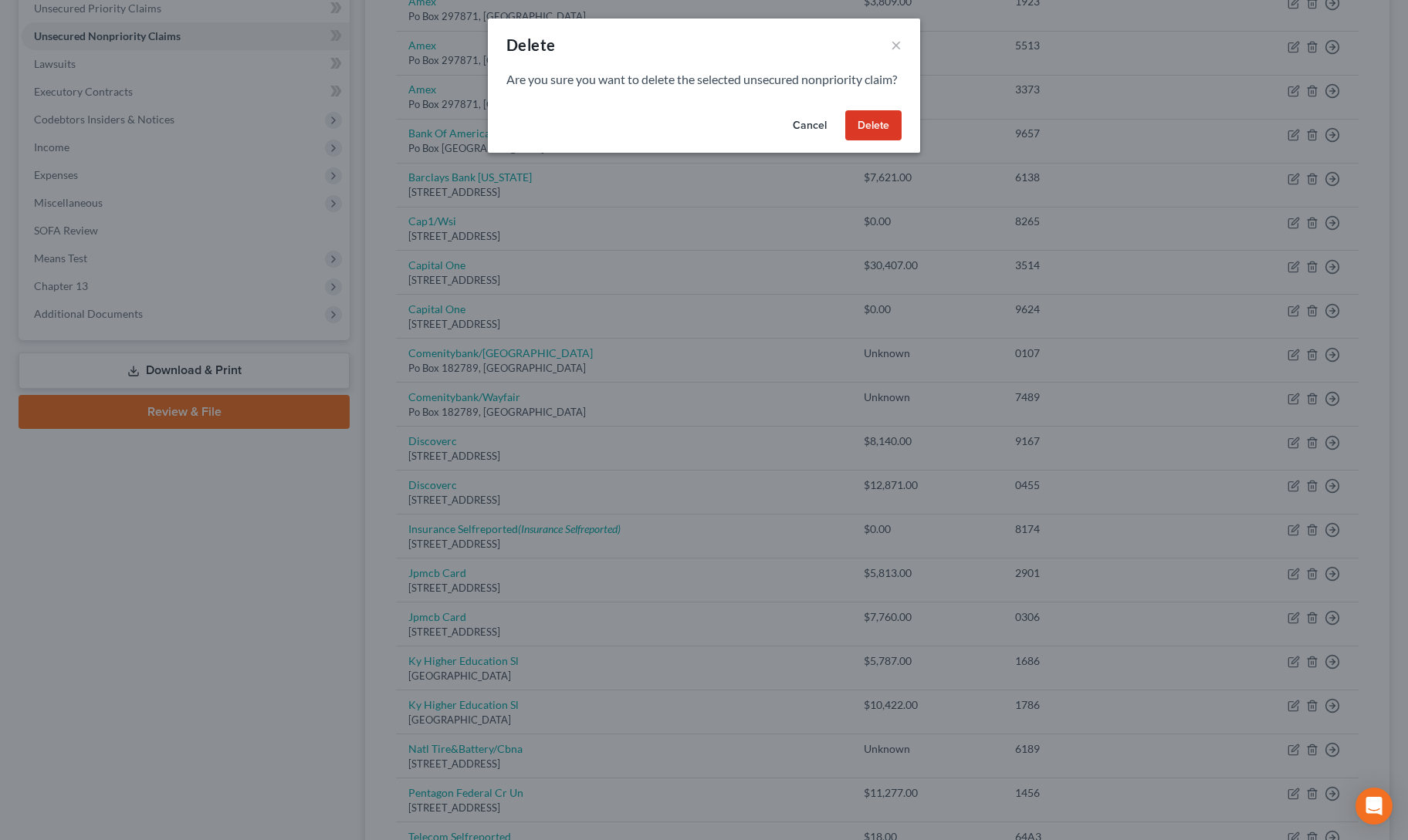
click at [874, 132] on button "Delete" at bounding box center [874, 126] width 57 height 31
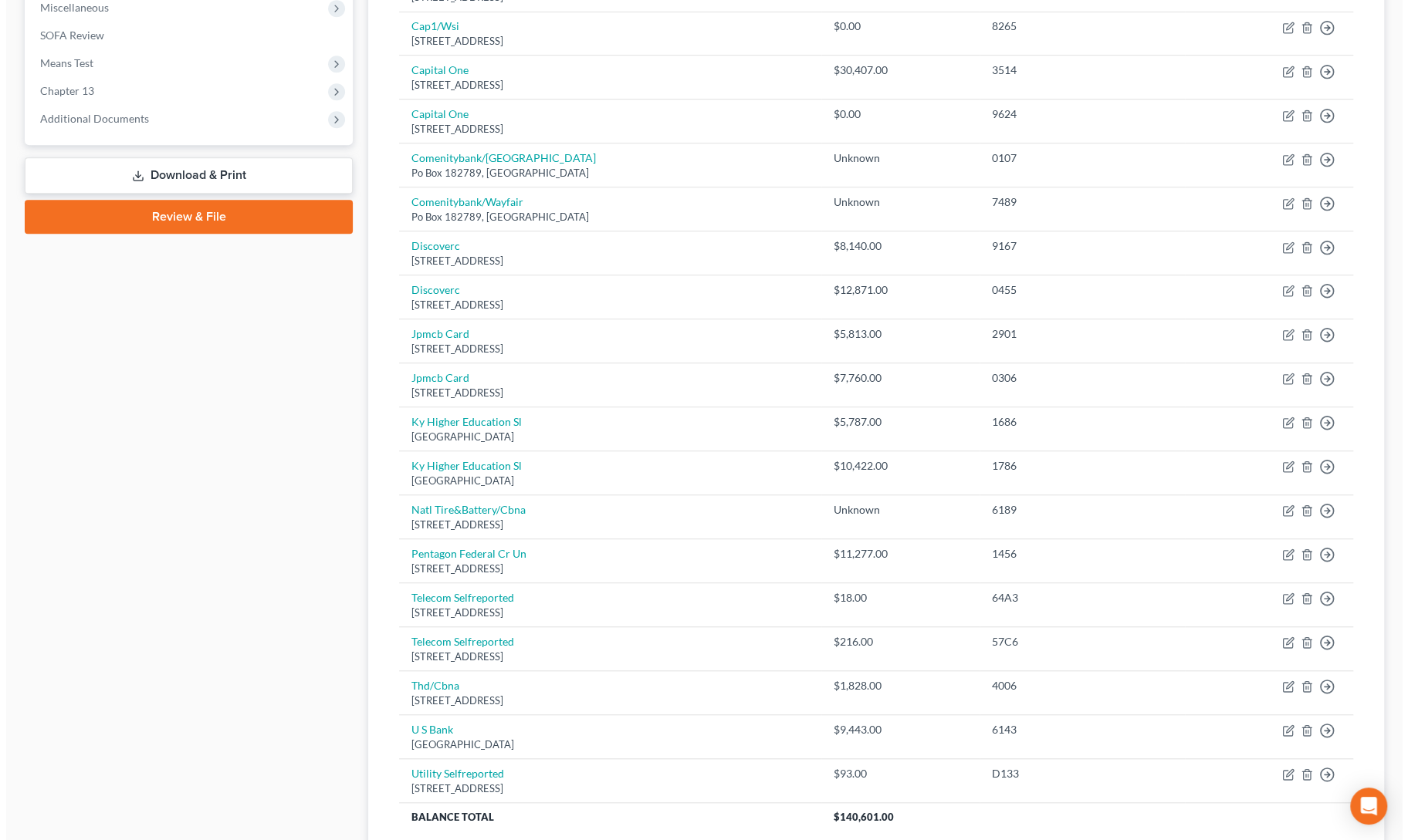
scroll to position [583, 0]
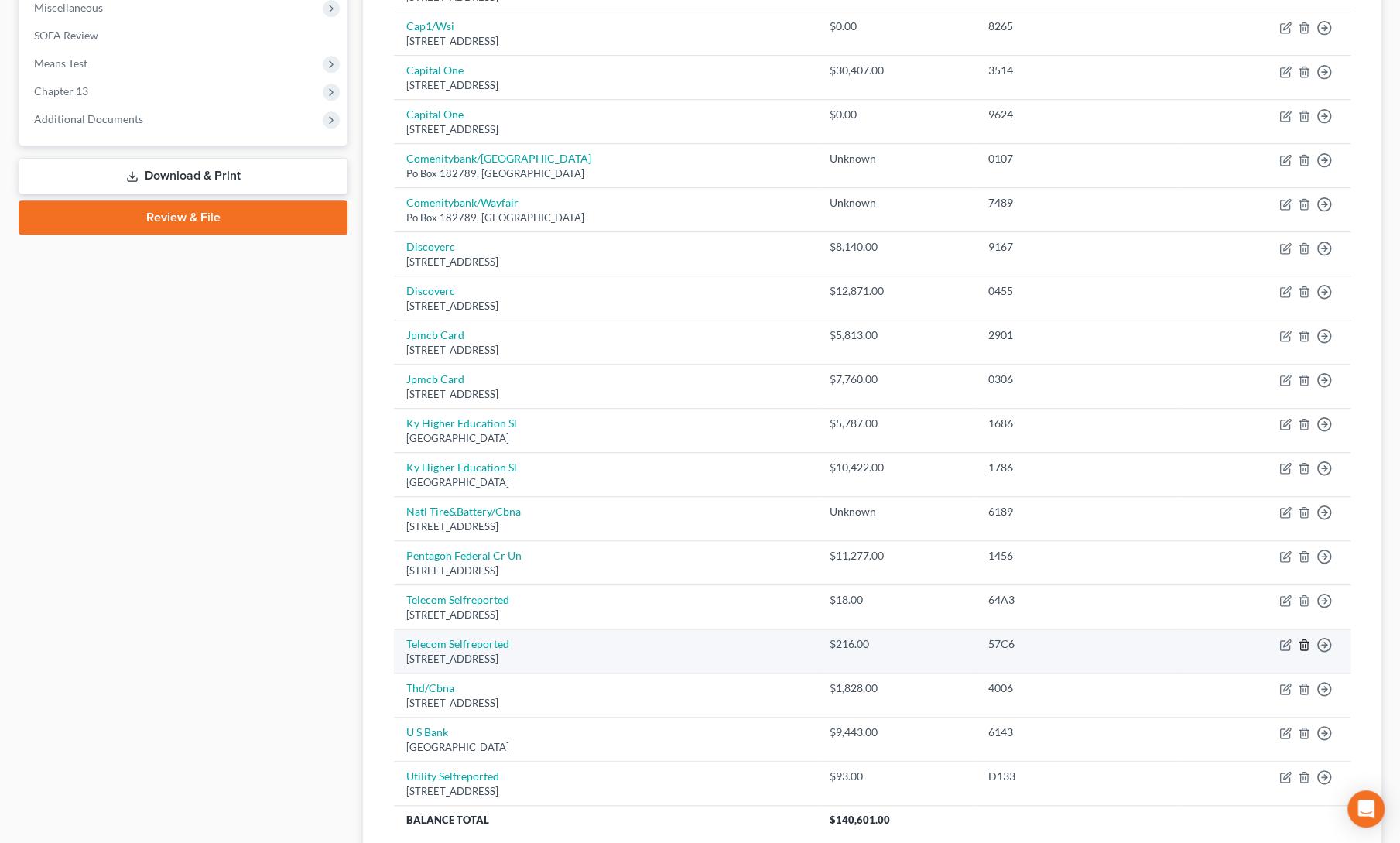
click at [1302, 643] on icon "button" at bounding box center [1303, 645] width 7 height 10
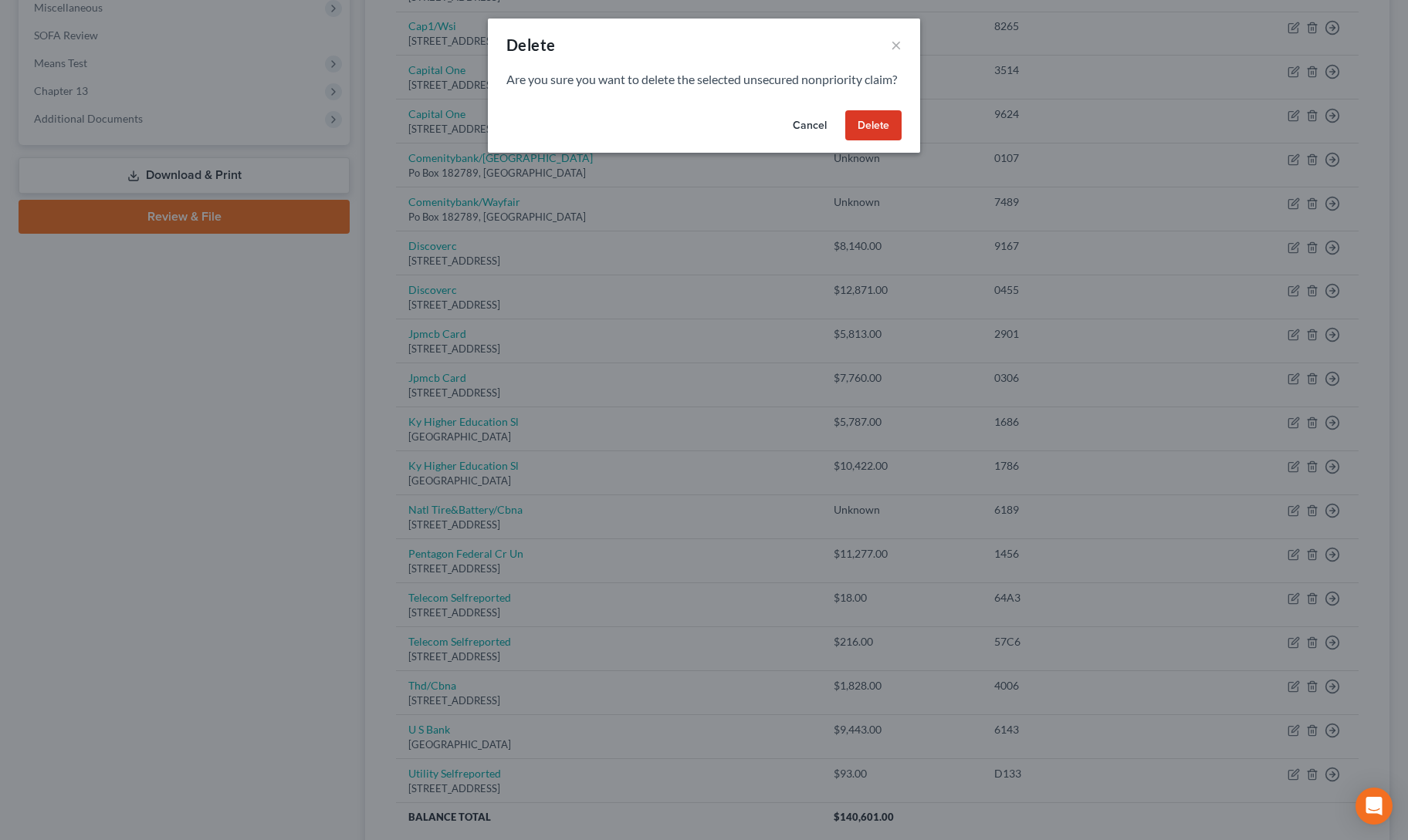
click at [859, 142] on button "Delete" at bounding box center [874, 126] width 57 height 31
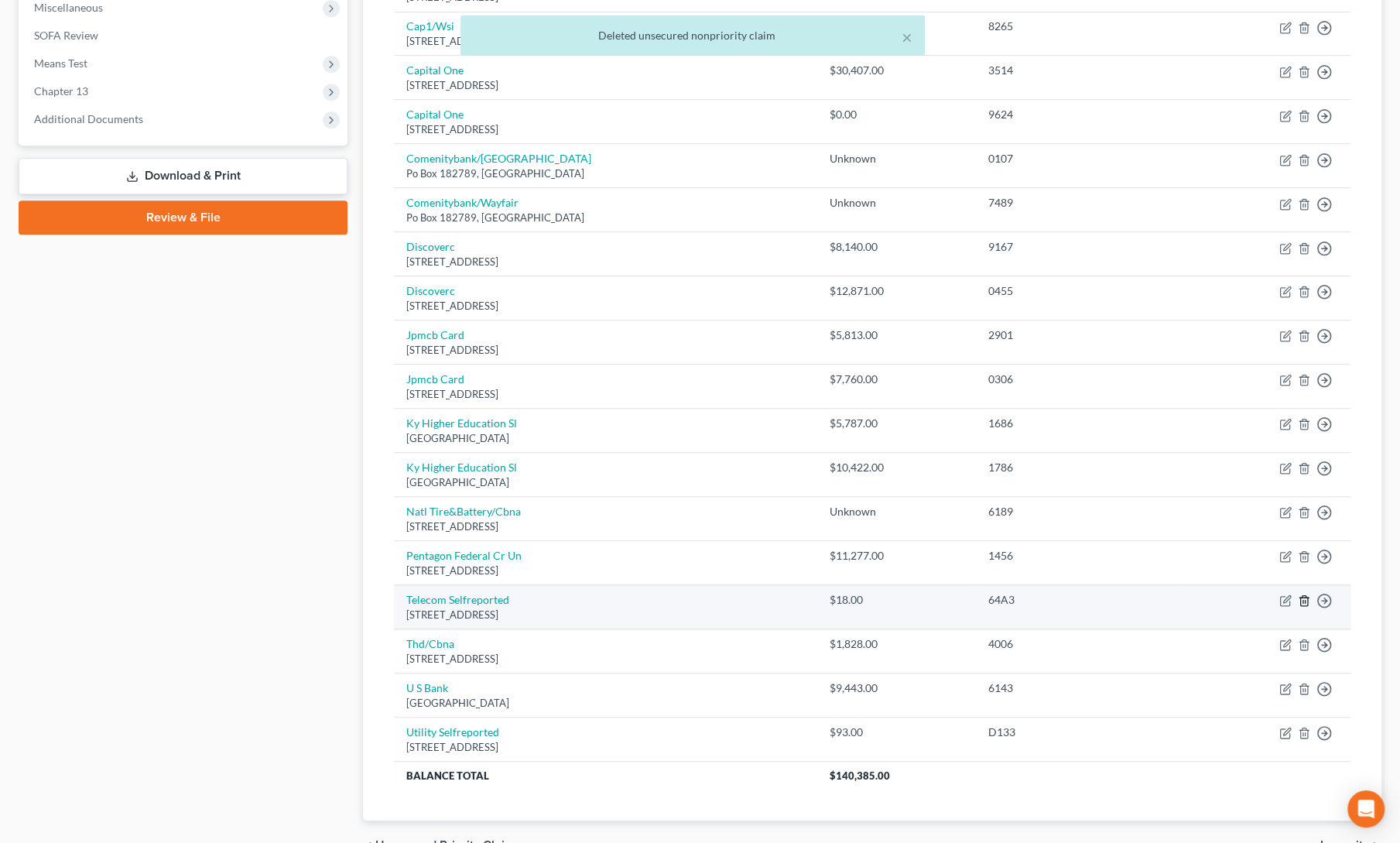
click at [1305, 597] on icon "button" at bounding box center [1304, 601] width 12 height 12
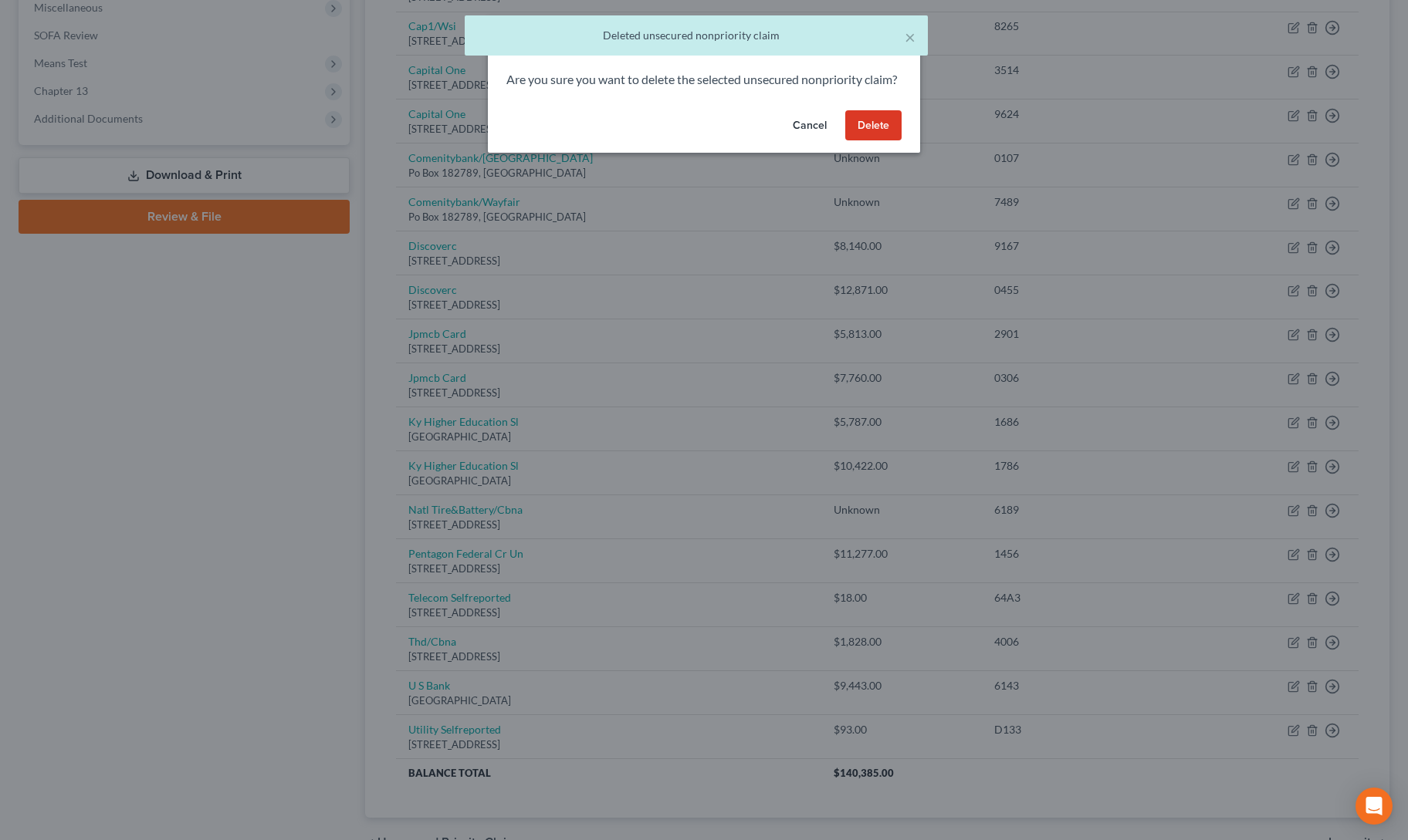
click at [869, 142] on button "Delete" at bounding box center [874, 126] width 57 height 31
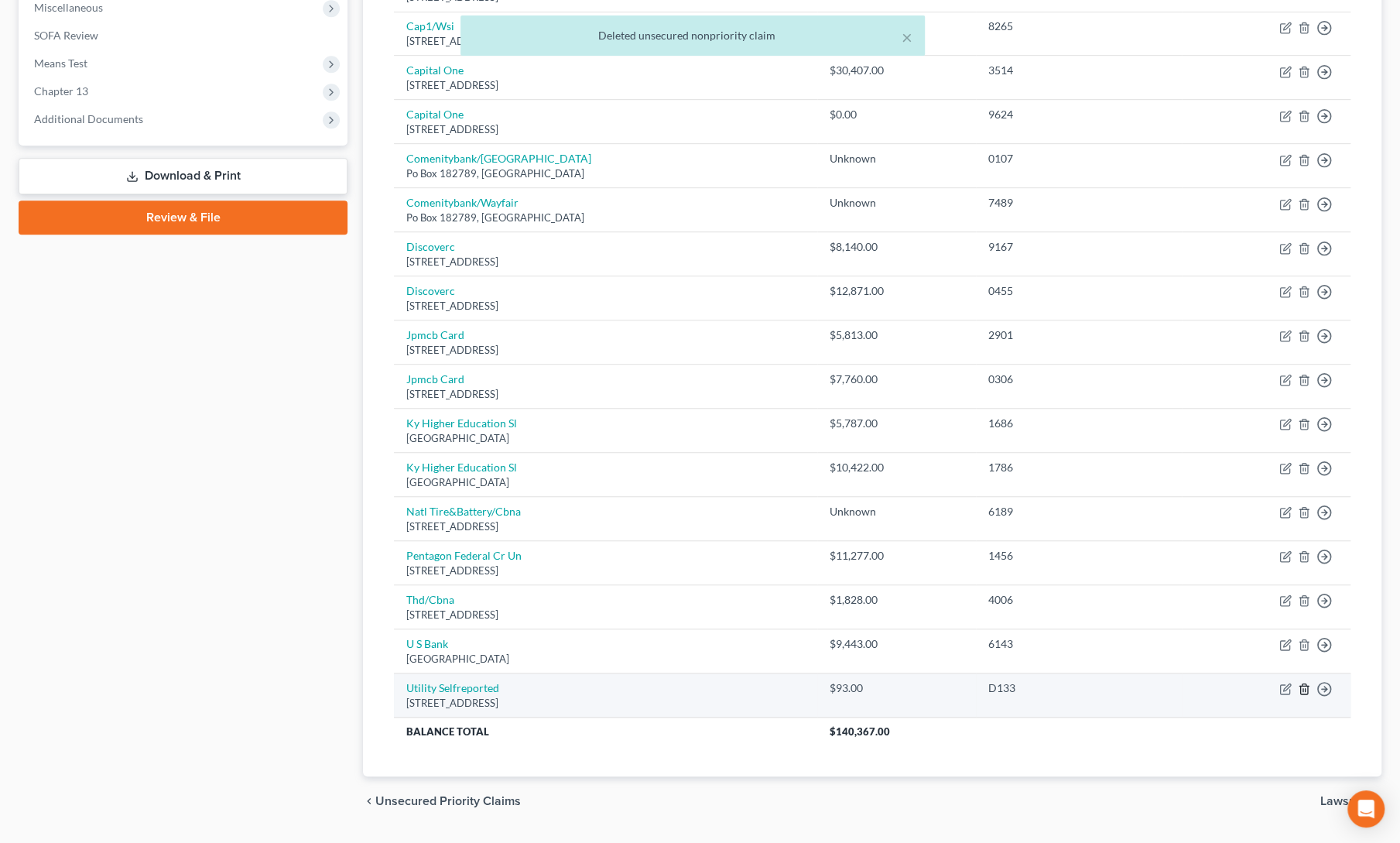
click at [1307, 683] on icon "button" at bounding box center [1304, 689] width 12 height 12
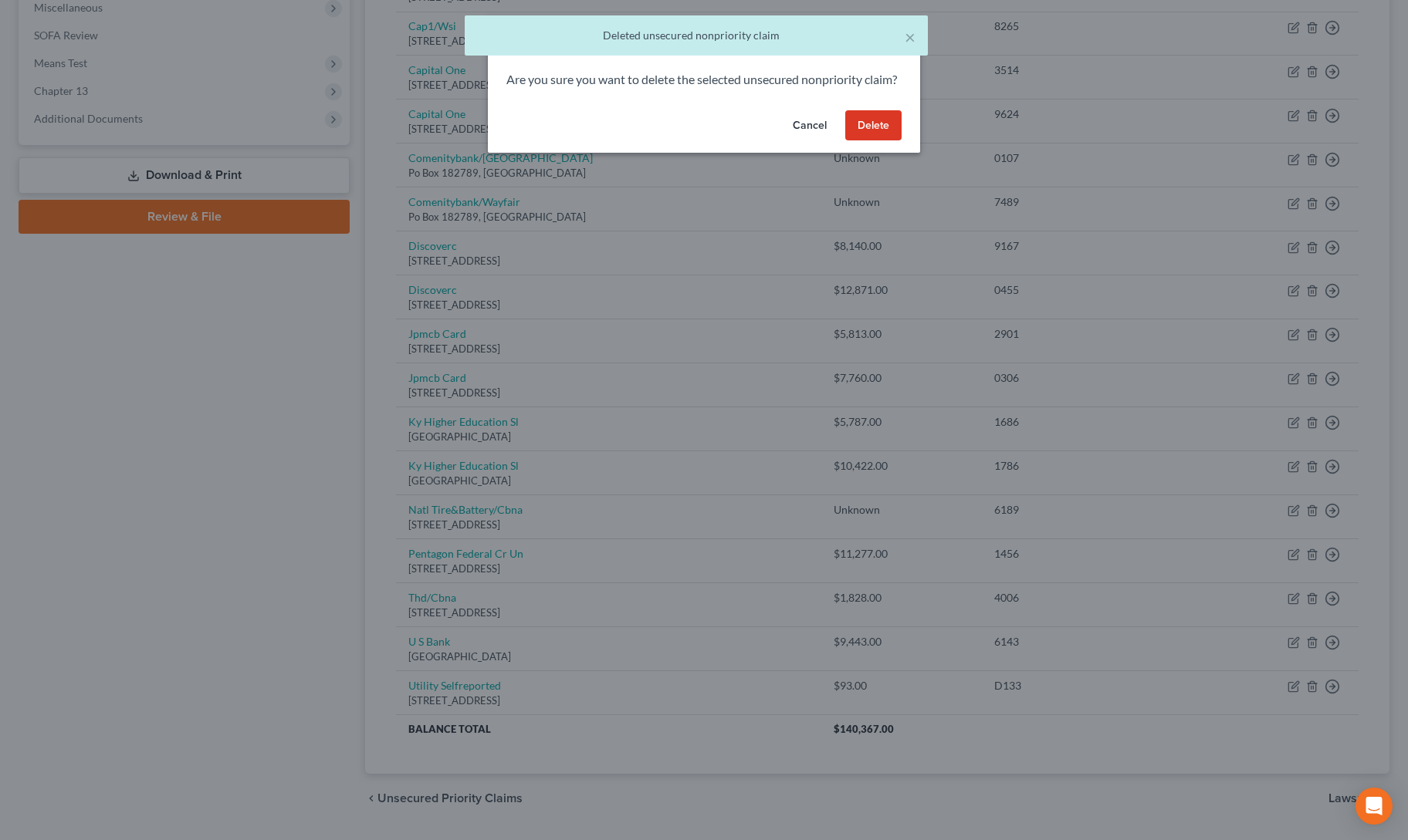
click at [871, 142] on button "Delete" at bounding box center [874, 126] width 57 height 31
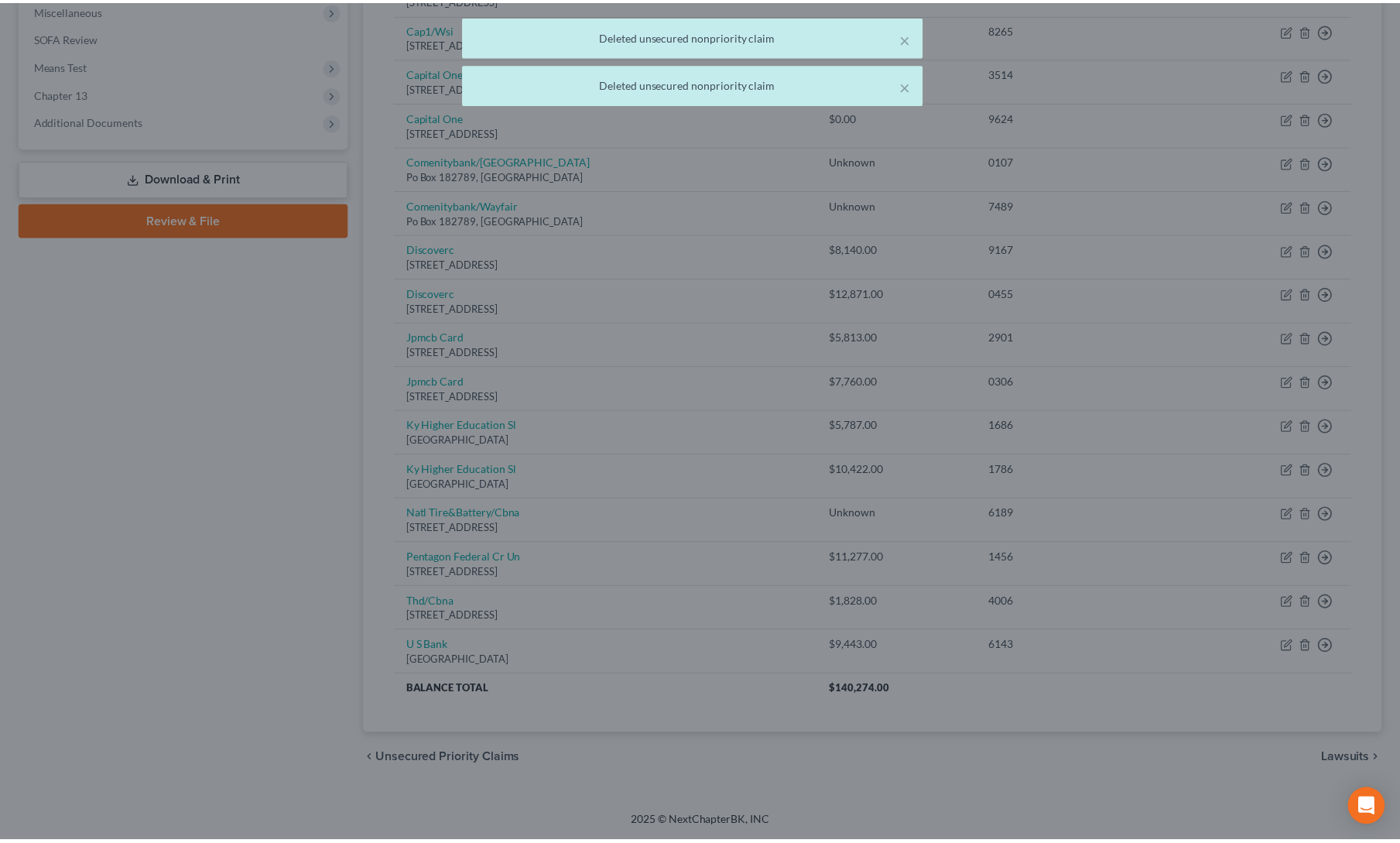
scroll to position [576, 0]
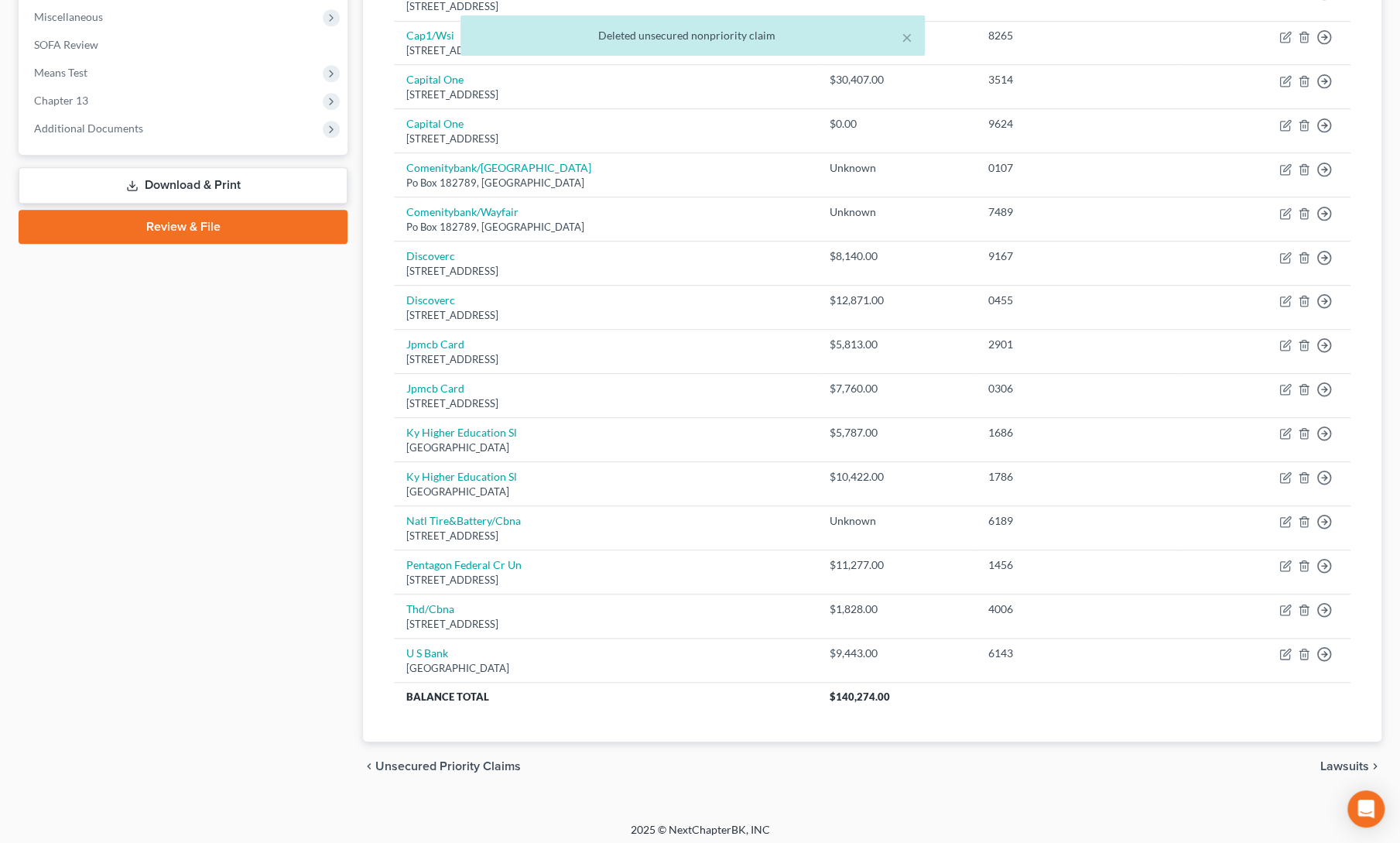
click at [308, 563] on div "Case Dashboard Payments Invoices Payments Payments Credit Report Client Profile" at bounding box center [183, 182] width 345 height 1218
click at [181, 184] on link "Download & Print" at bounding box center [183, 186] width 329 height 36
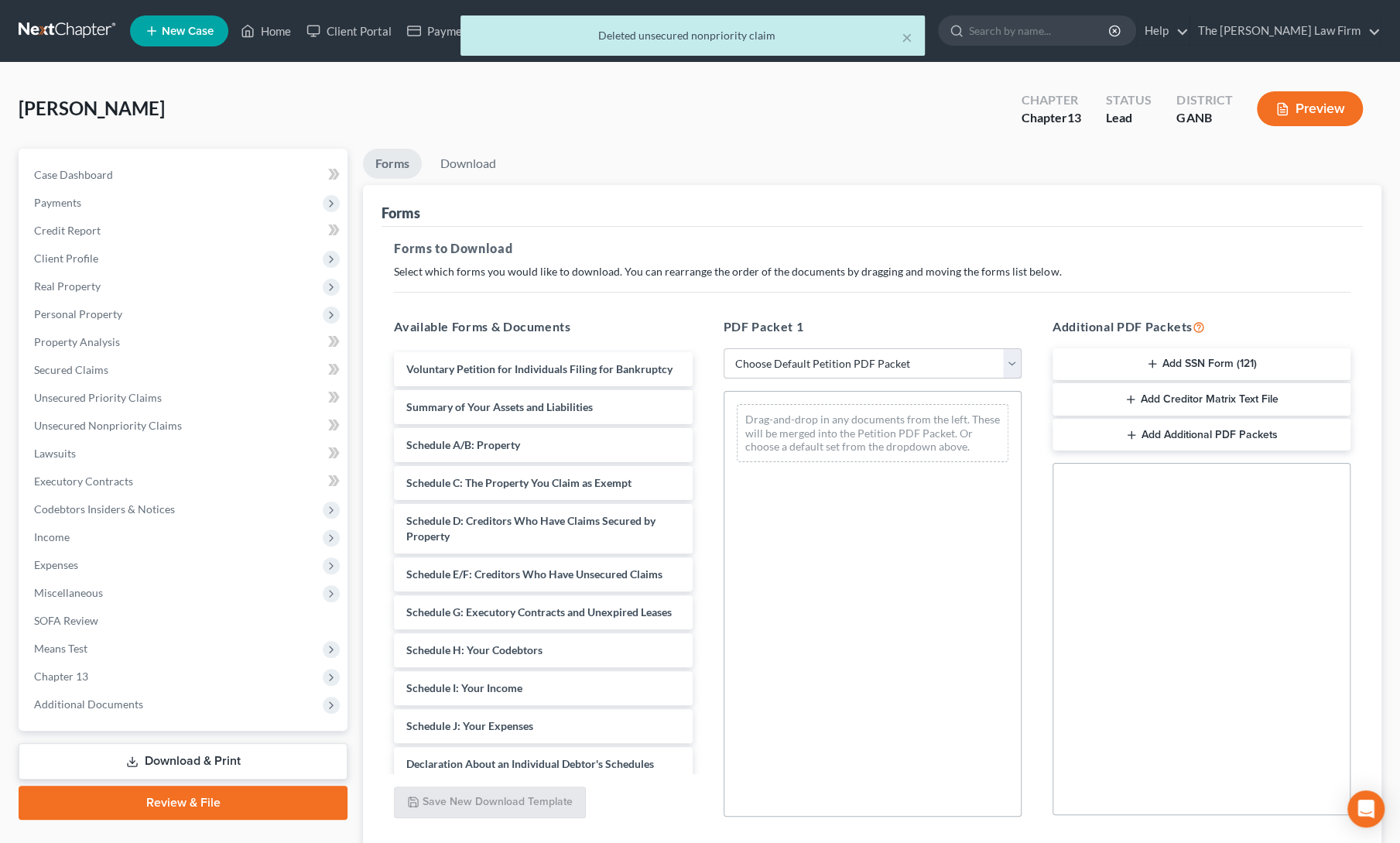
click at [788, 367] on select "Choose Default Petition PDF Packet Complete Bankruptcy Petition (all forms and …" at bounding box center [872, 364] width 298 height 31
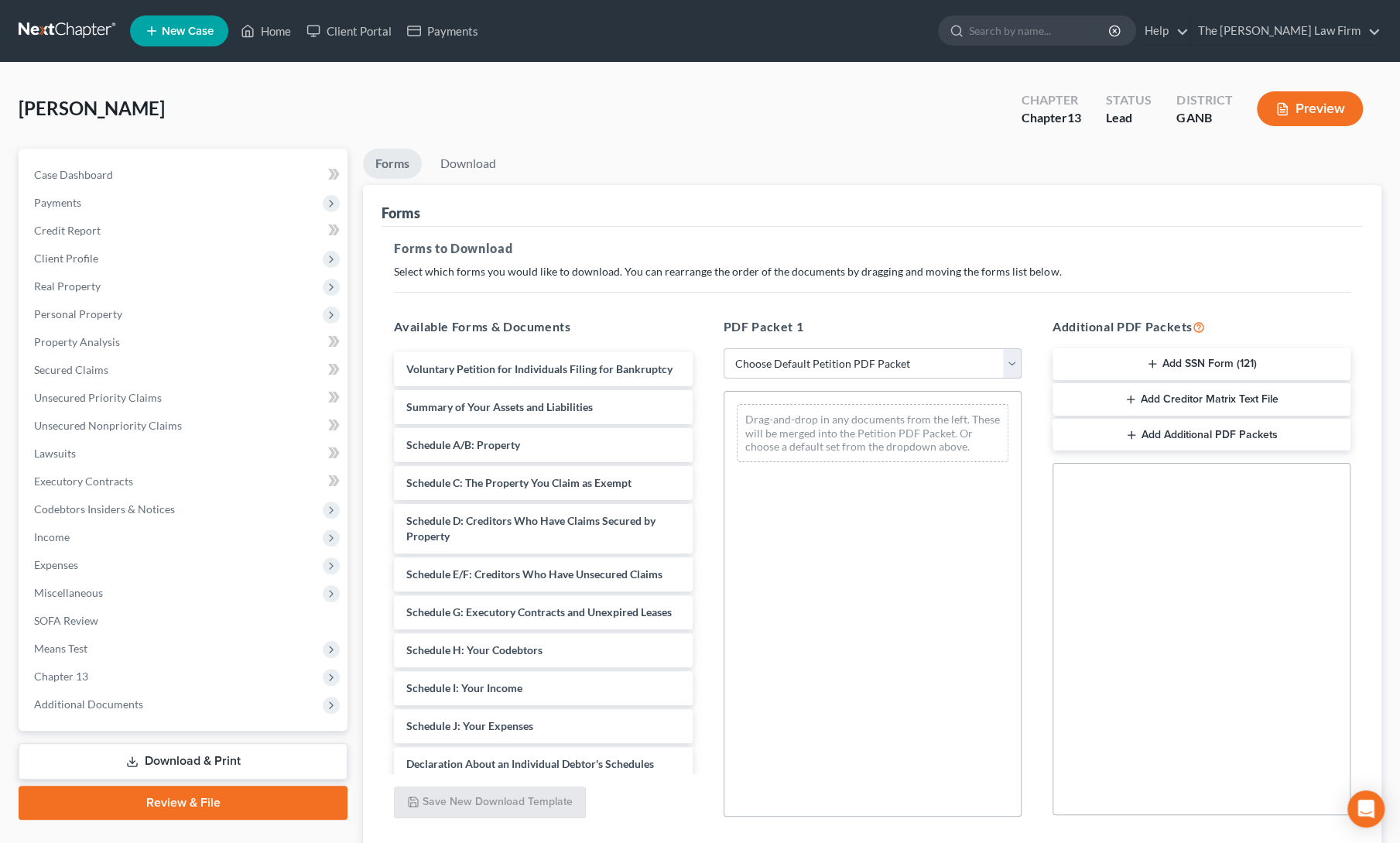
select select "1"
click at [724, 349] on select "Choose Default Petition PDF Packet Complete Bankruptcy Petition (all forms and …" at bounding box center [872, 364] width 298 height 31
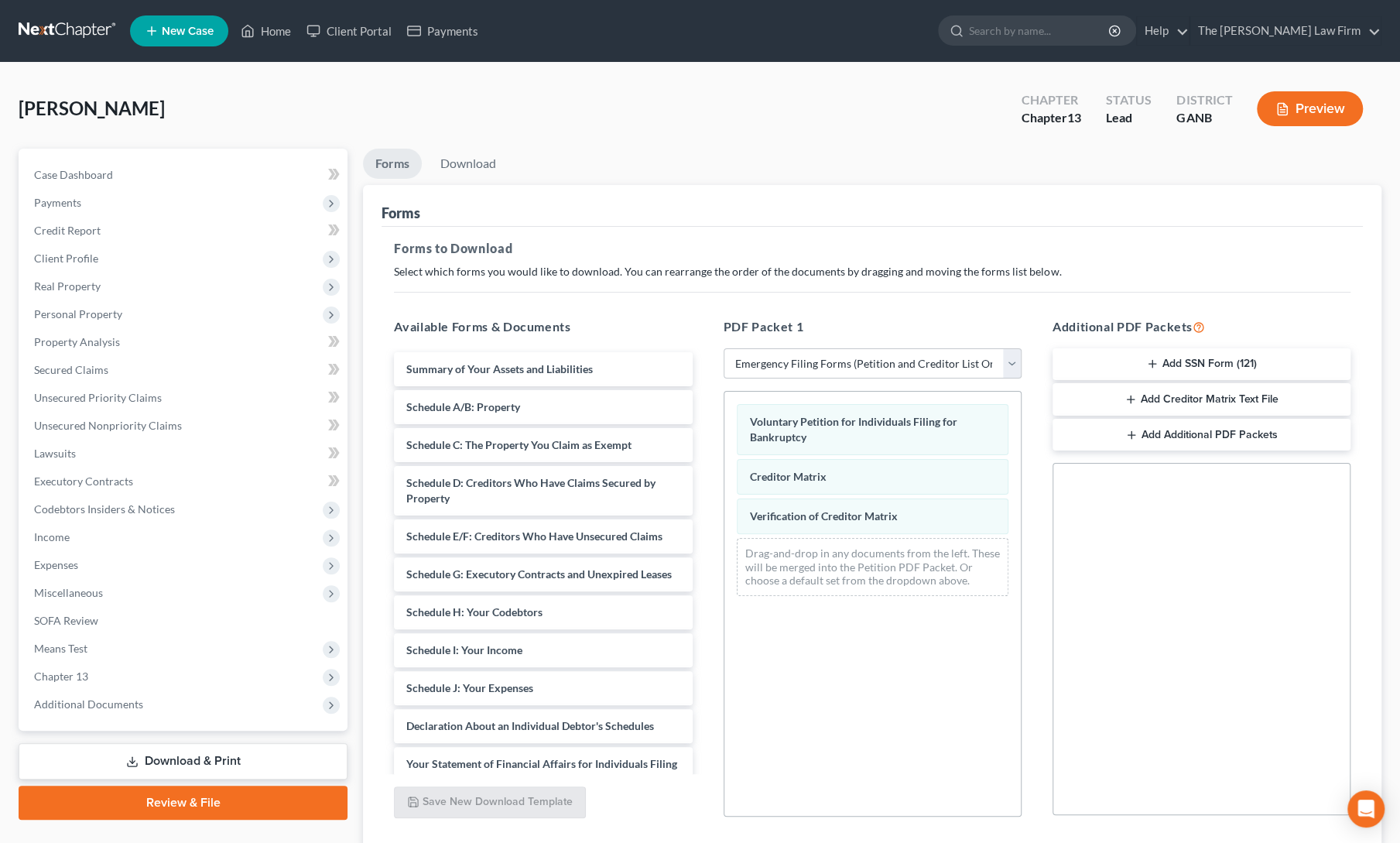
click at [1235, 357] on button "Add SSN Form (121)" at bounding box center [1201, 365] width 298 height 32
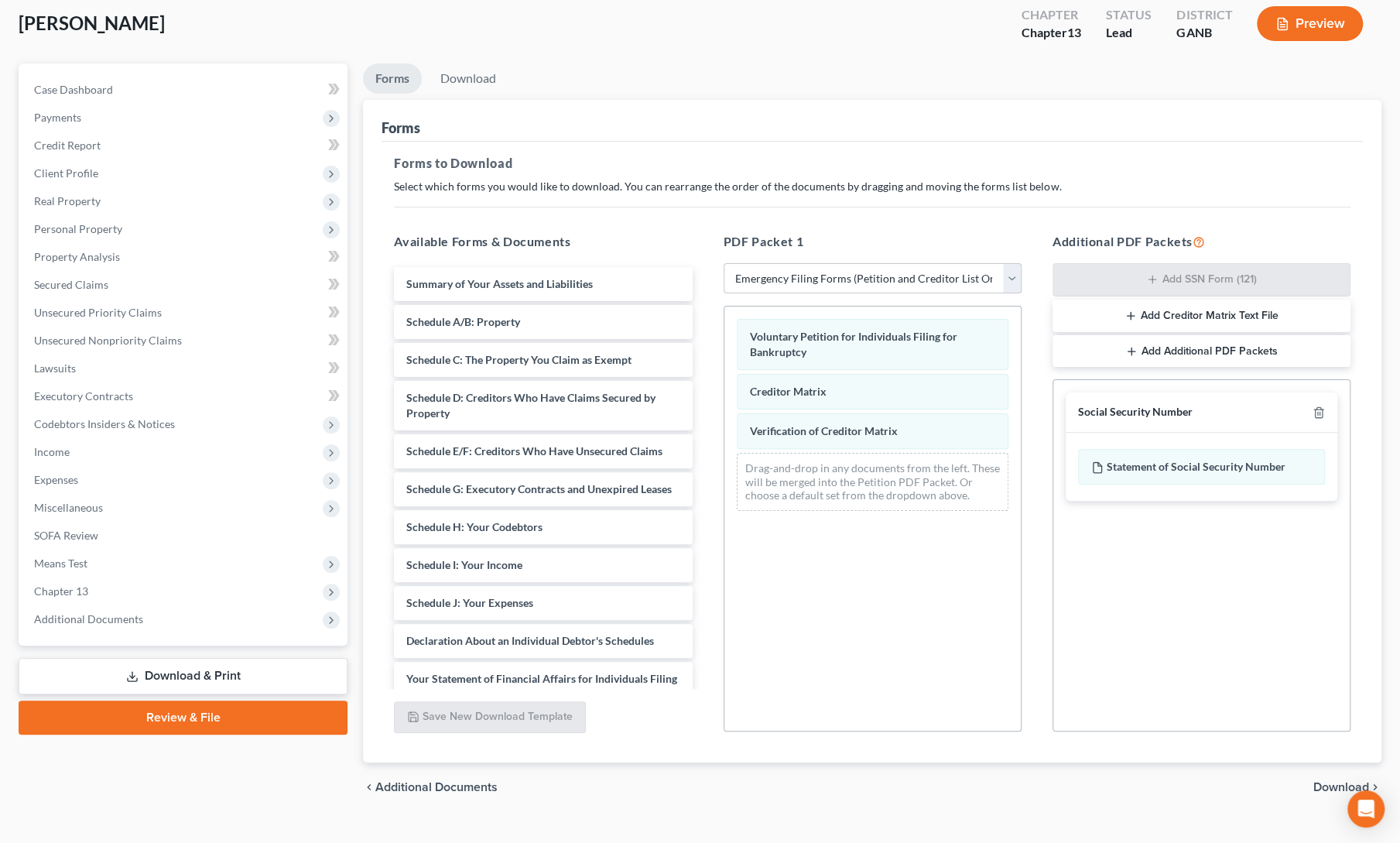
scroll to position [112, 0]
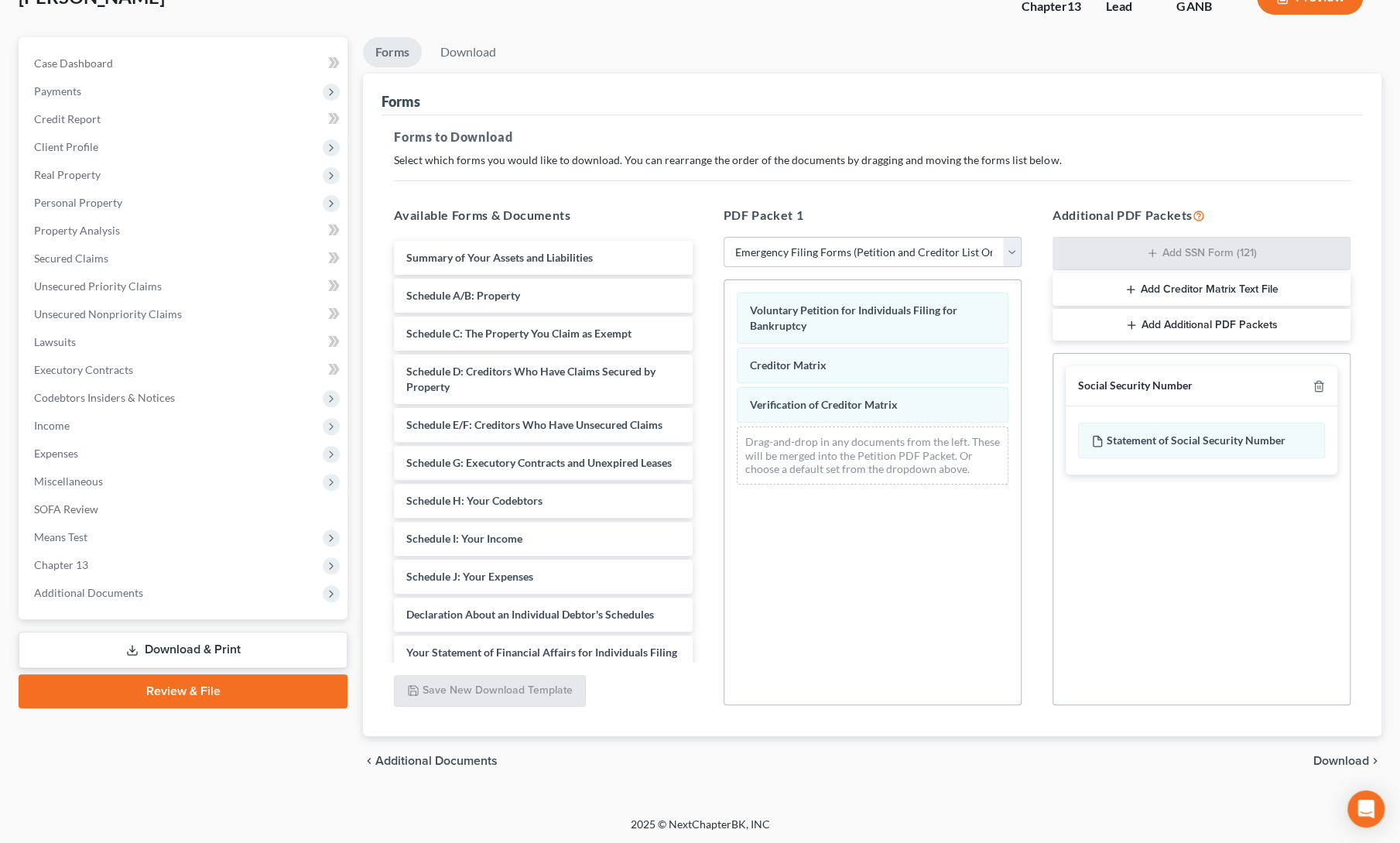
click at [1347, 755] on span "Download" at bounding box center [1341, 761] width 56 height 12
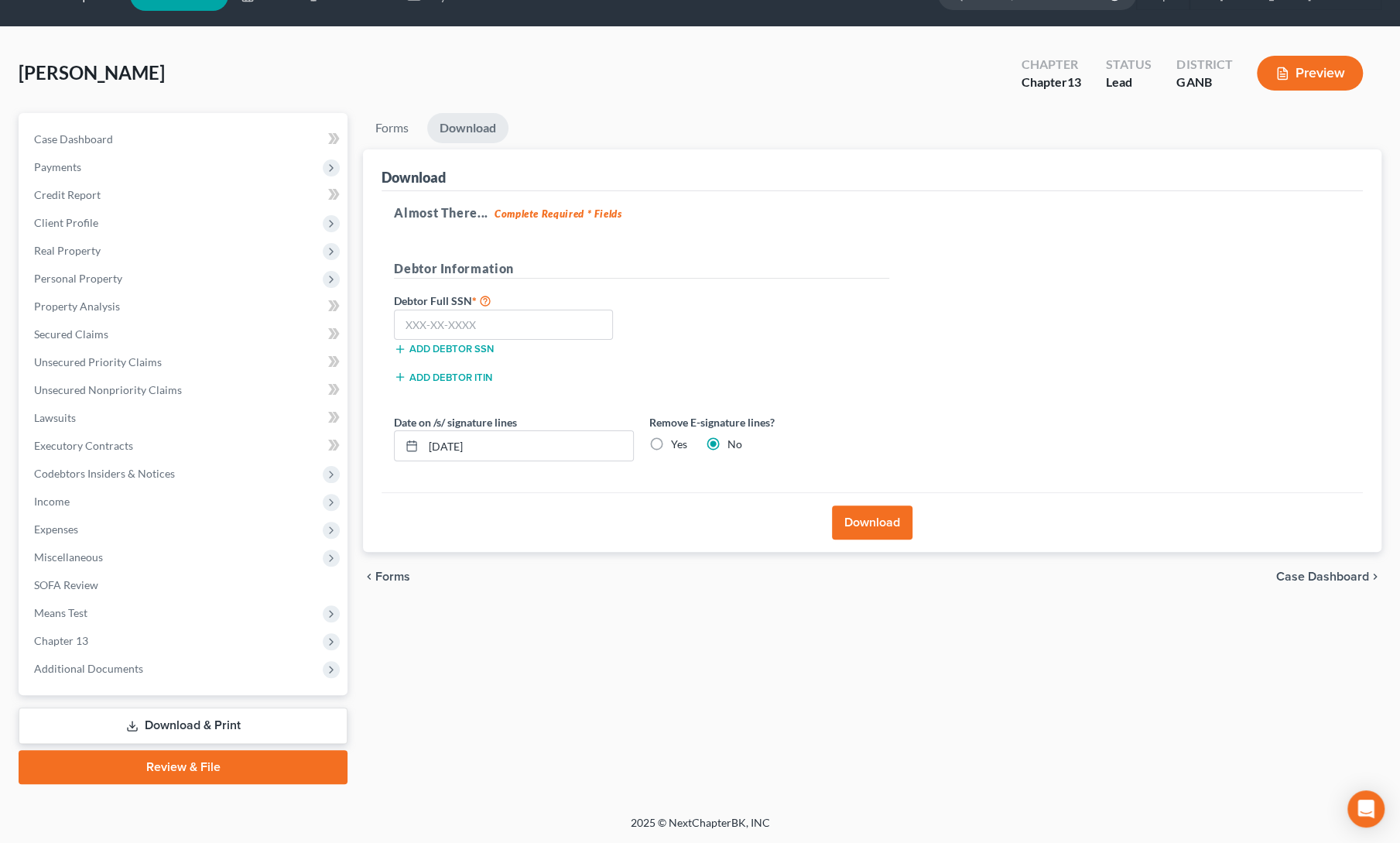
scroll to position [33, 0]
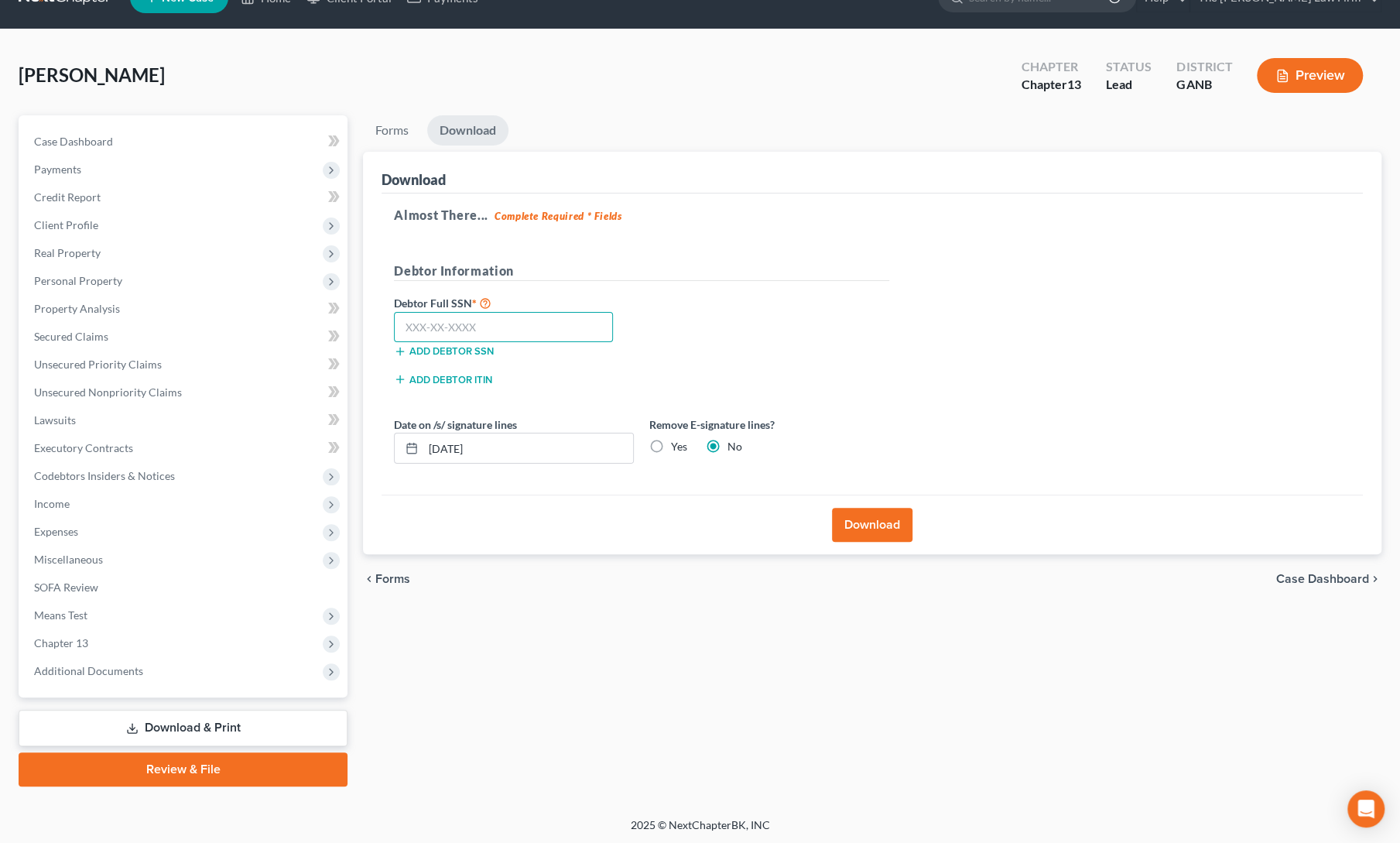
click at [446, 324] on input "text" at bounding box center [503, 327] width 219 height 31
type input "253-27-4780"
click at [850, 513] on button "Download" at bounding box center [872, 525] width 81 height 34
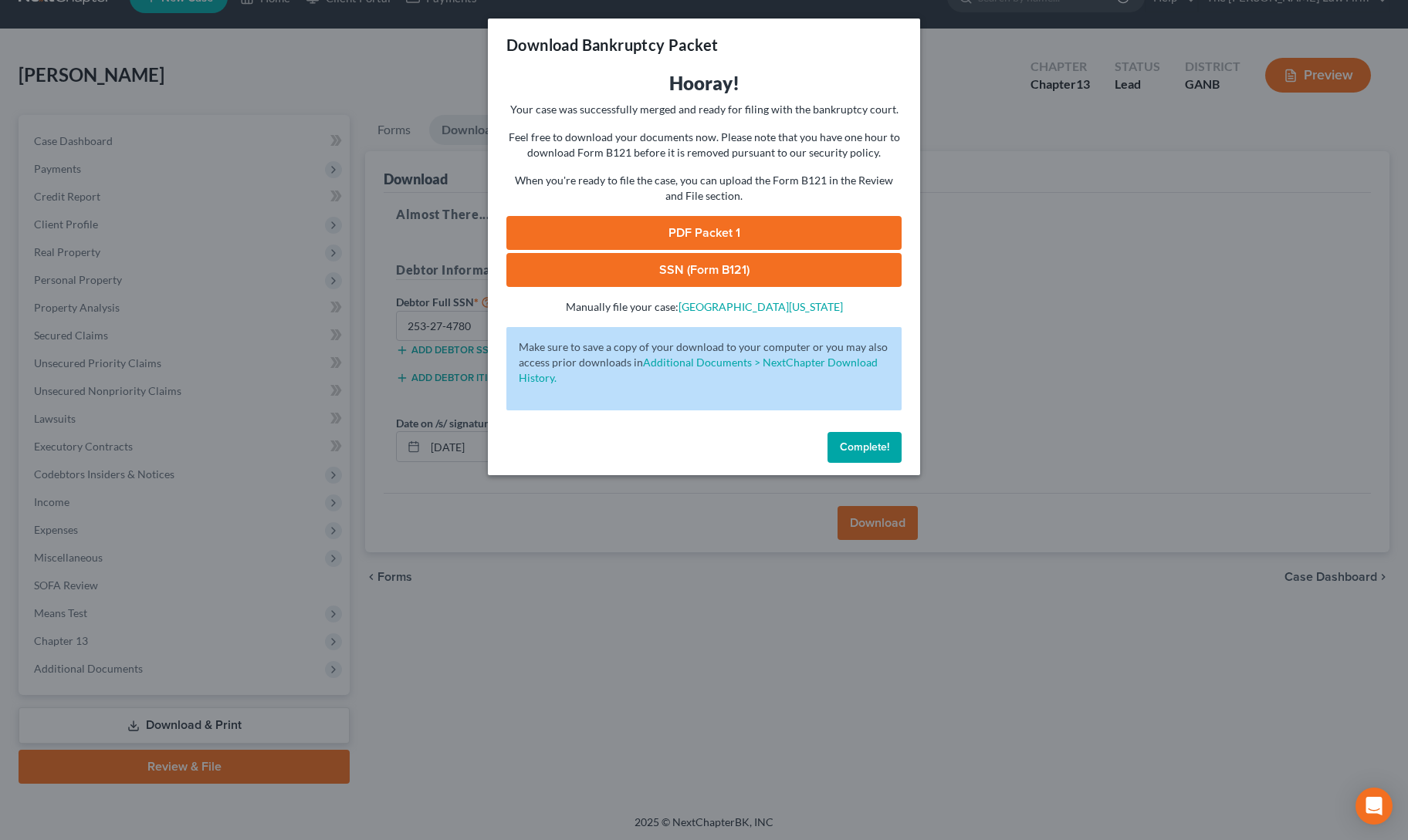
click at [647, 227] on link "PDF Packet 1" at bounding box center [704, 233] width 395 height 34
click at [606, 270] on link "SSN (Form B121)" at bounding box center [704, 270] width 395 height 34
click at [854, 445] on span "Complete!" at bounding box center [864, 447] width 49 height 13
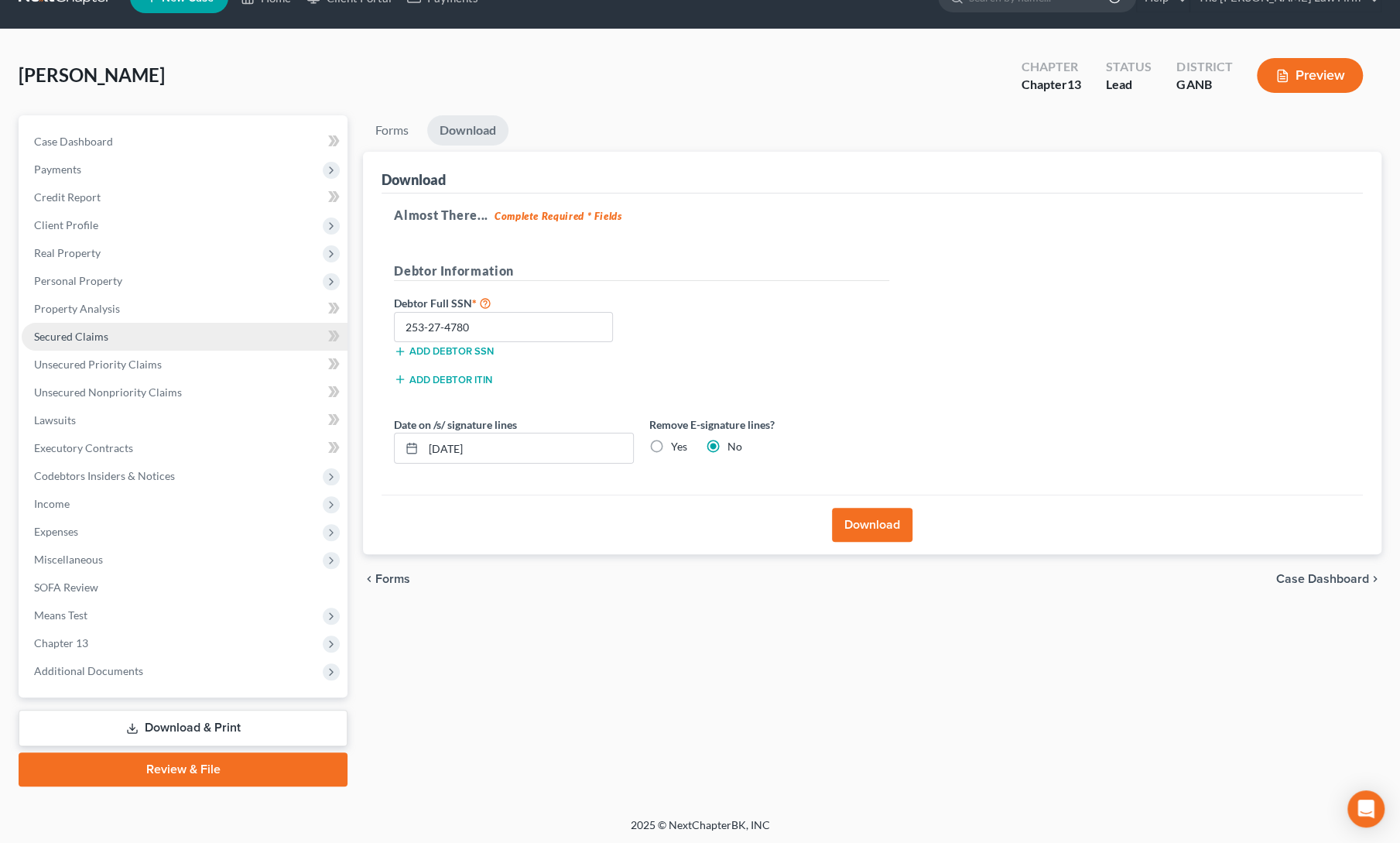
click at [71, 338] on span "Secured Claims" at bounding box center [71, 336] width 74 height 13
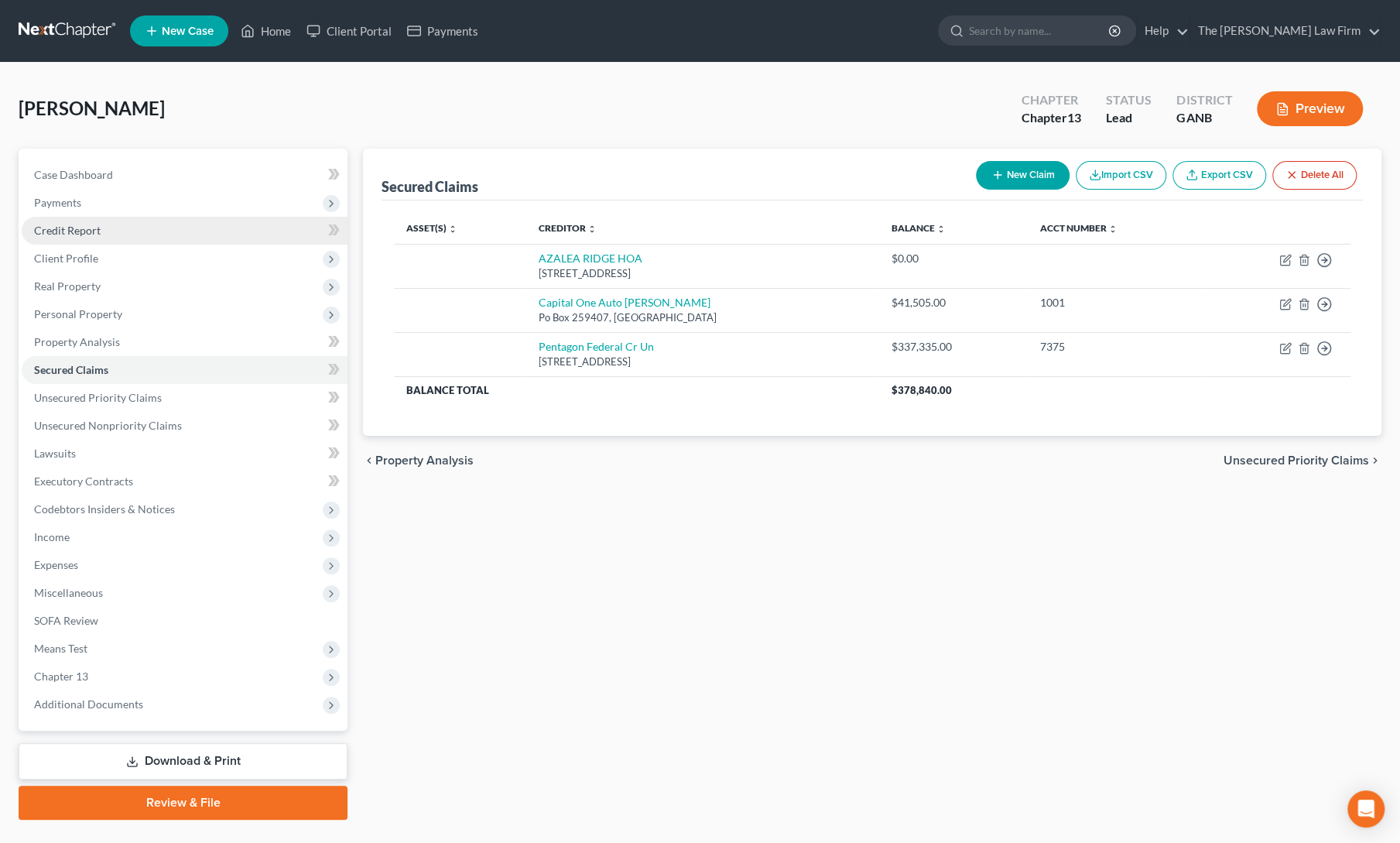
click at [53, 235] on span "Credit Report" at bounding box center [67, 230] width 66 height 13
